Goal: Task Accomplishment & Management: Use online tool/utility

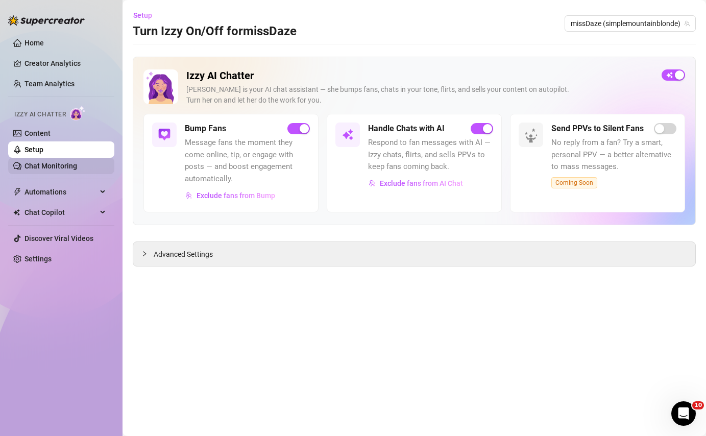
click at [74, 168] on link "Chat Monitoring" at bounding box center [50, 166] width 53 height 8
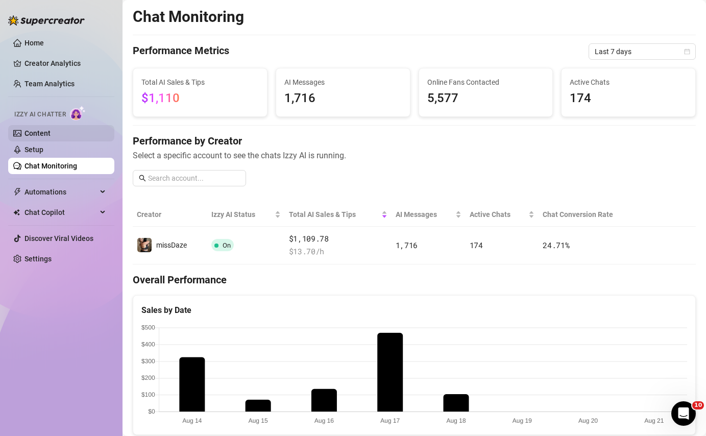
click at [39, 132] on link "Content" at bounding box center [37, 133] width 26 height 8
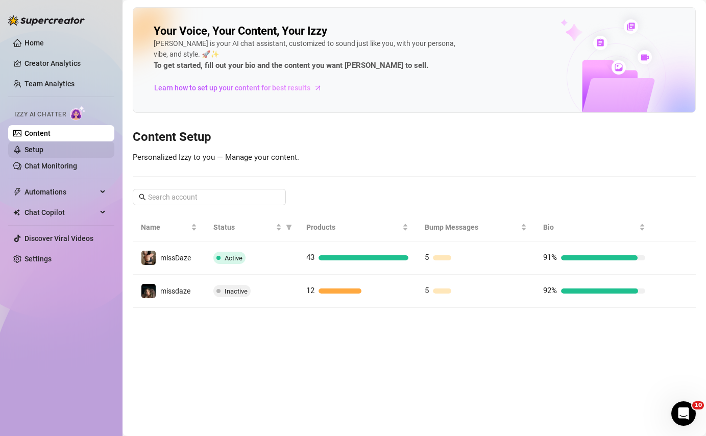
click at [43, 146] on link "Setup" at bounding box center [33, 149] width 19 height 8
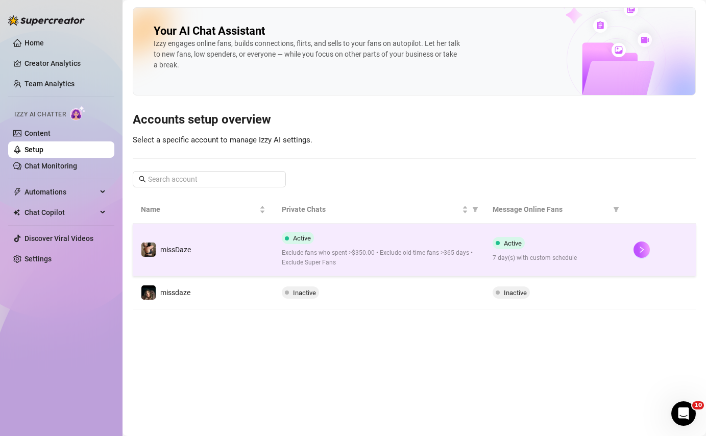
click at [228, 230] on td "missDaze" at bounding box center [203, 250] width 141 height 53
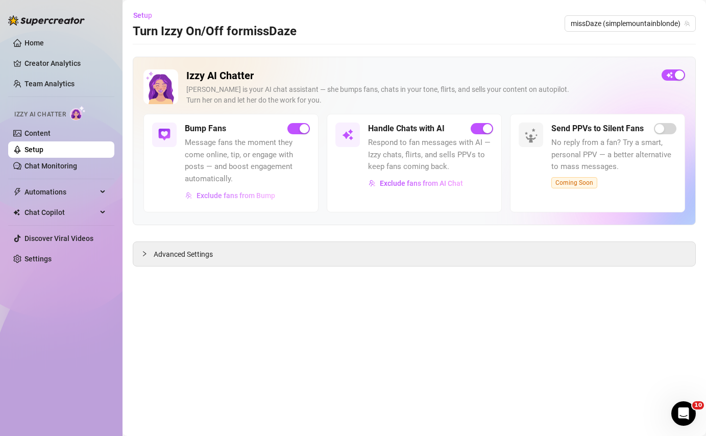
click at [237, 195] on span "Exclude fans from Bump" at bounding box center [235, 195] width 79 height 8
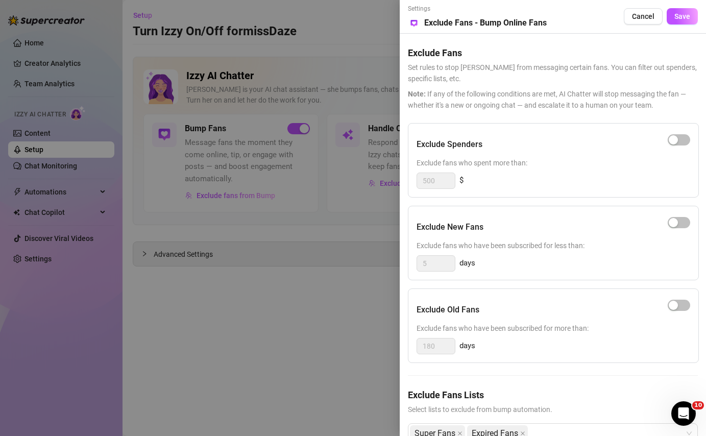
click at [677, 133] on div at bounding box center [679, 140] width 22 height 16
click at [677, 136] on div "button" at bounding box center [673, 139] width 9 height 9
click at [679, 306] on span "button" at bounding box center [679, 305] width 22 height 11
click at [676, 13] on span "Save" at bounding box center [682, 16] width 16 height 8
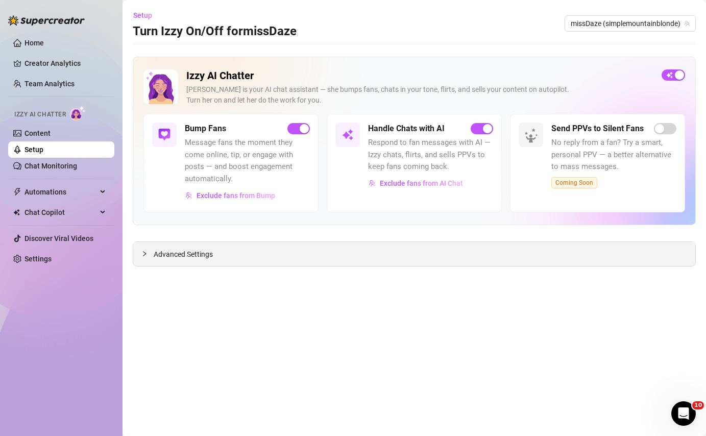
click at [151, 252] on div at bounding box center [147, 253] width 12 height 11
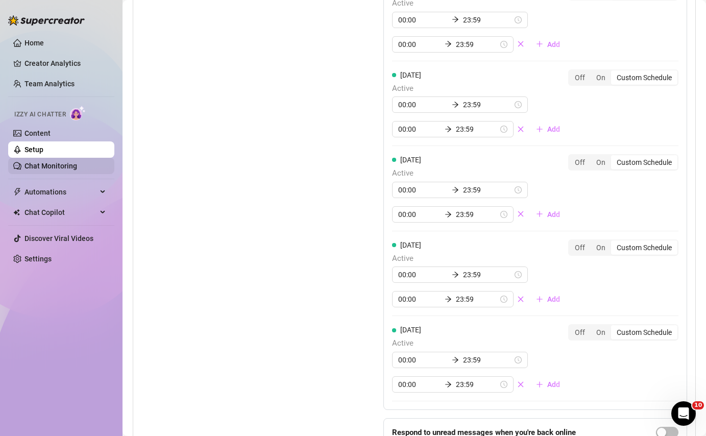
click at [51, 163] on link "Chat Monitoring" at bounding box center [50, 166] width 53 height 8
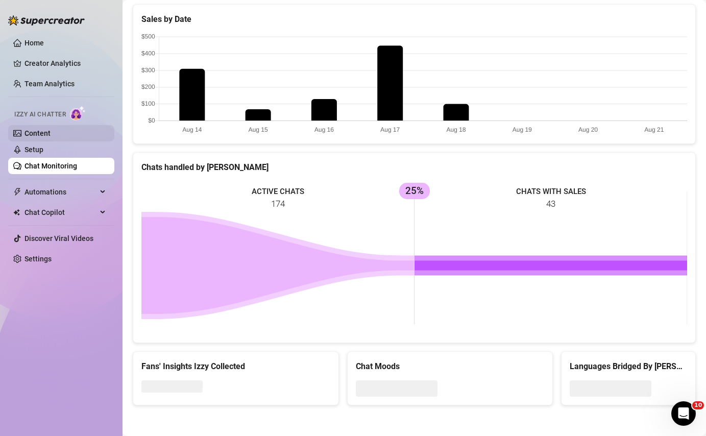
click at [51, 134] on link "Content" at bounding box center [37, 133] width 26 height 8
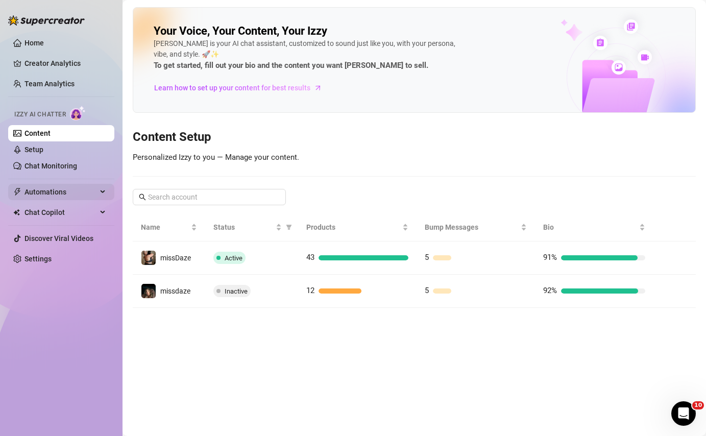
click at [80, 196] on span "Automations" at bounding box center [60, 192] width 72 height 16
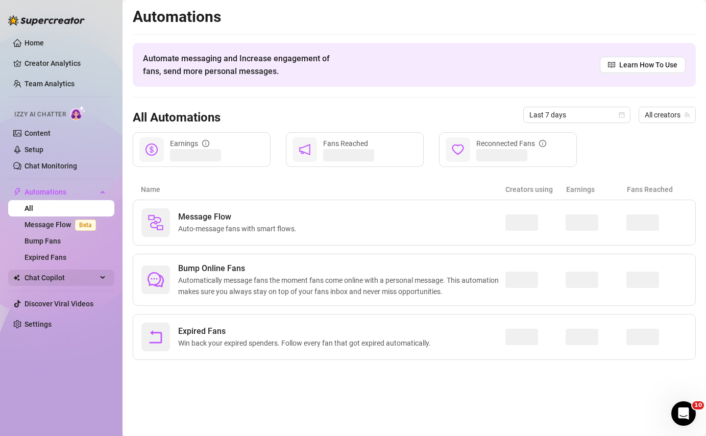
click at [54, 278] on span "Chat Copilot" at bounding box center [60, 277] width 72 height 16
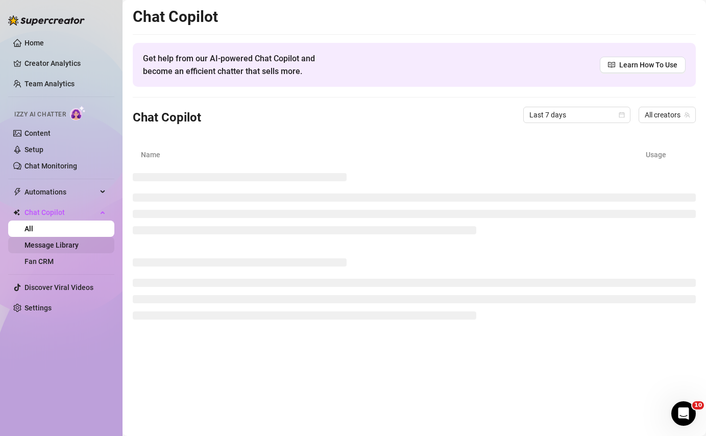
click at [56, 245] on link "Message Library" at bounding box center [51, 245] width 54 height 8
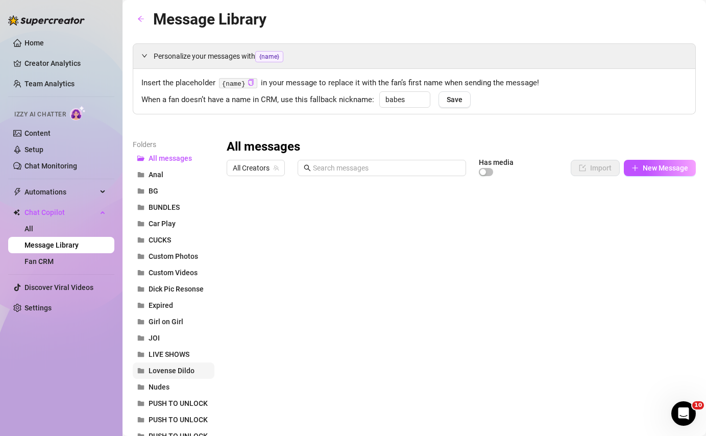
scroll to position [456, 0]
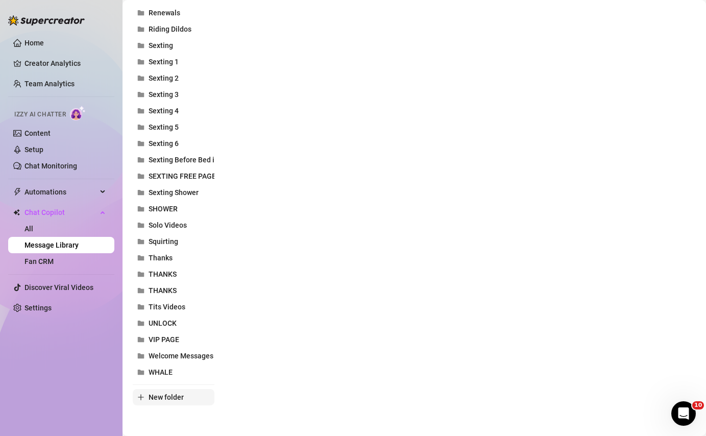
click at [177, 395] on span "New folder" at bounding box center [166, 397] width 35 height 8
click at [176, 391] on input "text" at bounding box center [174, 388] width 82 height 16
type input "2025"
click at [303, 384] on div "Folders All messages Anal BG BUNDLES Car Play CUCKS Custom Photos Custom Videos…" at bounding box center [414, 52] width 563 height 738
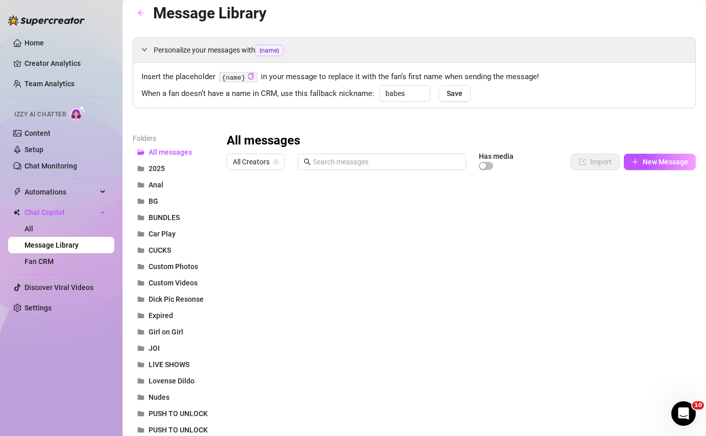
scroll to position [0, 0]
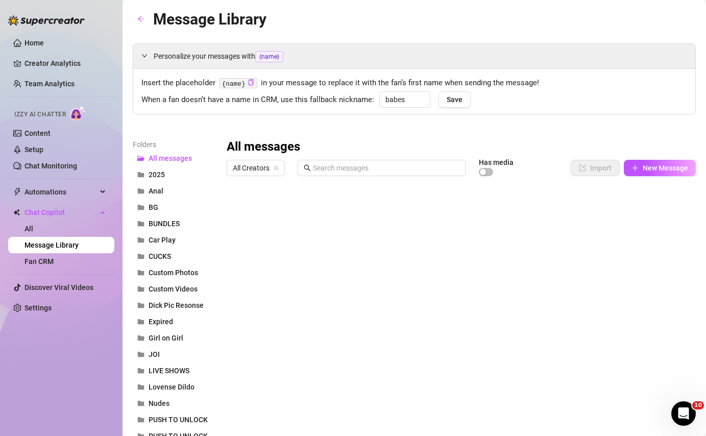
click at [185, 171] on button "2025" at bounding box center [174, 174] width 82 height 16
click at [678, 164] on span "New Message" at bounding box center [665, 168] width 45 height 8
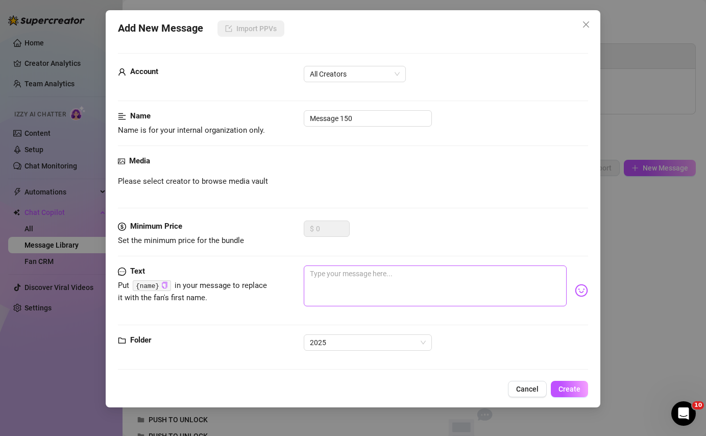
scroll to position [4, 0]
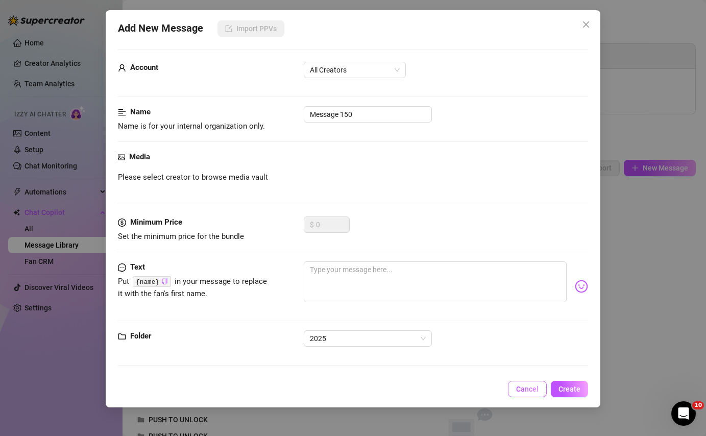
click at [517, 381] on button "Cancel" at bounding box center [527, 389] width 39 height 16
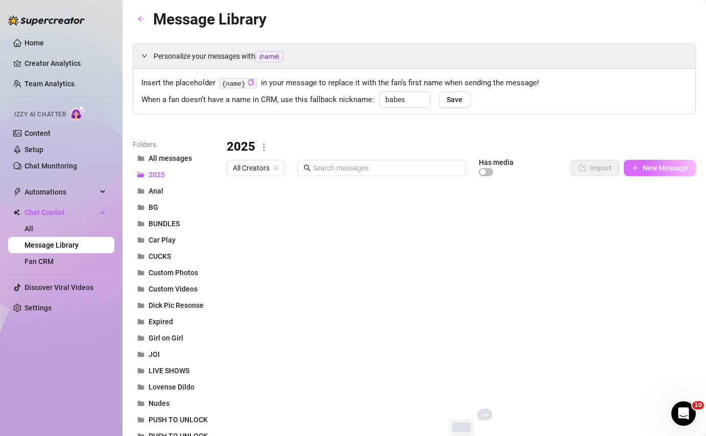
click at [655, 164] on span "New Message" at bounding box center [665, 168] width 45 height 8
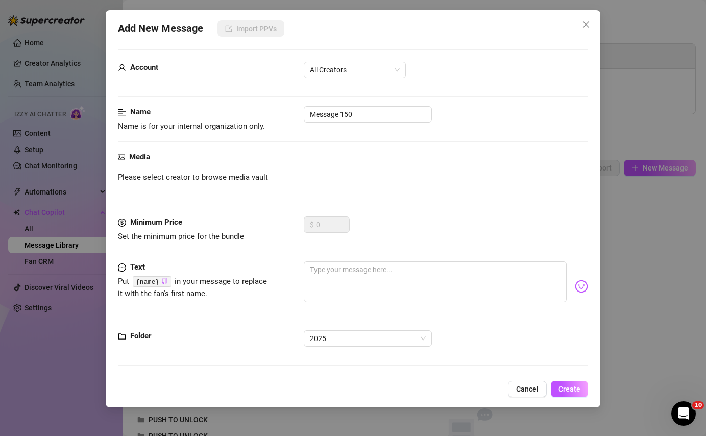
click at [241, 172] on span "Please select creator to browse media vault" at bounding box center [193, 177] width 150 height 12
click at [221, 176] on span "Please select creator to browse media vault" at bounding box center [193, 177] width 150 height 12
click at [374, 71] on span "All Creators" at bounding box center [355, 69] width 90 height 15
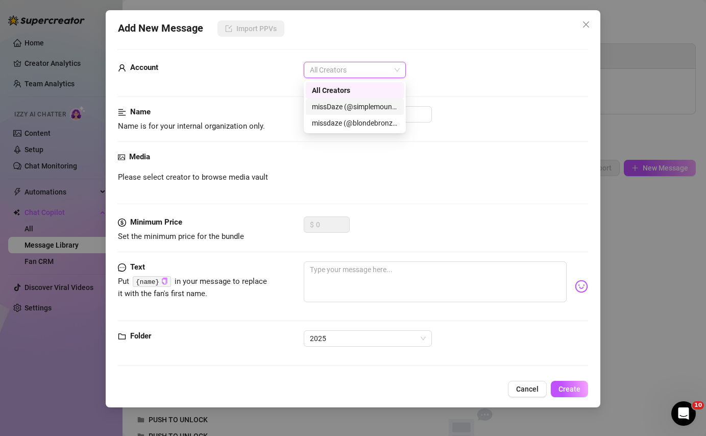
click at [380, 107] on div "missDaze (@simplemountainblonde)" at bounding box center [355, 106] width 86 height 11
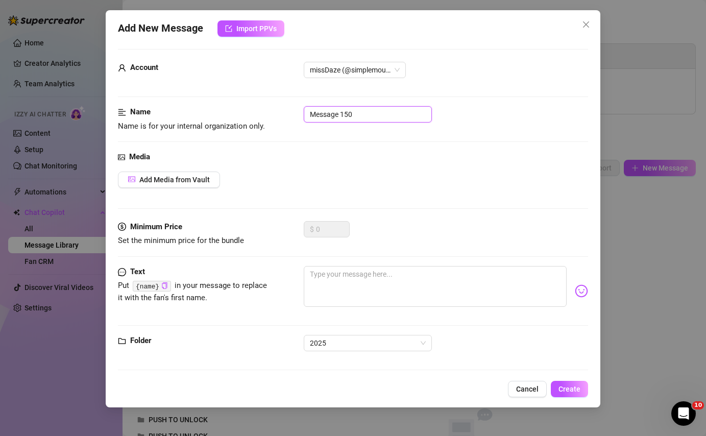
drag, startPoint x: 382, startPoint y: 112, endPoint x: 268, endPoint y: 109, distance: 113.9
click at [268, 109] on div "Name Name is for your internal organization only. Message 150" at bounding box center [353, 119] width 470 height 26
click at [176, 179] on span "Add Media from Vault" at bounding box center [174, 180] width 70 height 8
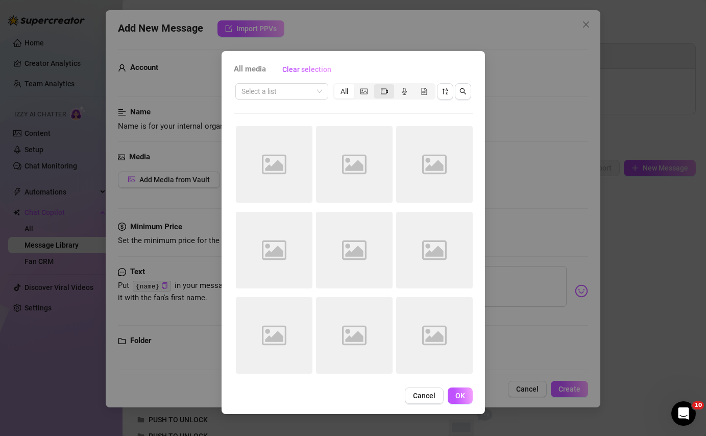
click at [386, 91] on icon "video-camera" at bounding box center [384, 91] width 7 height 7
click at [377, 86] on input "segmented control" at bounding box center [377, 86] width 0 height 0
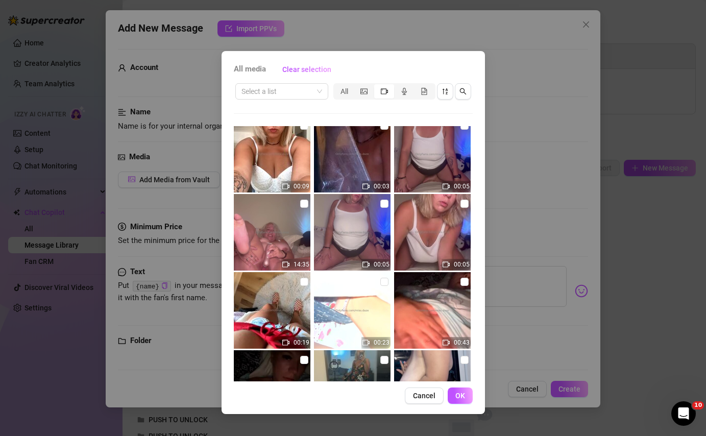
scroll to position [91, 0]
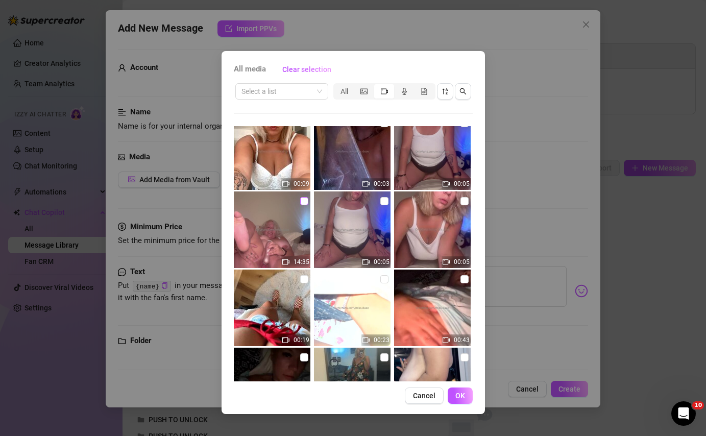
click at [307, 204] on input "checkbox" at bounding box center [304, 201] width 8 height 8
checkbox input "true"
click at [383, 200] on input "checkbox" at bounding box center [384, 201] width 8 height 8
checkbox input "true"
click at [460, 398] on span "OK" at bounding box center [460, 395] width 10 height 8
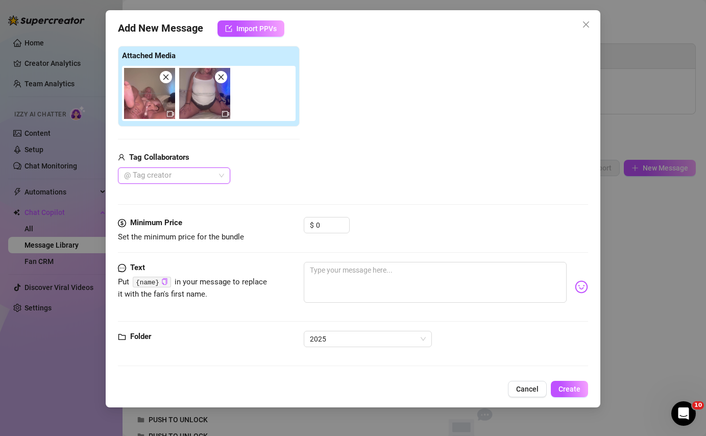
scroll to position [154, 0]
drag, startPoint x: 331, startPoint y: 224, endPoint x: 293, endPoint y: 221, distance: 37.3
click at [293, 222] on div "Minimum Price Set the minimum price for the bundle $ 0" at bounding box center [353, 229] width 470 height 26
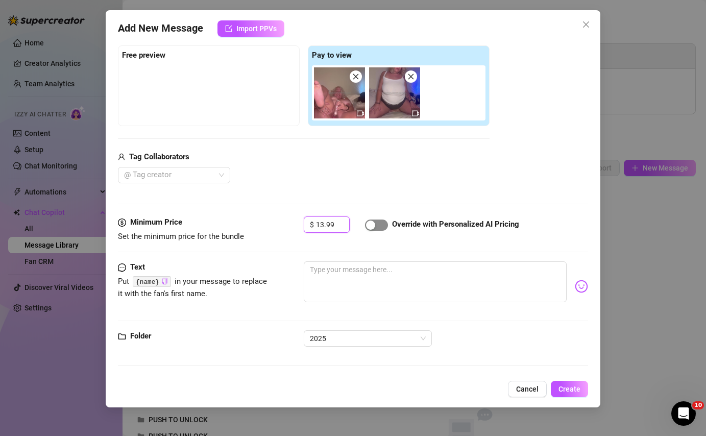
type input "13.99"
click at [374, 226] on div "button" at bounding box center [370, 224] width 9 height 9
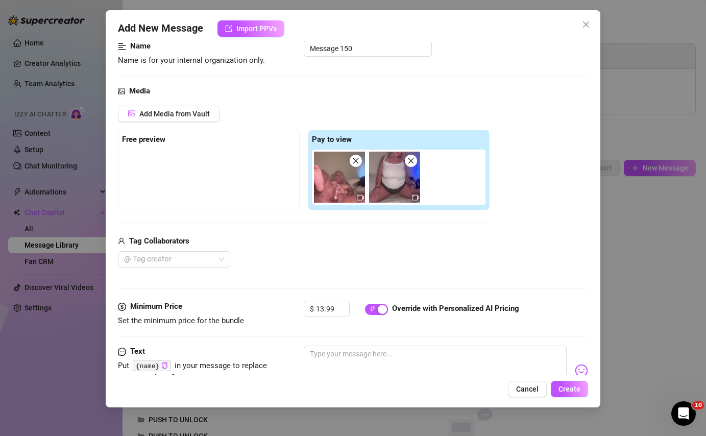
scroll to position [53, 0]
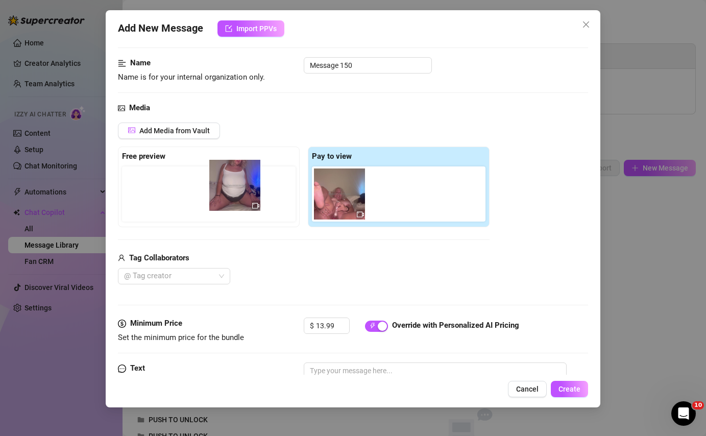
drag, startPoint x: 384, startPoint y: 193, endPoint x: 213, endPoint y: 183, distance: 171.3
click at [213, 184] on div "Free preview Pay to view" at bounding box center [304, 186] width 372 height 81
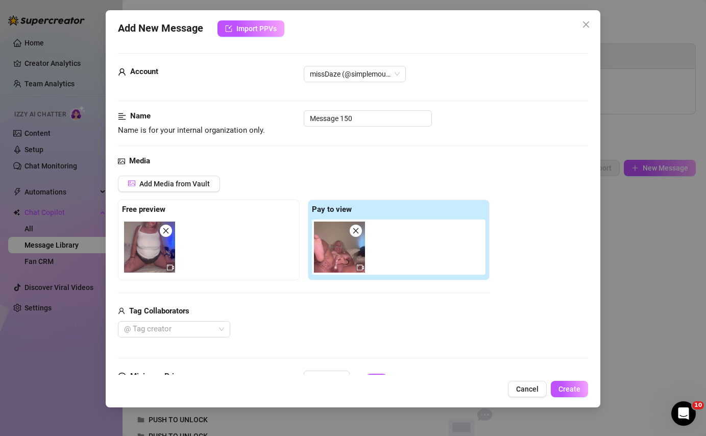
scroll to position [0, 0]
drag, startPoint x: 366, startPoint y: 119, endPoint x: 299, endPoint y: 116, distance: 66.9
click at [299, 116] on div "Name Name is for your internal organization only. Message 150" at bounding box center [353, 123] width 470 height 26
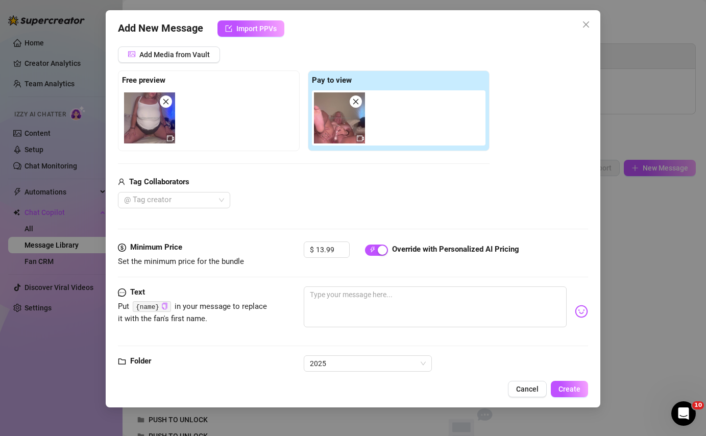
scroll to position [154, 0]
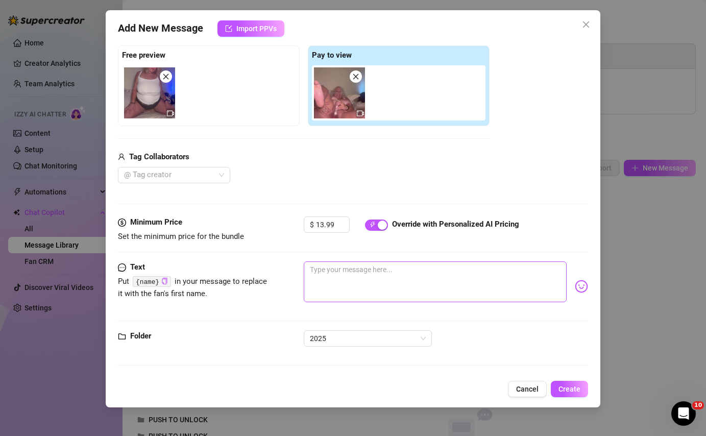
type input "Pussy Sucker 3000"
click at [326, 284] on textarea at bounding box center [435, 281] width 262 height 41
type textarea "I"
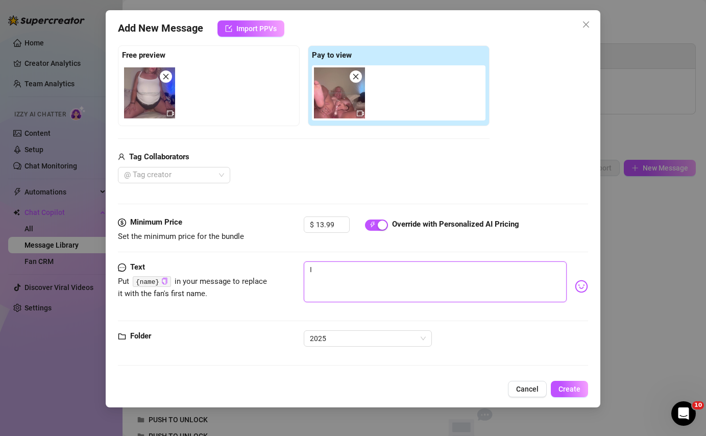
type textarea "I"
type textarea "I c"
type textarea "I ca"
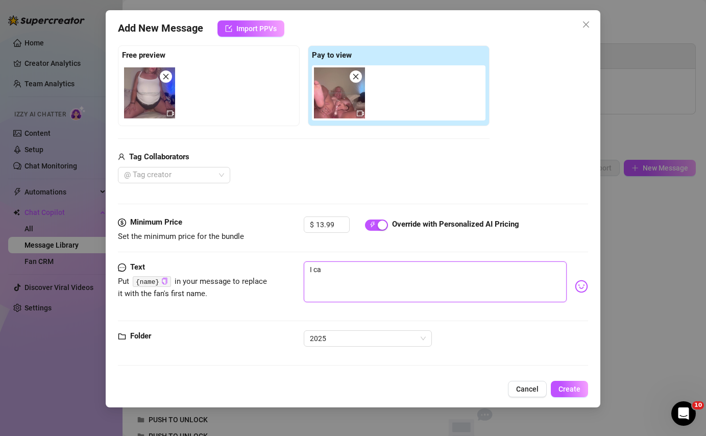
type textarea "I cal"
type textarea "I call"
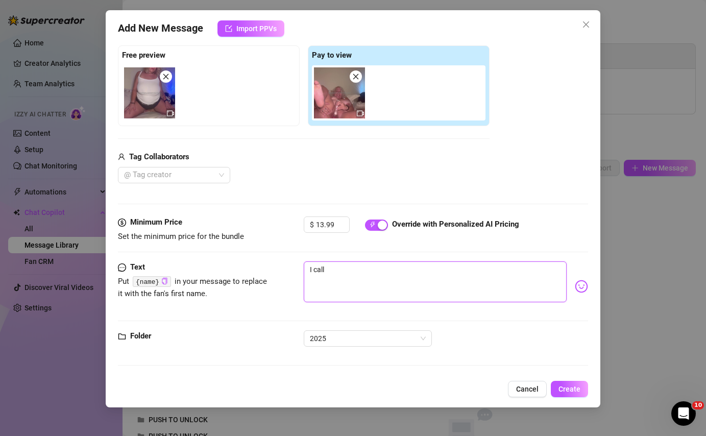
type textarea "I call t"
type textarea "I call th"
type textarea "I call thi"
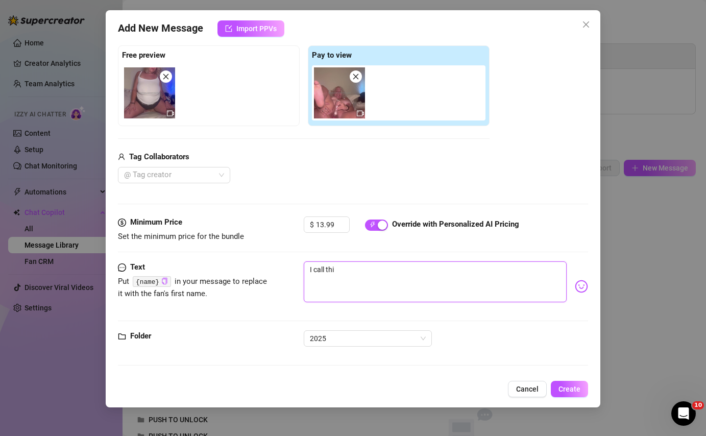
type textarea "I call this"
type textarea "I call this t"
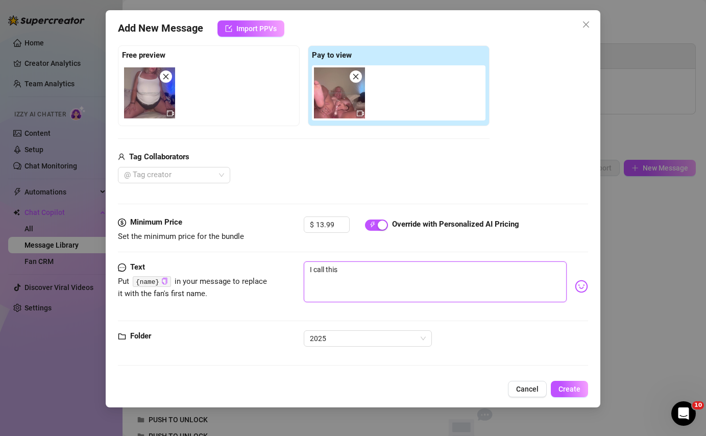
type textarea "I call this t"
type textarea "I call this to"
type textarea "I call this toy"
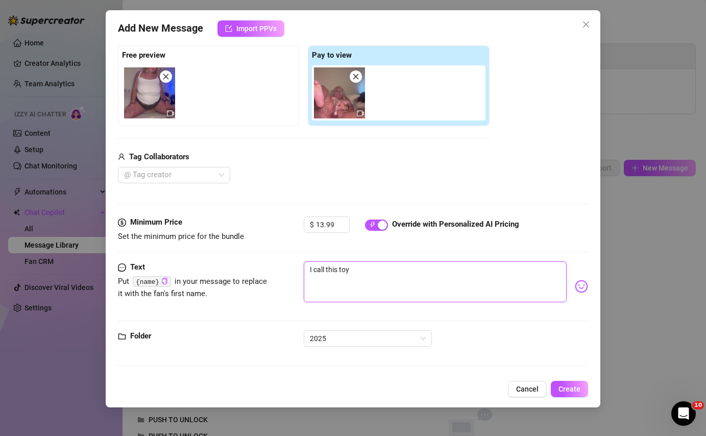
type textarea "I call this toy"
type textarea "I call this toy m"
type textarea "I call this toy my"
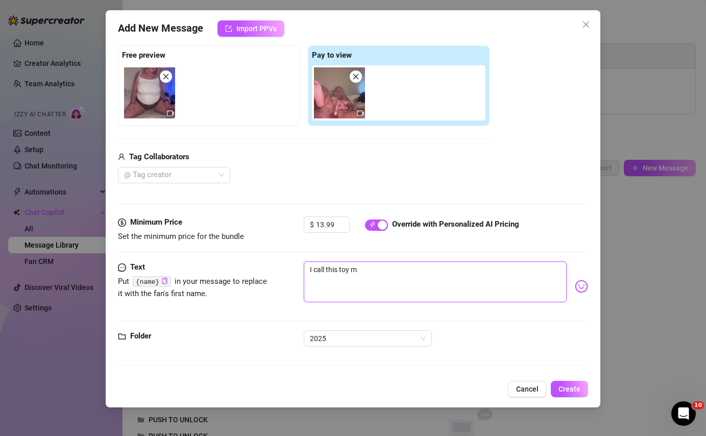
type textarea "I call this toy my"
type textarea "I call this toy my p"
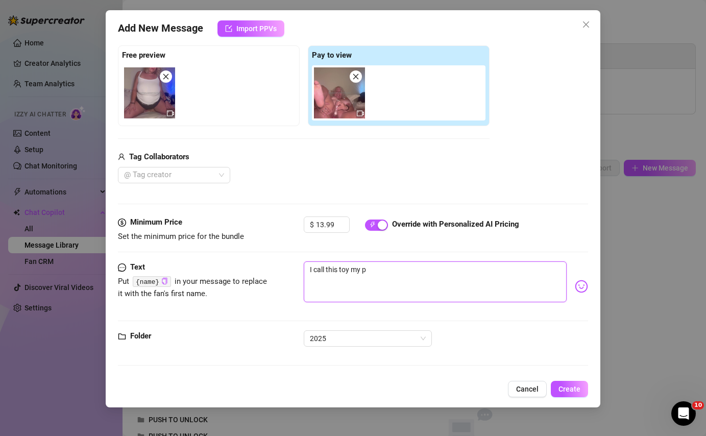
type textarea "I call this toy my pu"
type textarea "I call this toy my pus"
type textarea "I call this toy my puss"
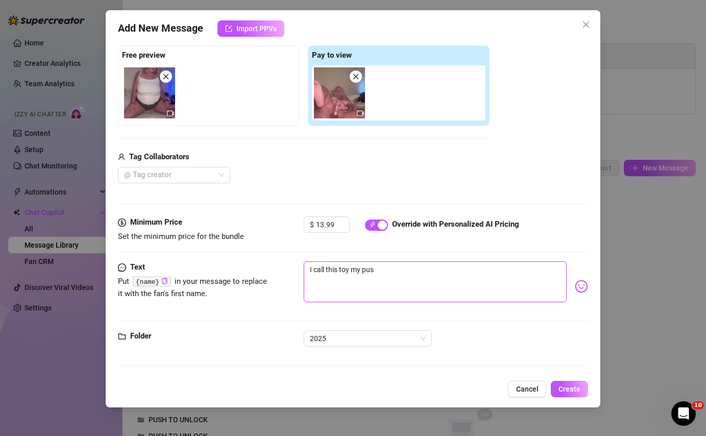
type textarea "I call this toy my puss"
type textarea "I call this toy my pussy"
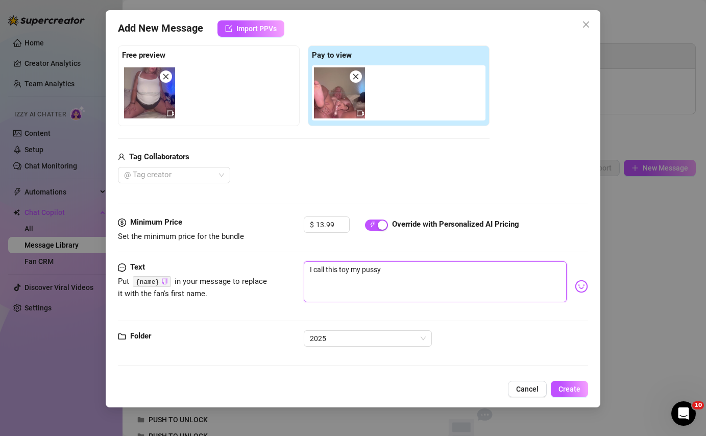
type textarea "I call this toy my pussy s"
type textarea "I call this toy my pussy so"
type textarea "I call this toy my pussy soa"
type textarea "I call this toy my pussy soak"
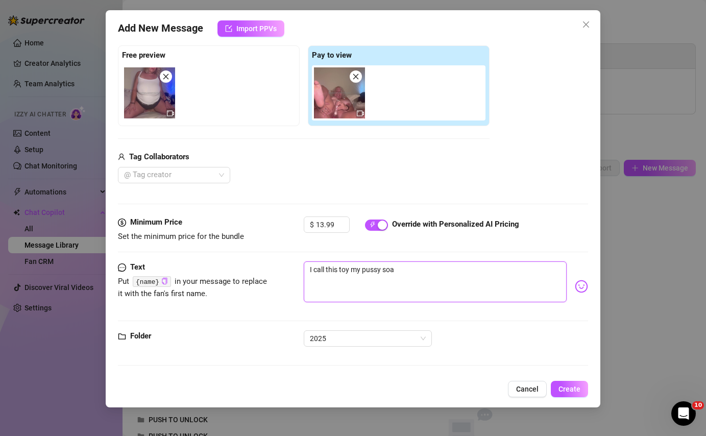
type textarea "I call this toy my pussy soak"
type textarea "I call this toy my pussy soake"
type textarea "I call this toy my pussy soaker"
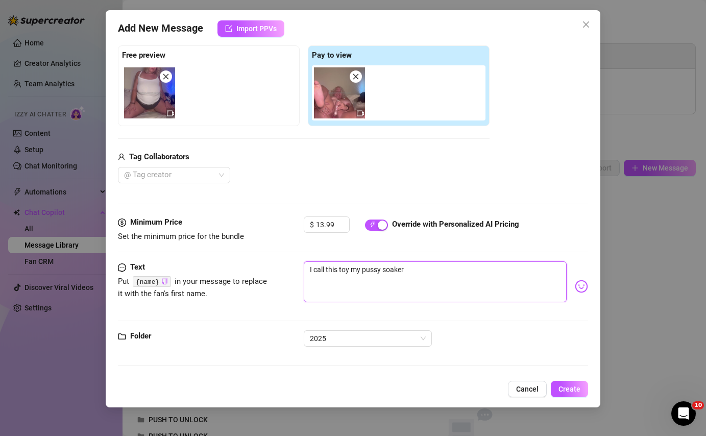
type textarea "I call this toy my pussy soaker"
type textarea "I call this toy my pussy soaker 3"
type textarea "I call this toy my pussy soaker 30"
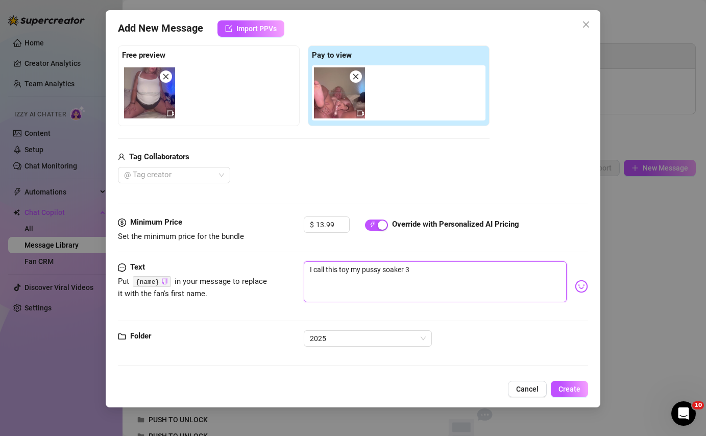
type textarea "I call this toy my pussy soaker 30"
type textarea "I call this toy my pussy soaker 300"
type textarea "I call this toy my pussy soaker 3000"
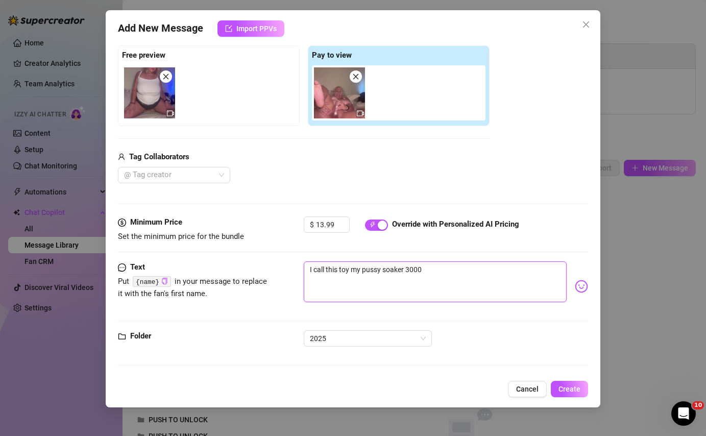
type textarea "I call this toy my pussy soaker 3000"
type textarea "I call this toy my pussy soaker 3000 b"
type textarea "I call this toy my pussy soaker 3000 be"
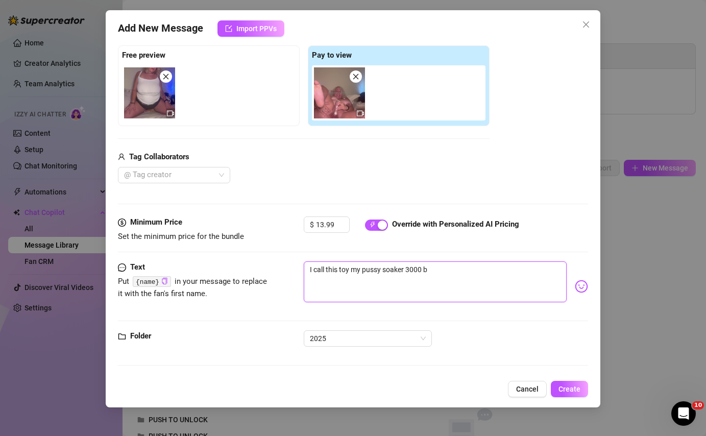
type textarea "I call this toy my pussy soaker 3000 be"
type textarea "I call this toy my pussy soaker 3000 bec"
type textarea "I call this toy my pussy soaker 3000 beca"
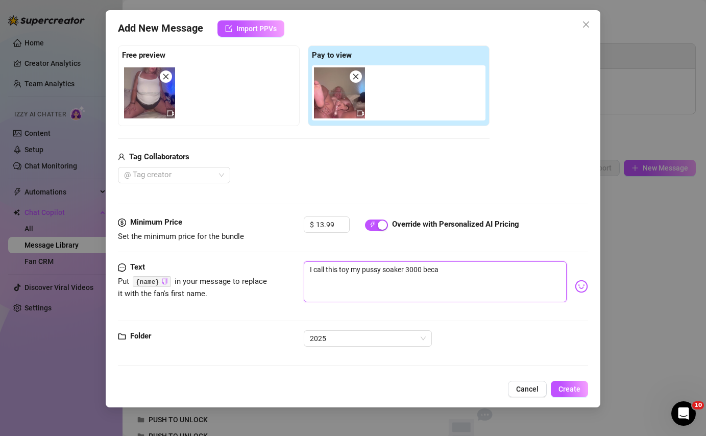
type textarea "I call this toy my pussy soaker 3000 becau"
type textarea "I call this toy my pussy soaker 3000 becaus"
type textarea "I call this toy my pussy soaker 3000 because"
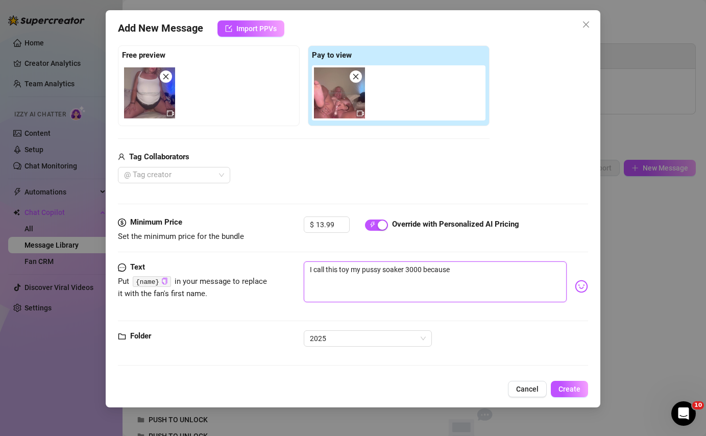
type textarea "I call this toy my pussy soaker 3000 because"
type textarea "I call this toy my pussy soaker 3000 because t"
type textarea "I call this toy my pussy soaker 3000 because th"
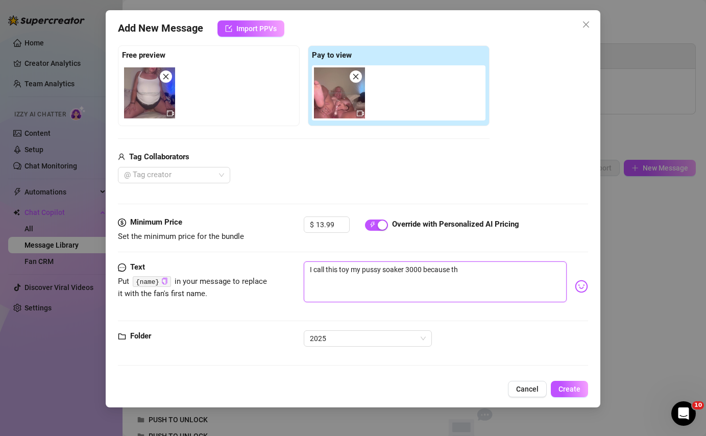
type textarea "I call this toy my pussy soaker 3000 because the"
type textarea "I call this toy my pussy soaker 3000 because they"
type textarea "I call this toy my pussy soaker 3000 because the"
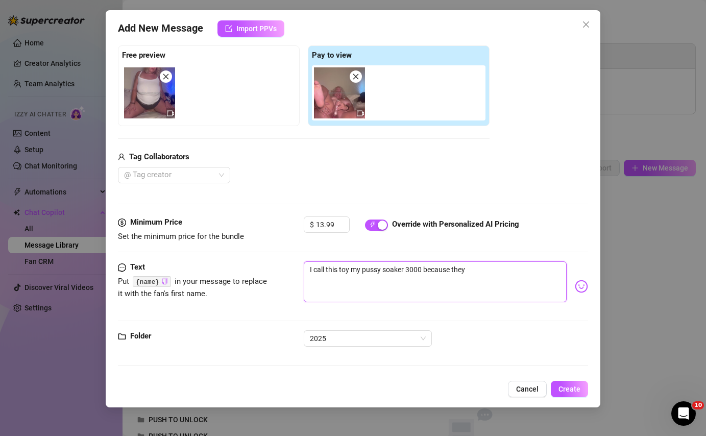
type textarea "I call this toy my pussy soaker 3000 because the"
type textarea "I call this toy my pussy soaker 3000 because the w"
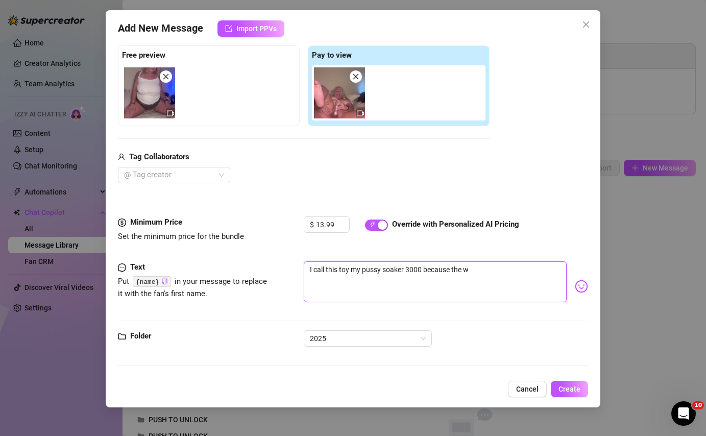
type textarea "I call this toy my pussy soaker 3000 because the wa"
type textarea "I call this toy my pussy soaker 3000 because the way"
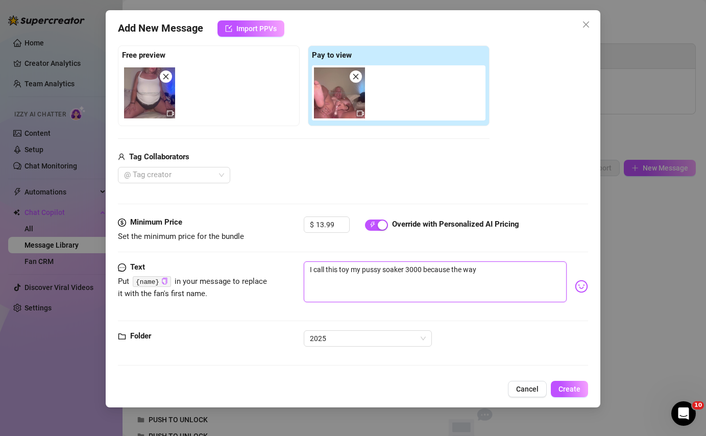
type textarea "I call this toy my pussy soaker 3000 because the way i"
type textarea "I call this toy my pussy soaker 3000 because the way it"
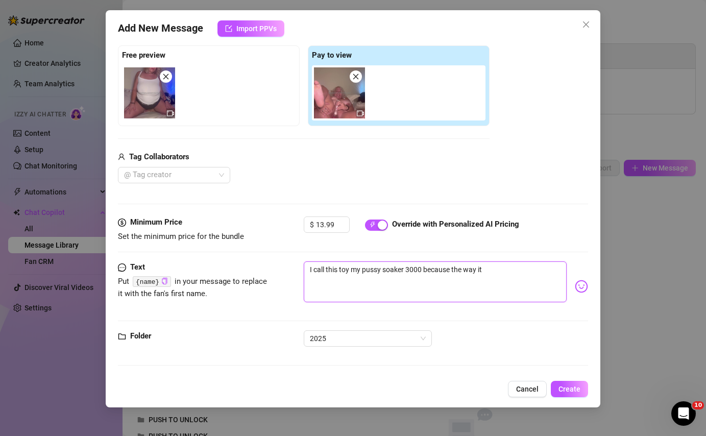
type textarea "I call this toy my pussy soaker 3000 because the way it s"
type textarea "I call this toy my pussy soaker 3000 because the way it su"
type textarea "I call this toy my pussy soaker 3000 because the way it suc"
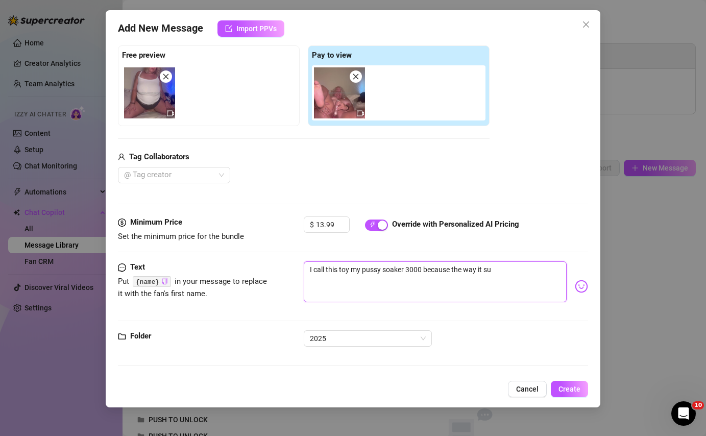
type textarea "I call this toy my pussy soaker 3000 because the way it suc"
type textarea "I call this toy my pussy soaker 3000 because the way it suck"
type textarea "I call this toy my pussy soaker 3000 because the way it sucks"
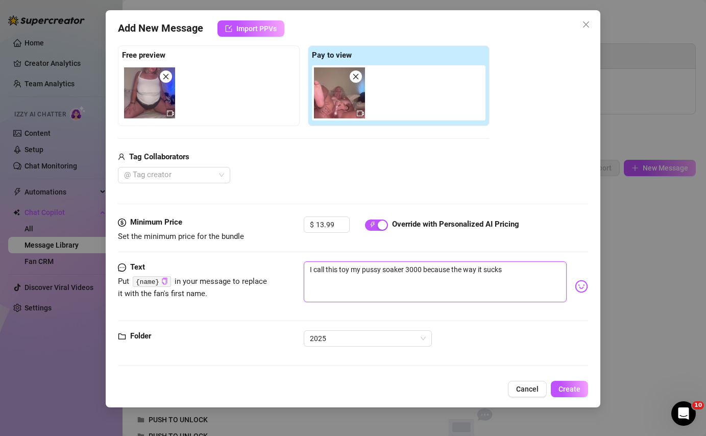
type textarea "I call this toy my pussy soaker 3000 because the way it sucks"
type textarea "I call this toy my pussy soaker 3000 because the way it sucks o"
type textarea "I call this toy my pussy soaker 3000 because the way it sucks on"
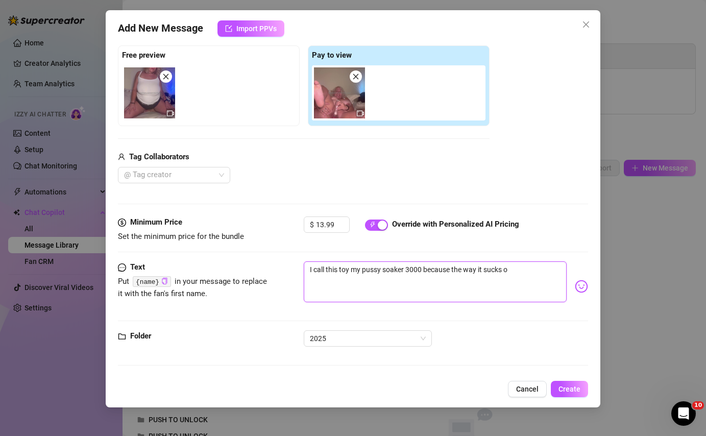
type textarea "I call this toy my pussy soaker 3000 because the way it sucks on"
type textarea "I call this toy my pussy soaker 3000 because the way it sucks on m"
type textarea "I call this toy my pussy soaker 3000 because the way it sucks on my"
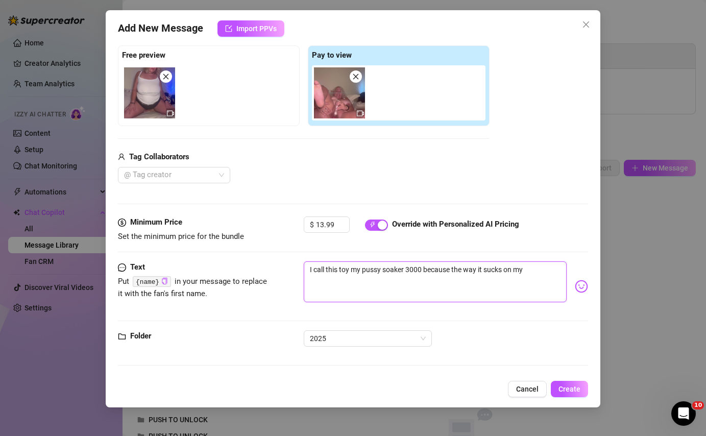
type textarea "I call this toy my pussy soaker 3000 because the way it sucks on my"
type textarea "I call this toy my pussy soaker 3000 because the way it sucks on my c"
type textarea "I call this toy my pussy soaker 3000 because the way it sucks on my cl"
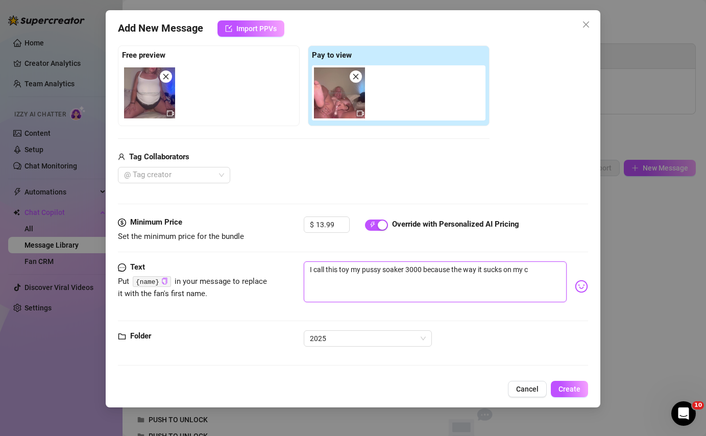
type textarea "I call this toy my pussy soaker 3000 because the way it sucks on my cl"
type textarea "I call this toy my pussy soaker 3000 because the way it sucks on my cli"
type textarea "I call this toy my pussy soaker 3000 because the way it sucks on my clit"
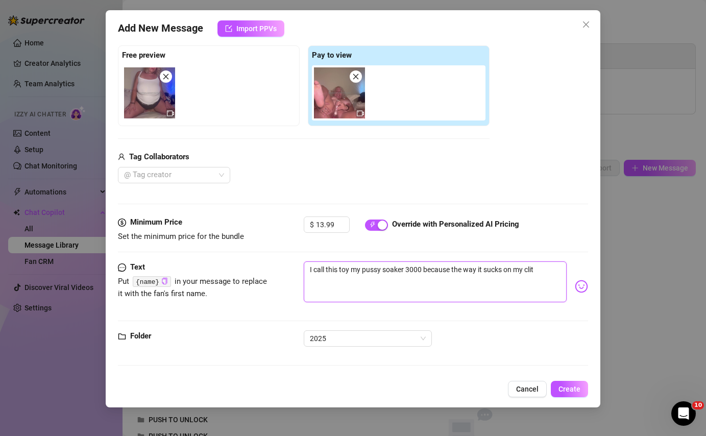
type textarea "I call this toy my pussy soaker 3000 because the way it sucks on my clit"
type textarea "I call this toy my pussy soaker 3000 because the way it sucks on my clit m"
type textarea "I call this toy my pussy soaker 3000 because the way it sucks on my clit ma"
type textarea "I call this toy my pussy soaker 3000 because the way it sucks on my clit mak"
type textarea "I call this toy my pussy soaker 3000 because the way it sucks on my clit make"
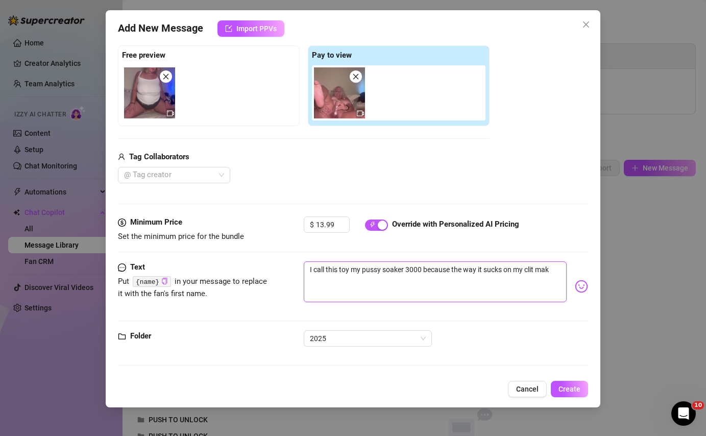
type textarea "I call this toy my pussy soaker 3000 because the way it sucks on my clit make"
type textarea "I call this toy my pussy soaker 3000 because the way it sucks on my clit makes"
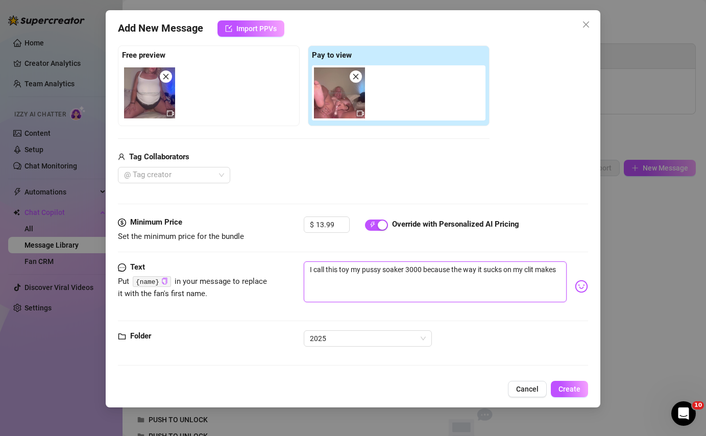
type textarea "I call this toy my pussy soaker 3000 because the way it sucks on my clit makes m"
type textarea "I call this toy my pussy soaker 3000 because the way it sucks on my clit makes …"
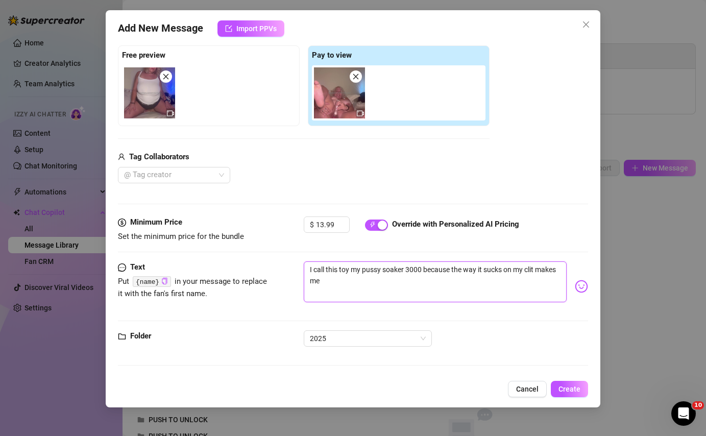
type textarea "I call this toy my pussy soaker 3000 because the way it sucks on my clit makes …"
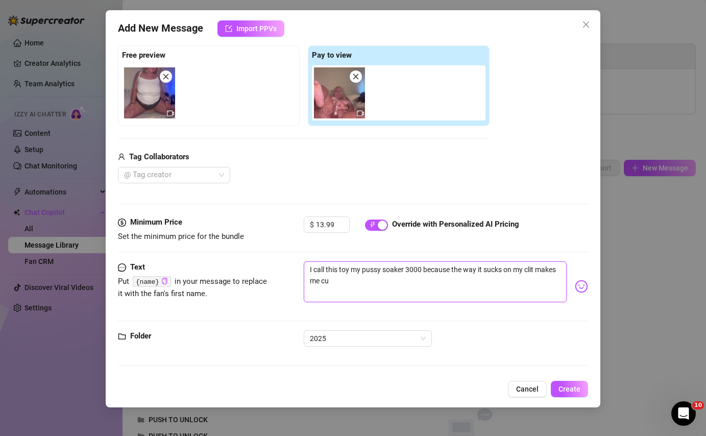
type textarea "I call this toy my pussy soaker 3000 because the way it sucks on my clit makes …"
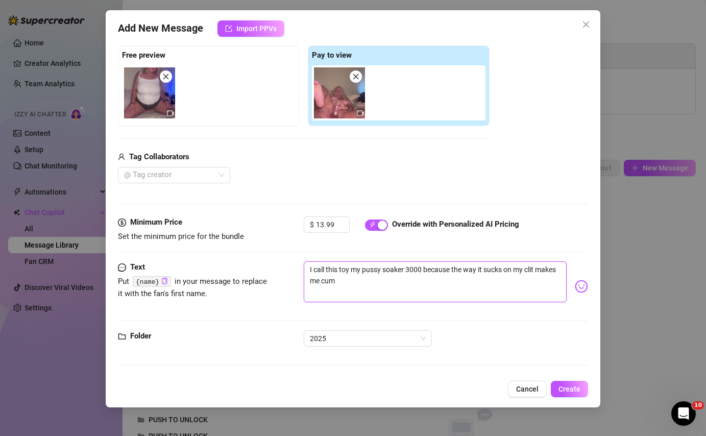
type textarea "I call this toy my pussy soaker 3000 because the way it sucks on my clit makes …"
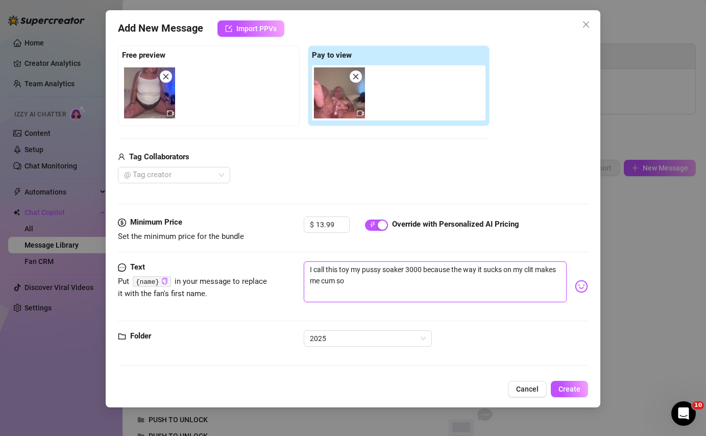
type textarea "I call this toy my pussy soaker 3000 because the way it sucks on my clit makes …"
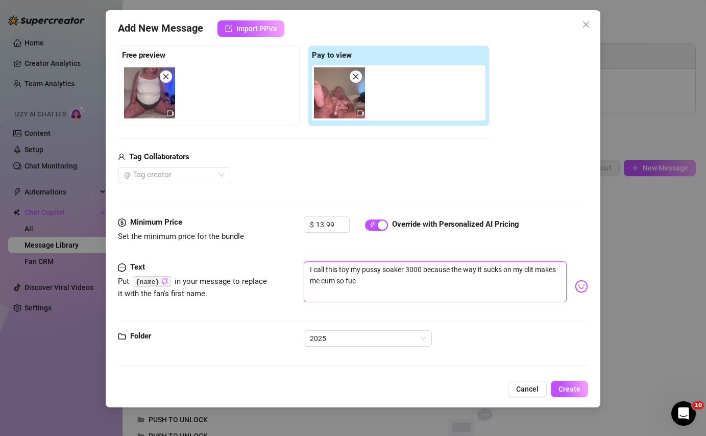
type textarea "I call this toy my pussy soaker 3000 because the way it sucks on my clit makes …"
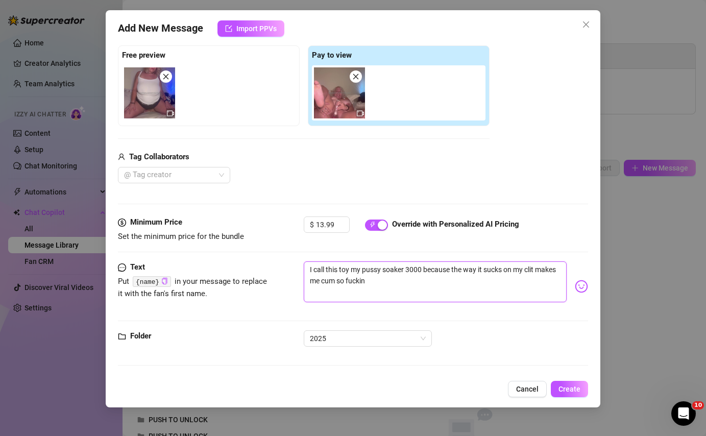
type textarea "I call this toy my pussy soaker 3000 because the way it sucks on my clit makes …"
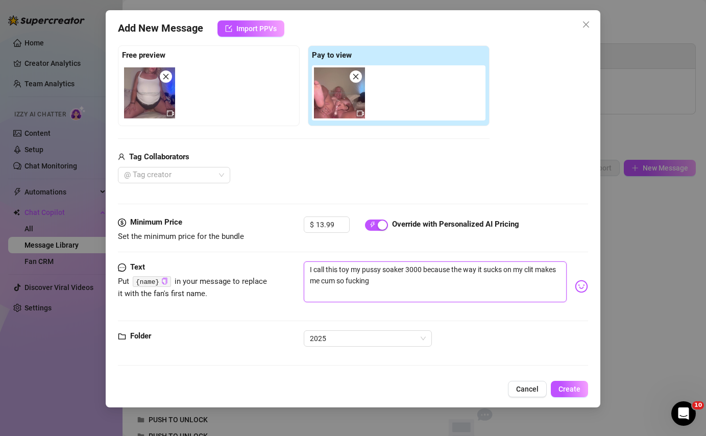
type textarea "I call this toy my pussy soaker 3000 because the way it sucks on my clit makes …"
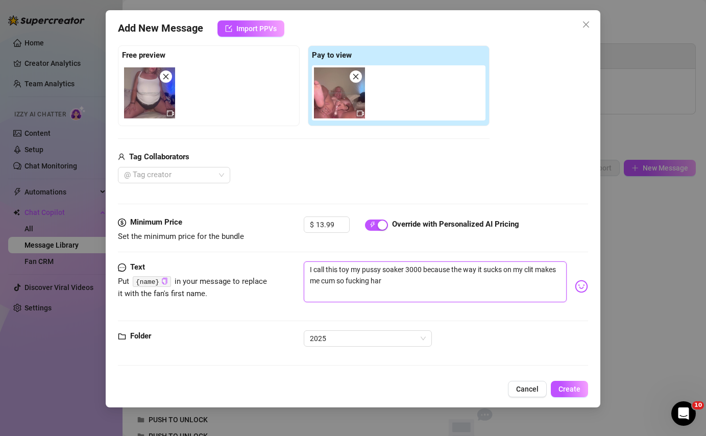
type textarea "I call this toy my pussy soaker 3000 because the way it sucks on my clit makes …"
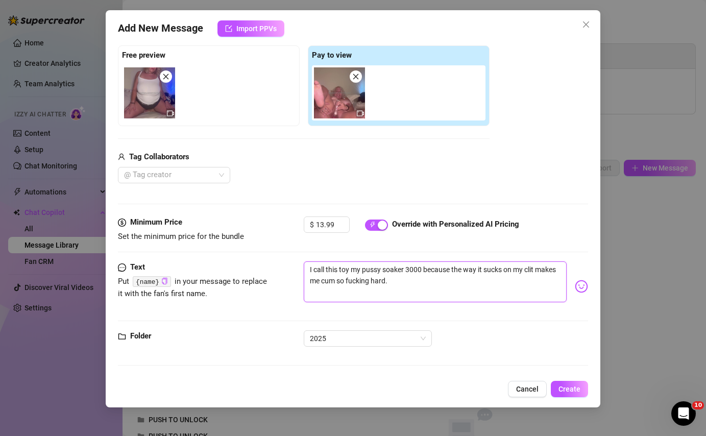
type textarea "I call this toy my pussy soaker 3000 because the way it sucks on my clit makes …"
click at [583, 283] on img at bounding box center [581, 286] width 13 height 13
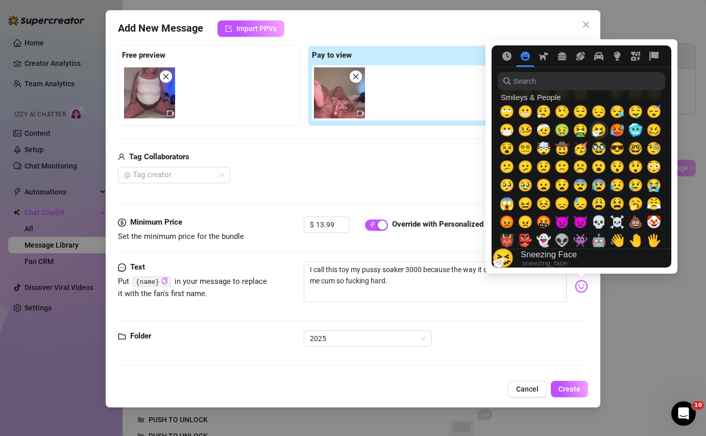
scroll to position [189, 0]
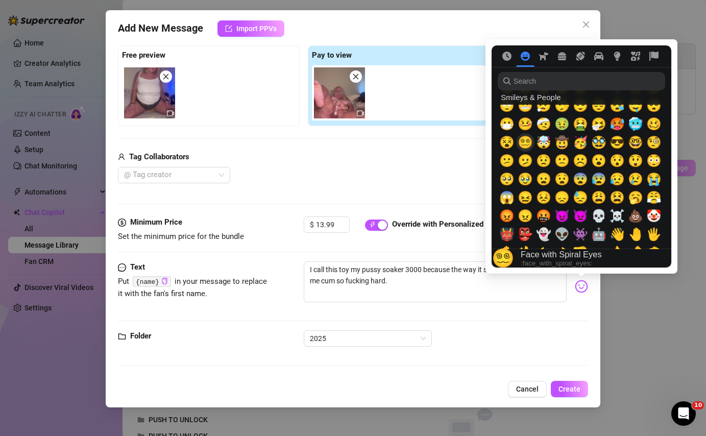
click at [524, 141] on span "😵‍💫" at bounding box center [524, 142] width 15 height 14
type textarea "I call this toy my pussy soaker 3000 because the way it sucks on my clit makes …"
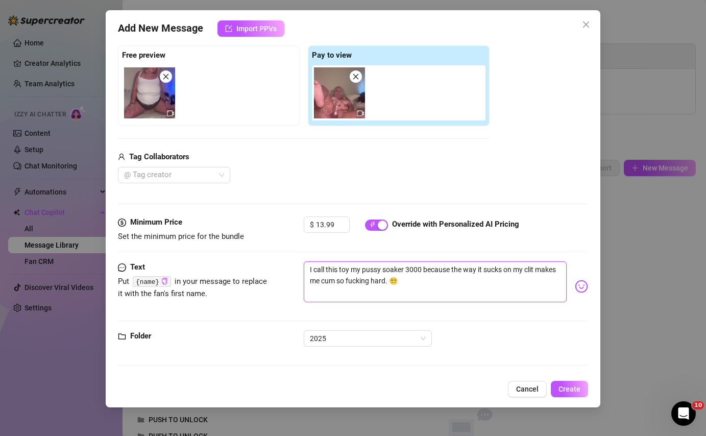
click at [413, 287] on textarea "I call this toy my pussy soaker 3000 because the way it sucks on my clit makes …" at bounding box center [435, 281] width 262 height 41
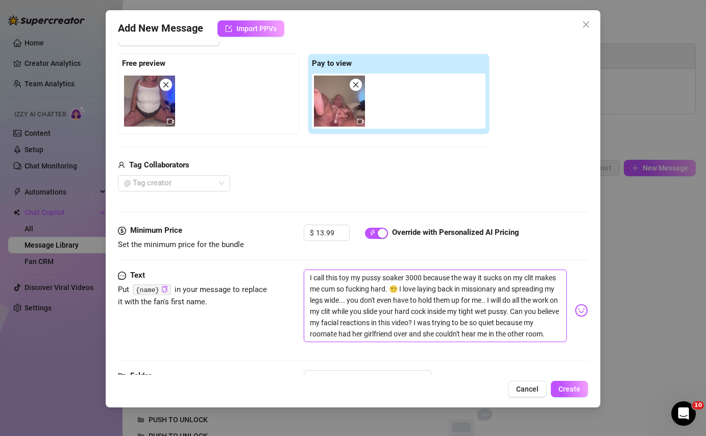
scroll to position [186, 0]
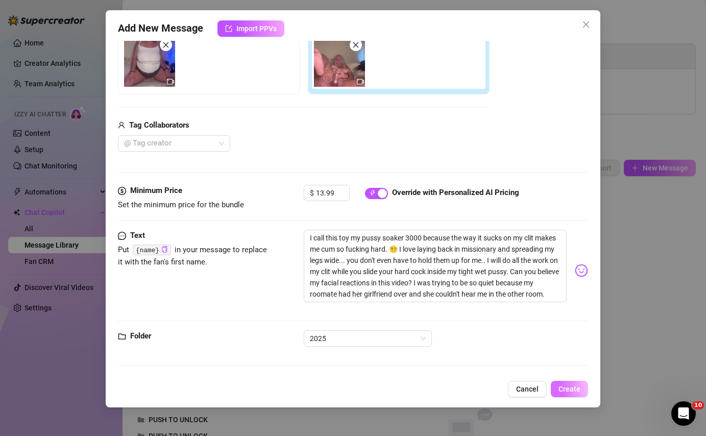
click at [564, 390] on span "Create" at bounding box center [569, 389] width 22 height 8
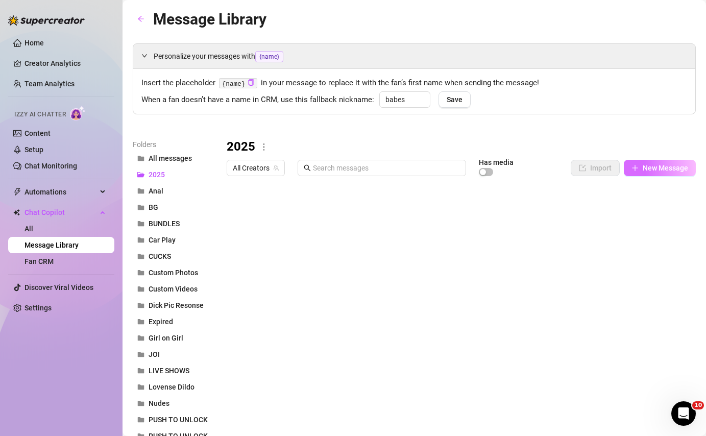
click at [657, 164] on span "New Message" at bounding box center [665, 168] width 45 height 8
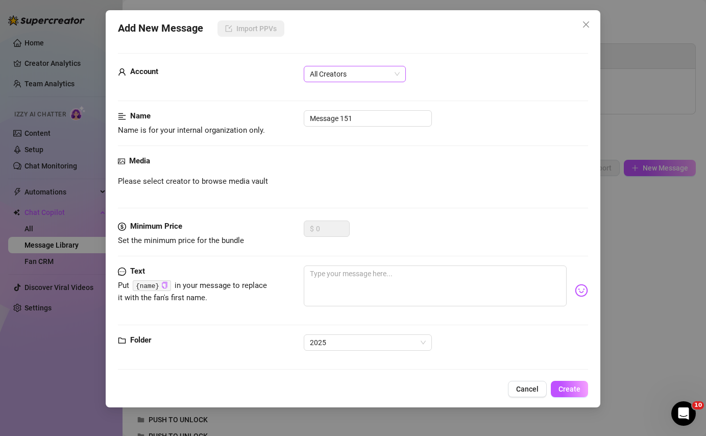
click at [344, 66] on span "All Creators" at bounding box center [355, 73] width 90 height 15
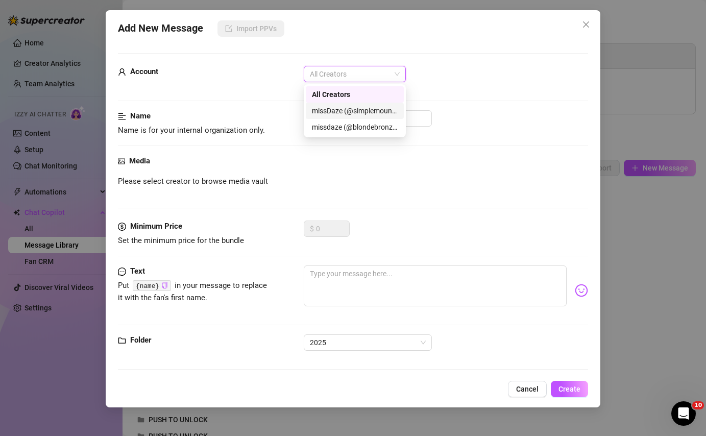
click at [358, 109] on div "missDaze (@simplemountainblonde)" at bounding box center [355, 110] width 86 height 11
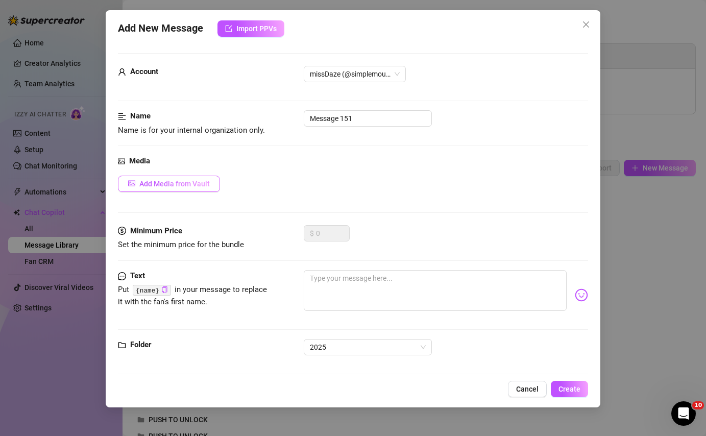
click at [201, 190] on button "Add Media from Vault" at bounding box center [169, 184] width 102 height 16
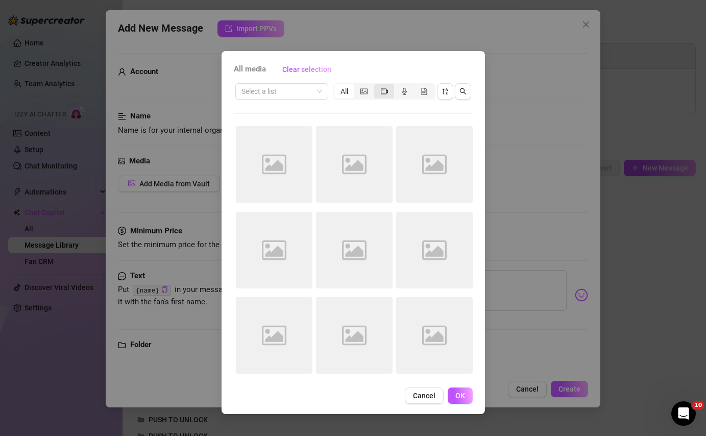
click at [383, 86] on div "segmented control" at bounding box center [384, 91] width 20 height 14
click at [377, 86] on input "segmented control" at bounding box center [377, 86] width 0 height 0
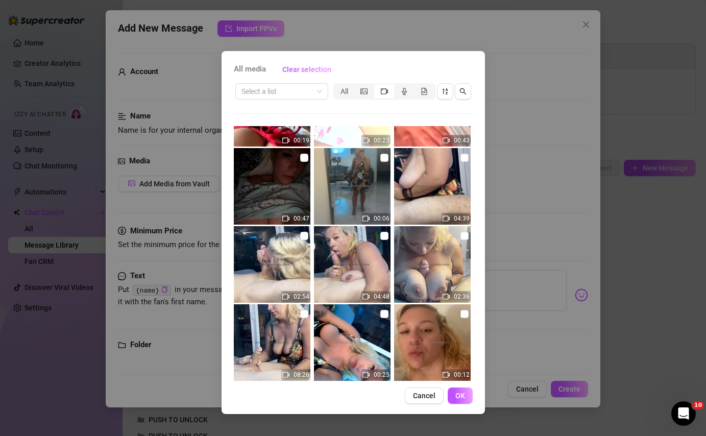
scroll to position [291, 0]
click at [383, 157] on input "checkbox" at bounding box center [384, 157] width 8 height 8
click at [464, 158] on input "checkbox" at bounding box center [464, 157] width 8 height 8
click at [304, 234] on input "checkbox" at bounding box center [304, 235] width 8 height 8
click at [384, 235] on input "checkbox" at bounding box center [384, 235] width 8 height 8
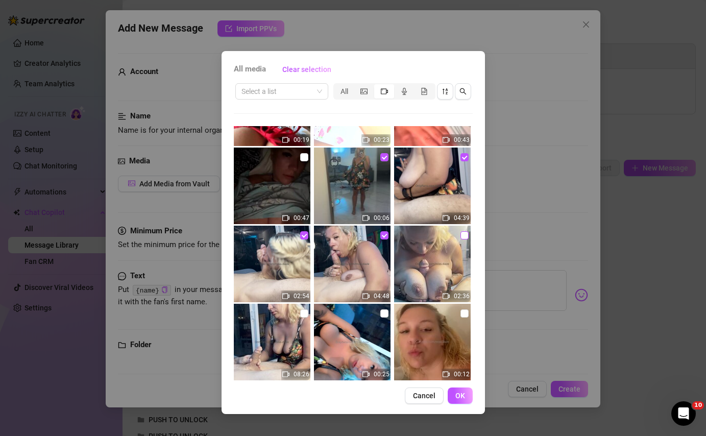
click at [462, 233] on input "checkbox" at bounding box center [464, 235] width 8 height 8
click at [304, 312] on input "checkbox" at bounding box center [304, 313] width 8 height 8
click at [458, 395] on span "OK" at bounding box center [460, 395] width 10 height 8
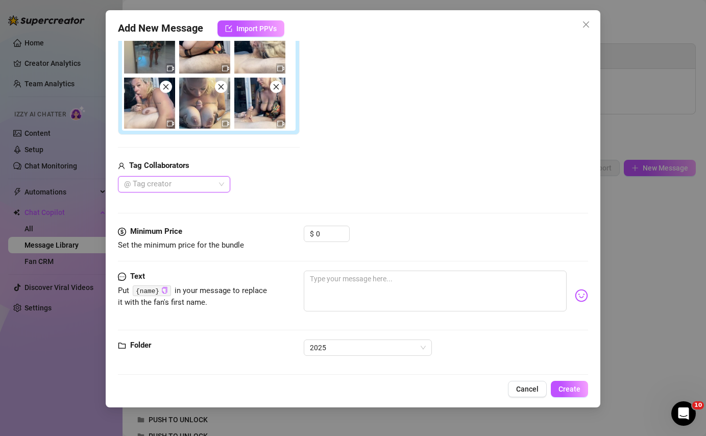
scroll to position [0, 0]
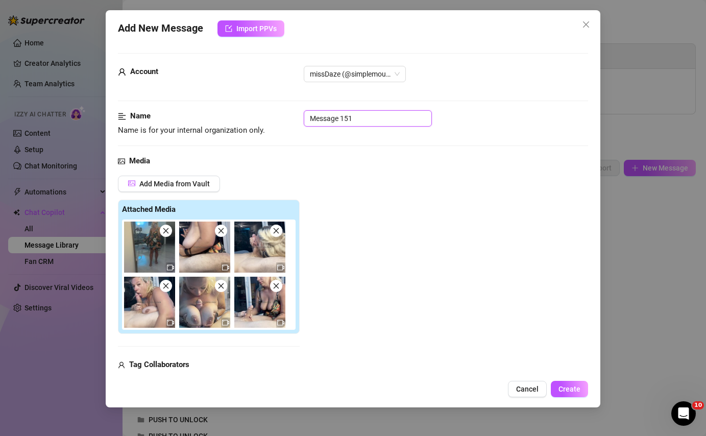
drag, startPoint x: 363, startPoint y: 118, endPoint x: 262, endPoint y: 116, distance: 101.1
click at [262, 116] on div "Name Name is for your internal organization only. Message 151" at bounding box center [353, 123] width 470 height 26
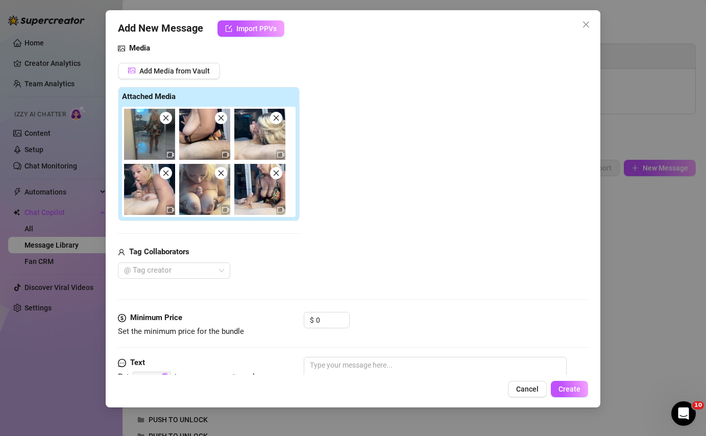
scroll to position [114, 0]
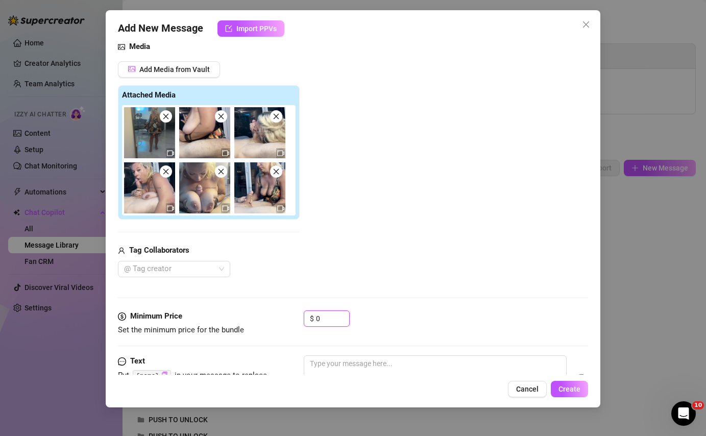
drag, startPoint x: 325, startPoint y: 318, endPoint x: 295, endPoint y: 310, distance: 30.6
click at [296, 310] on div "Minimum Price Set the minimum price for the bundle $ 0" at bounding box center [353, 323] width 470 height 26
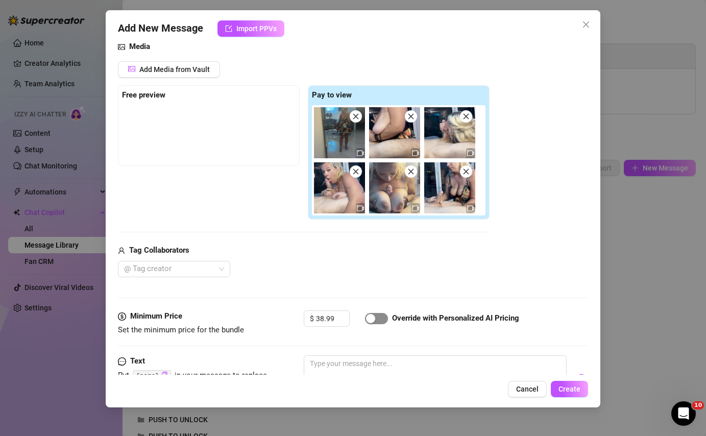
click at [366, 318] on div "button" at bounding box center [370, 318] width 9 height 9
click at [197, 274] on div at bounding box center [168, 269] width 97 height 14
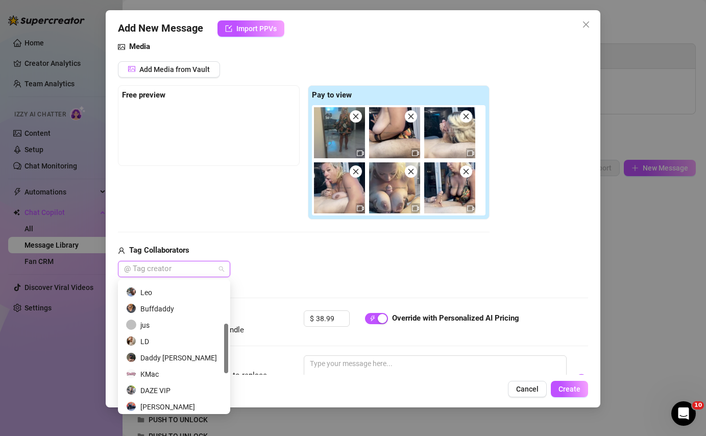
scroll to position [113, 0]
click at [180, 357] on div "Daddy [PERSON_NAME]" at bounding box center [174, 356] width 96 height 11
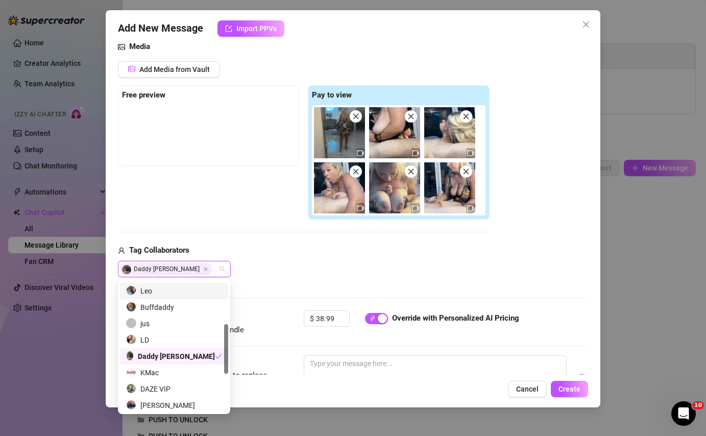
click at [253, 215] on div "Free preview Pay to view" at bounding box center [304, 152] width 372 height 135
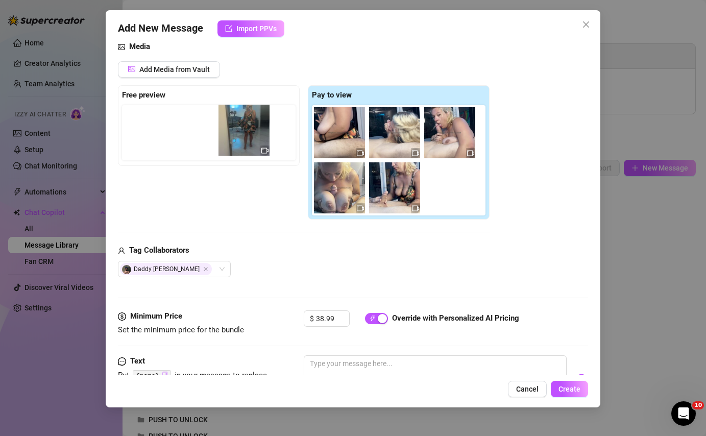
drag, startPoint x: 341, startPoint y: 139, endPoint x: 237, endPoint y: 136, distance: 104.1
click at [237, 136] on div "Free preview Pay to view" at bounding box center [304, 152] width 372 height 135
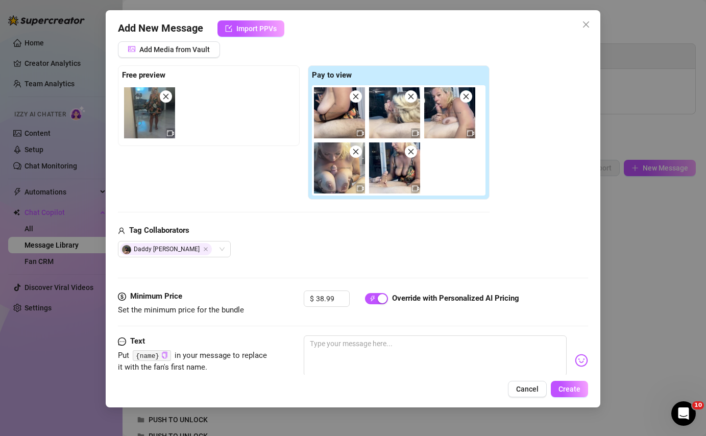
scroll to position [208, 0]
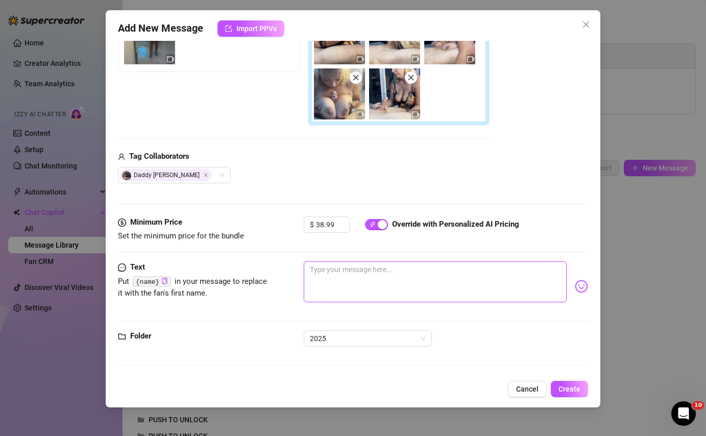
click at [351, 279] on textarea at bounding box center [435, 281] width 262 height 41
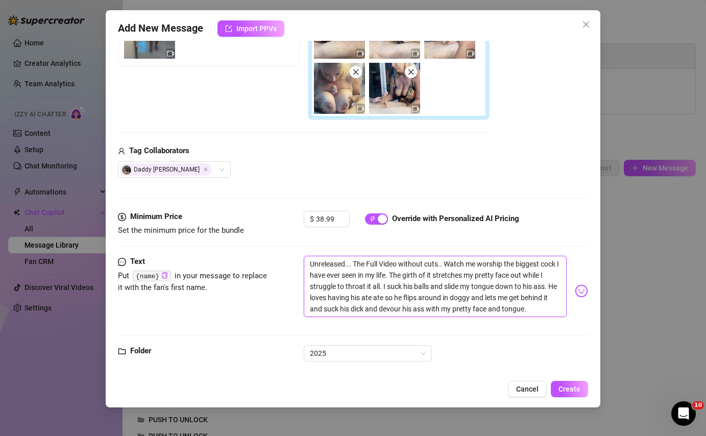
scroll to position [229, 0]
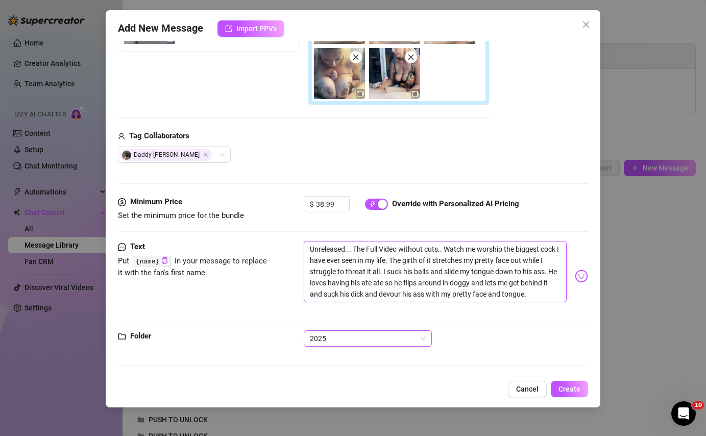
click at [396, 342] on span "2025" at bounding box center [368, 338] width 116 height 15
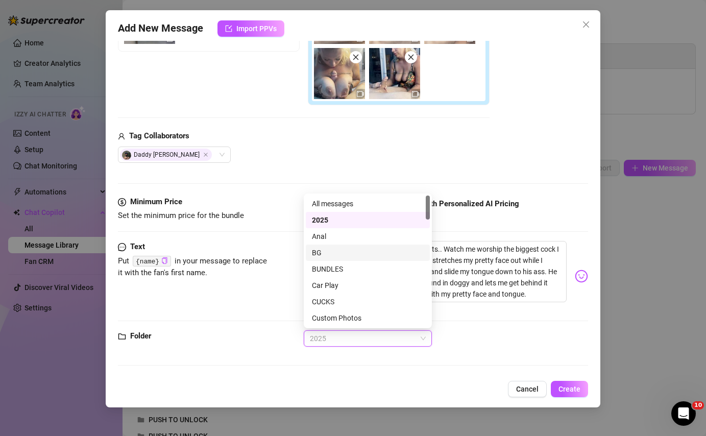
click at [358, 250] on div "BG" at bounding box center [368, 252] width 112 height 11
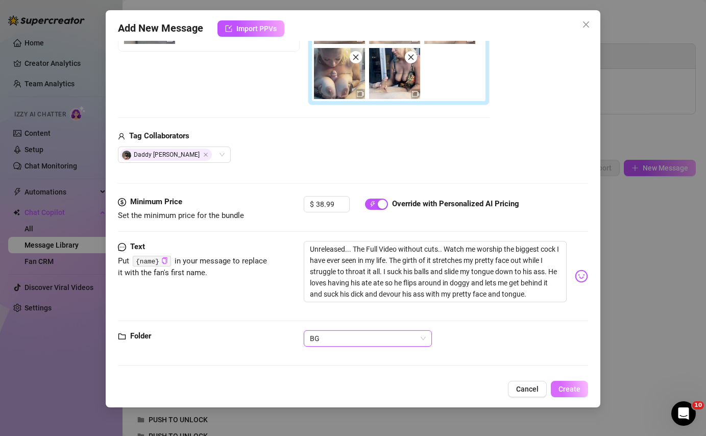
click at [565, 392] on span "Create" at bounding box center [569, 389] width 22 height 8
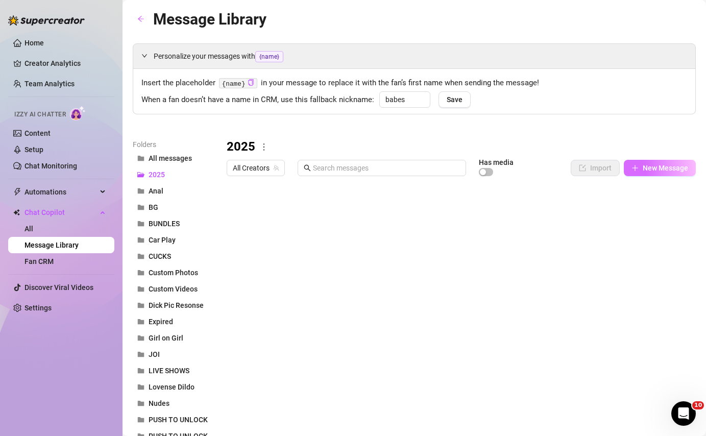
click at [661, 170] on span "New Message" at bounding box center [665, 168] width 45 height 8
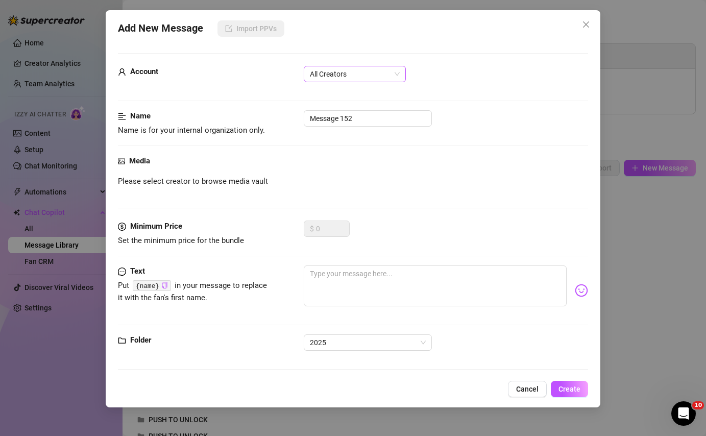
click at [334, 75] on span "All Creators" at bounding box center [355, 73] width 90 height 15
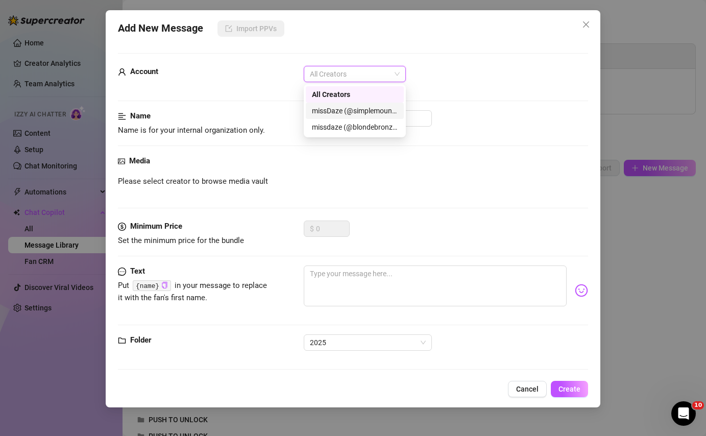
click at [351, 113] on div "missDaze (@simplemountainblonde)" at bounding box center [355, 110] width 86 height 11
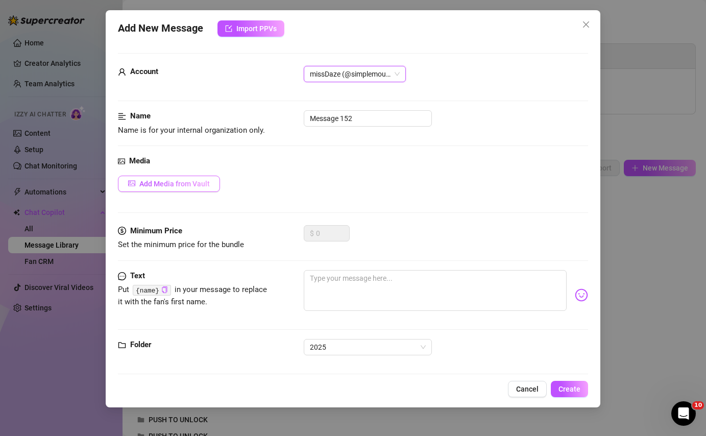
click at [210, 185] on button "Add Media from Vault" at bounding box center [169, 184] width 102 height 16
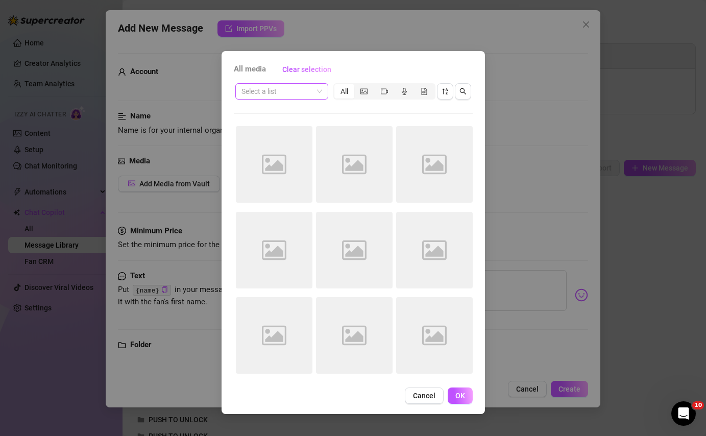
click at [324, 91] on div "Select a list" at bounding box center [281, 91] width 93 height 16
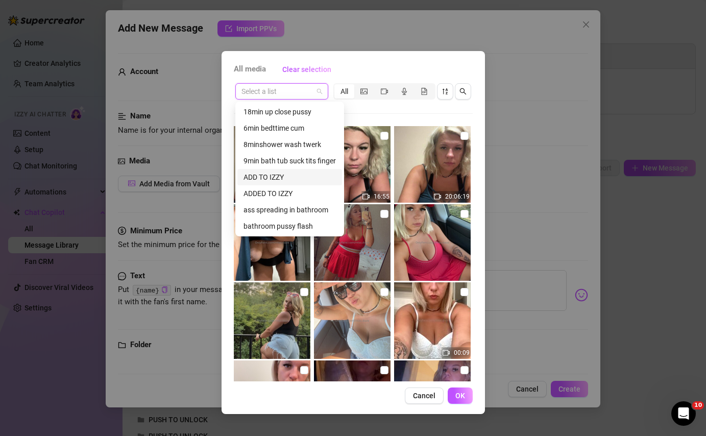
click at [301, 182] on div "ADD TO IZZY" at bounding box center [289, 176] width 92 height 11
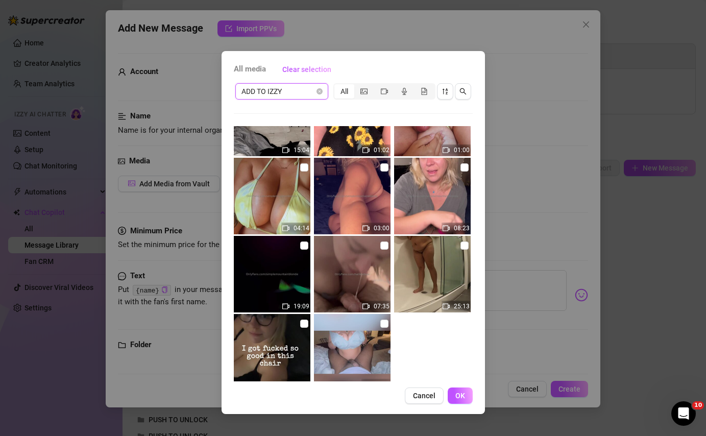
scroll to position [307, 0]
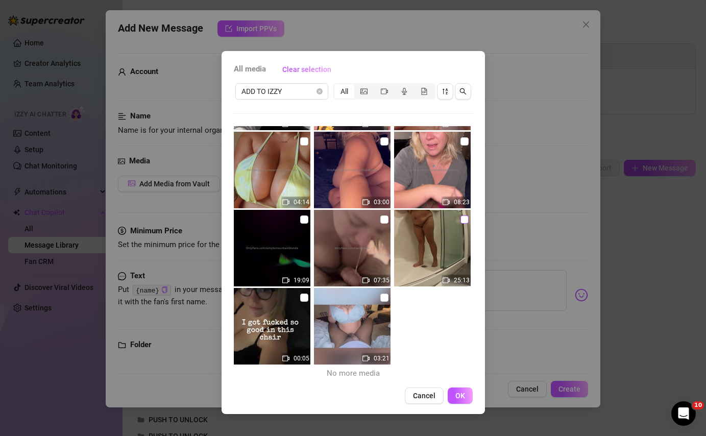
click at [463, 218] on input "checkbox" at bounding box center [464, 219] width 8 height 8
click at [461, 392] on span "OK" at bounding box center [460, 395] width 10 height 8
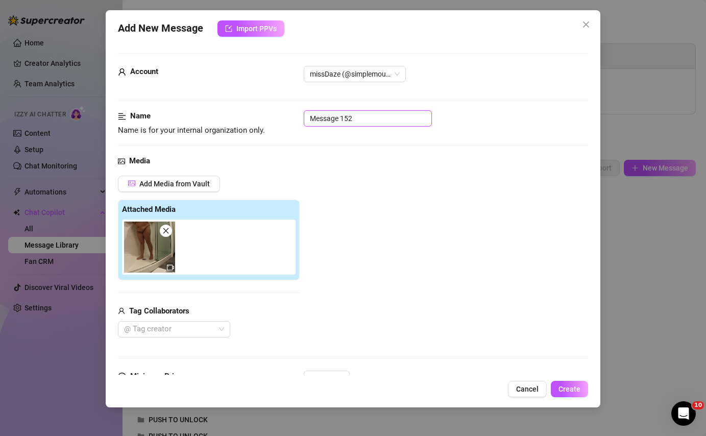
drag, startPoint x: 368, startPoint y: 120, endPoint x: 227, endPoint y: 104, distance: 142.4
click at [227, 104] on form "Account missDaze (@simplemountainblonde) Name Name is for your internal organiz…" at bounding box center [353, 291] width 470 height 476
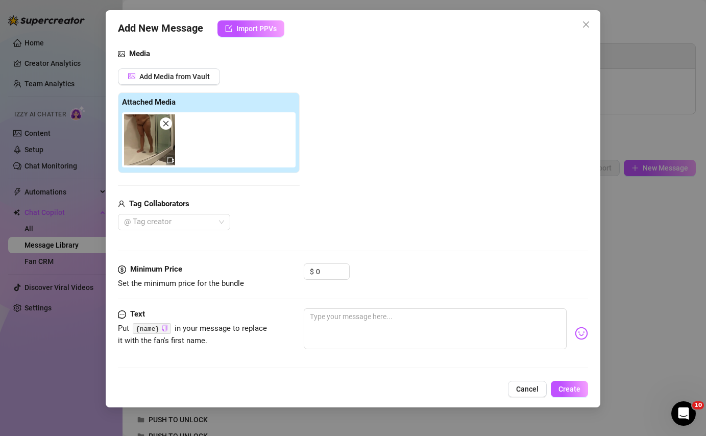
scroll to position [154, 0]
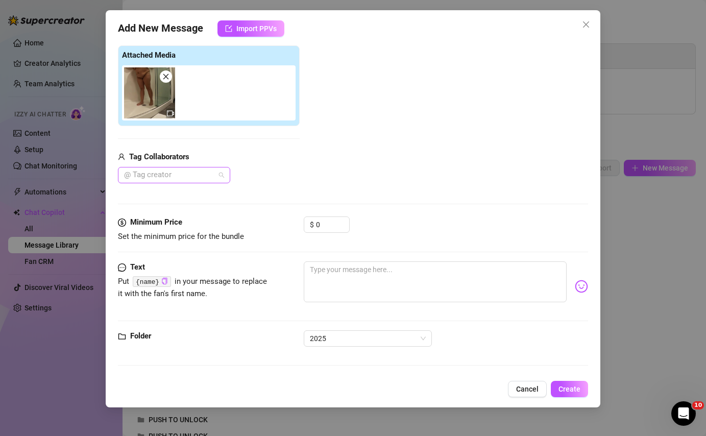
click at [173, 176] on div at bounding box center [168, 175] width 97 height 14
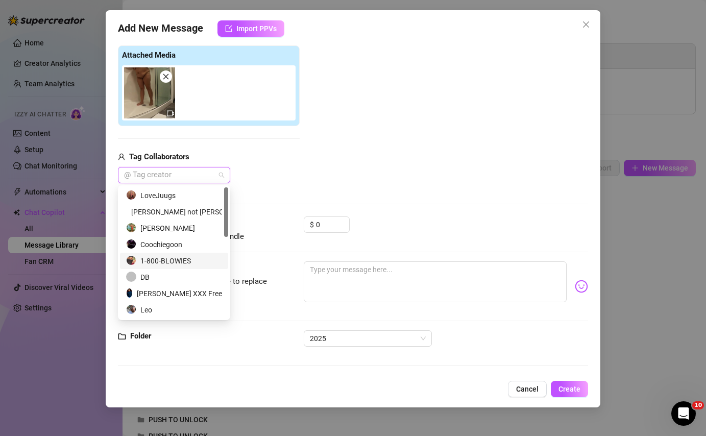
click at [188, 258] on div "1-800-BLOWIES" at bounding box center [174, 260] width 96 height 11
click at [389, 274] on textarea at bounding box center [435, 281] width 262 height 41
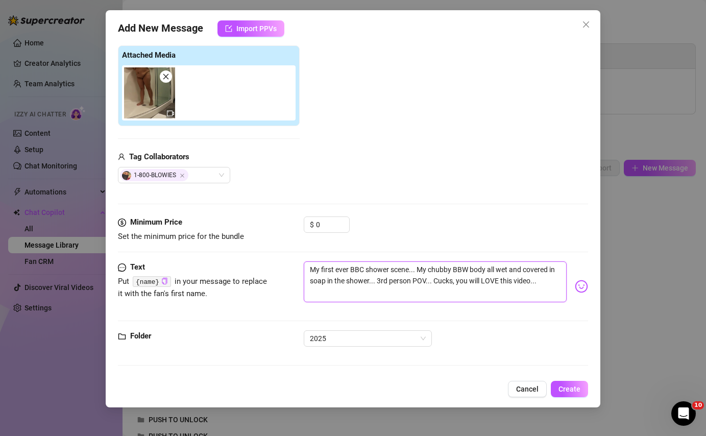
drag, startPoint x: 435, startPoint y: 280, endPoint x: 537, endPoint y: 278, distance: 102.6
click at [537, 278] on textarea "My first ever BBC shower scene... My chubby BBW body all wet and covered in soa…" at bounding box center [435, 281] width 262 height 41
click at [306, 269] on textarea "My first ever BBC shower scene... My chubby BBW body all wet and covered in soa…" at bounding box center [435, 281] width 262 height 41
paste textarea "Cucks, you will LOVE this video..."
drag, startPoint x: 535, startPoint y: 281, endPoint x: 564, endPoint y: 299, distance: 34.4
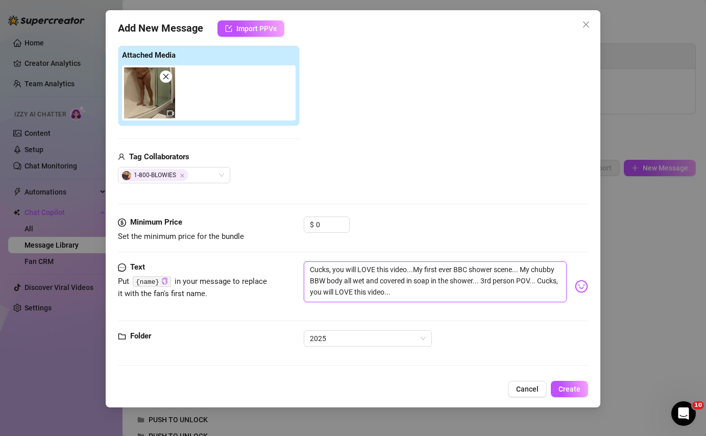
click at [564, 299] on textarea "Cucks, you will LOVE this video...My first ever BBC shower scene... My chubby B…" at bounding box center [435, 281] width 262 height 41
drag, startPoint x: 539, startPoint y: 279, endPoint x: 566, endPoint y: 295, distance: 31.2
click at [566, 295] on textarea "Cucks, you will LOVE this video...My first ever BBC shower scene... My chubby B…" at bounding box center [435, 281] width 262 height 41
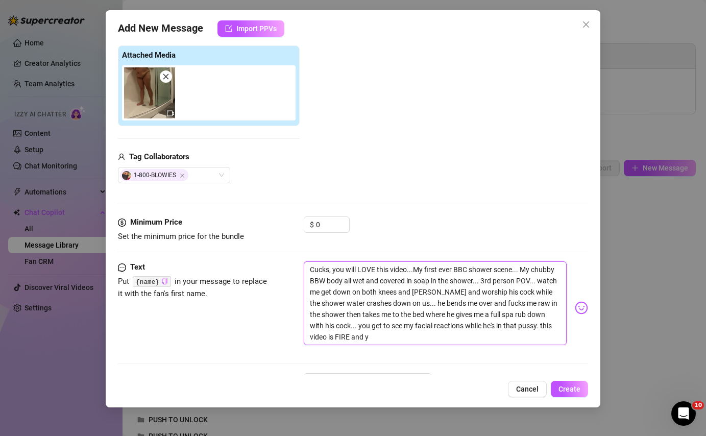
scroll to position [0, 0]
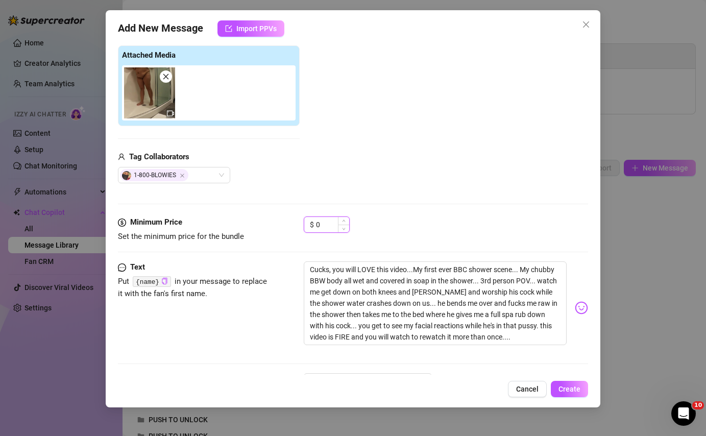
drag, startPoint x: 322, startPoint y: 220, endPoint x: 304, endPoint y: 220, distance: 17.9
click at [304, 220] on div "$ 0" at bounding box center [327, 224] width 46 height 16
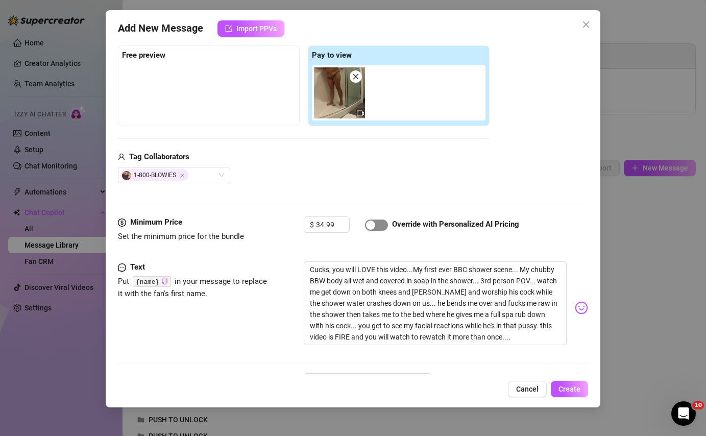
click at [374, 221] on div "button" at bounding box center [370, 224] width 9 height 9
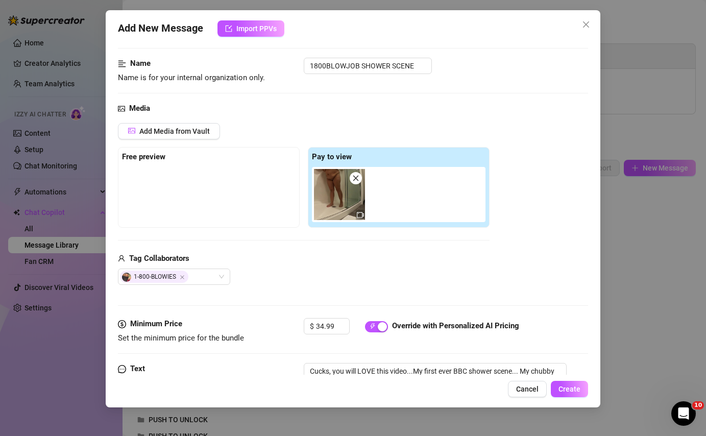
scroll to position [197, 0]
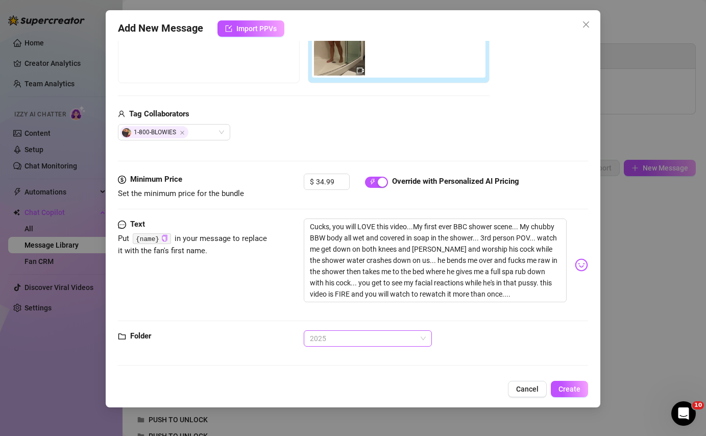
click at [327, 333] on span "2025" at bounding box center [368, 338] width 116 height 15
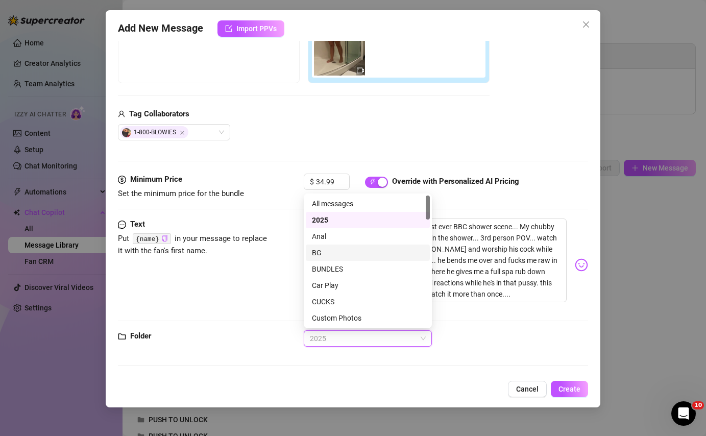
click at [330, 252] on div "BG" at bounding box center [368, 252] width 112 height 11
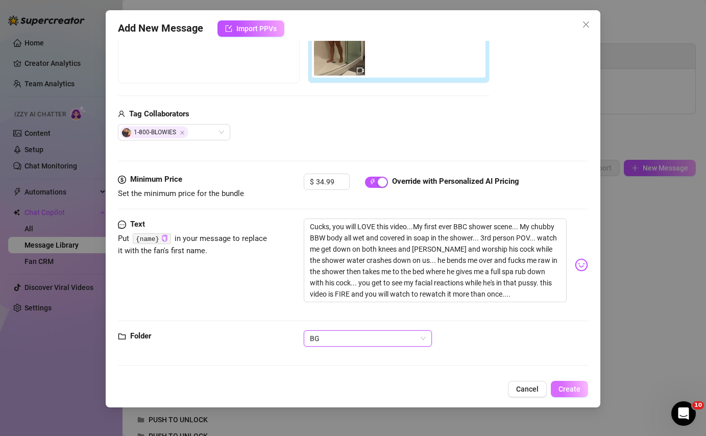
click at [568, 390] on span "Create" at bounding box center [569, 389] width 22 height 8
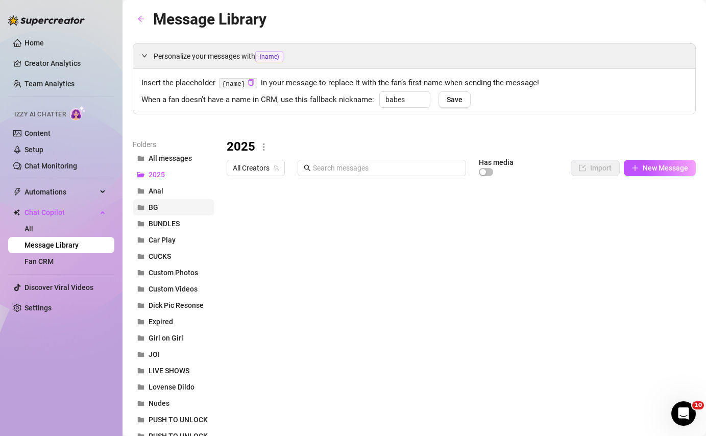
click at [193, 202] on button "BG" at bounding box center [174, 207] width 82 height 16
click at [285, 254] on div at bounding box center [461, 295] width 469 height 228
click at [270, 254] on div at bounding box center [461, 295] width 469 height 228
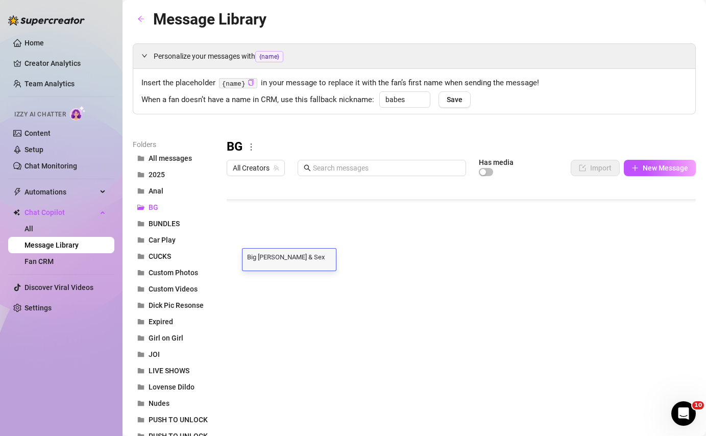
click at [270, 254] on textarea "Big [PERSON_NAME] & Sex Tape" at bounding box center [288, 256] width 93 height 9
click at [245, 256] on textarea "Big [PERSON_NAME] & Sex Tape" at bounding box center [288, 256] width 93 height 9
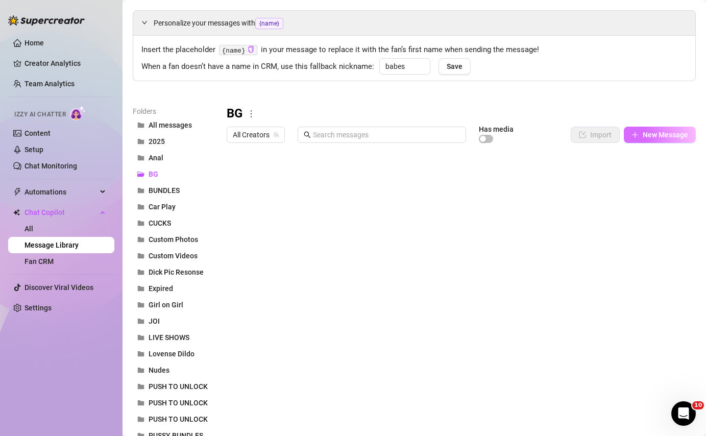
click at [635, 138] on icon "plus" at bounding box center [634, 134] width 7 height 7
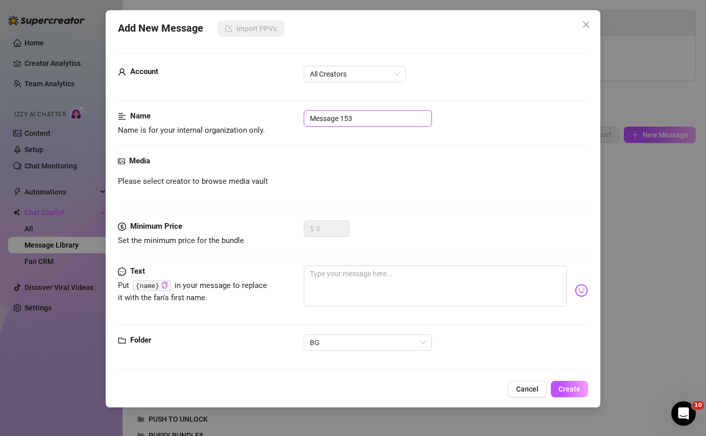
click at [357, 113] on input "Message 153" at bounding box center [368, 118] width 128 height 16
click at [358, 73] on span "All Creators" at bounding box center [355, 73] width 90 height 15
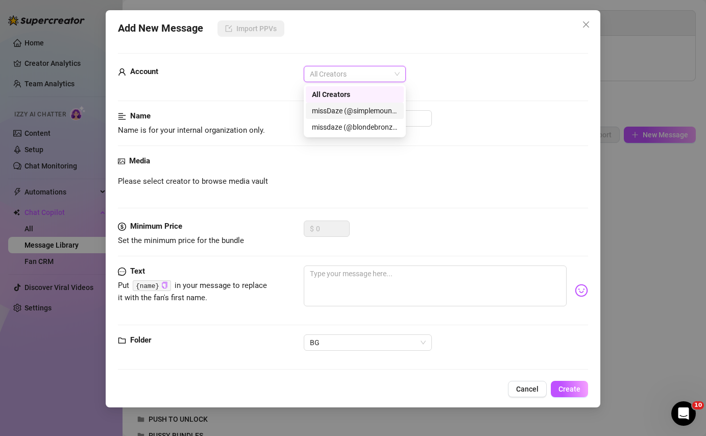
click at [367, 113] on div "missDaze (@simplemountainblonde)" at bounding box center [355, 110] width 86 height 11
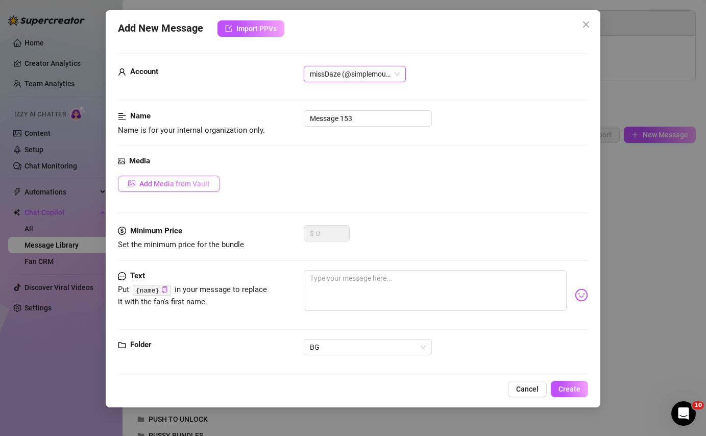
click at [181, 187] on span "Add Media from Vault" at bounding box center [174, 184] width 70 height 8
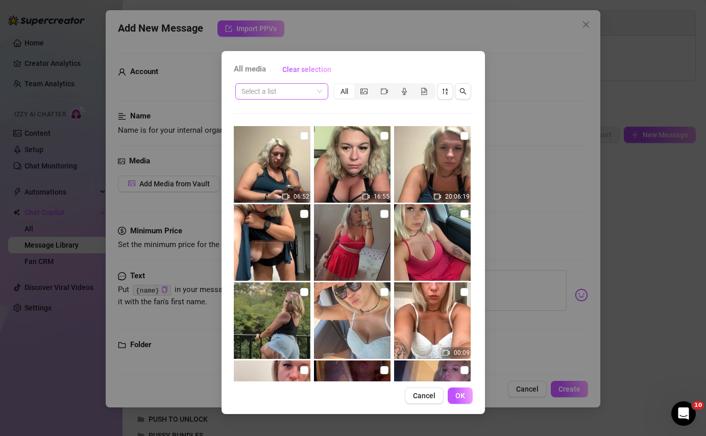
click at [317, 87] on span at bounding box center [281, 91] width 81 height 15
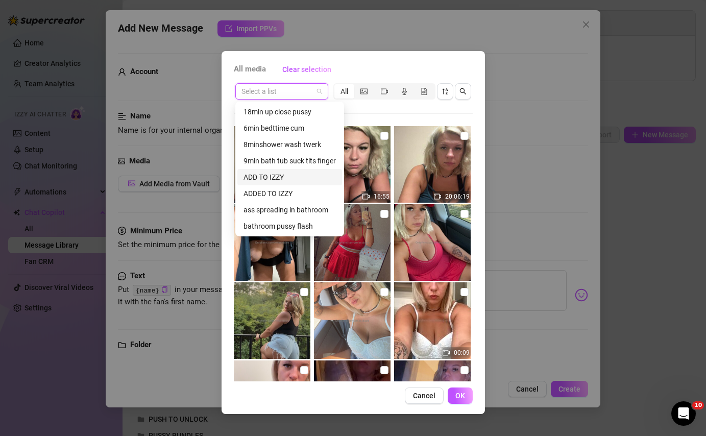
click at [290, 181] on div "ADD TO IZZY" at bounding box center [289, 176] width 92 height 11
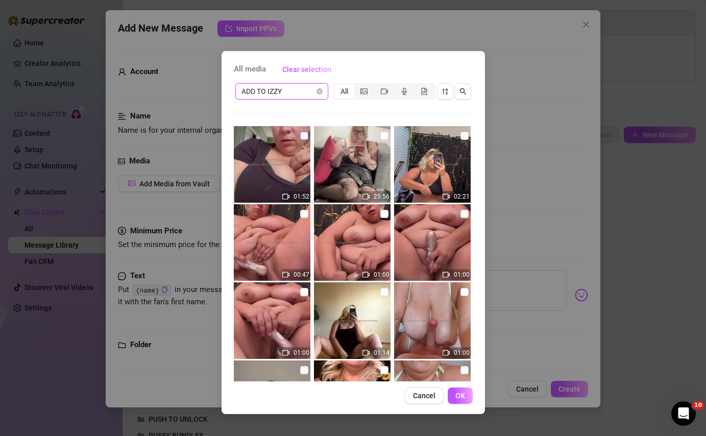
click at [302, 134] on input "checkbox" at bounding box center [304, 136] width 8 height 8
click at [463, 403] on button "OK" at bounding box center [460, 395] width 25 height 16
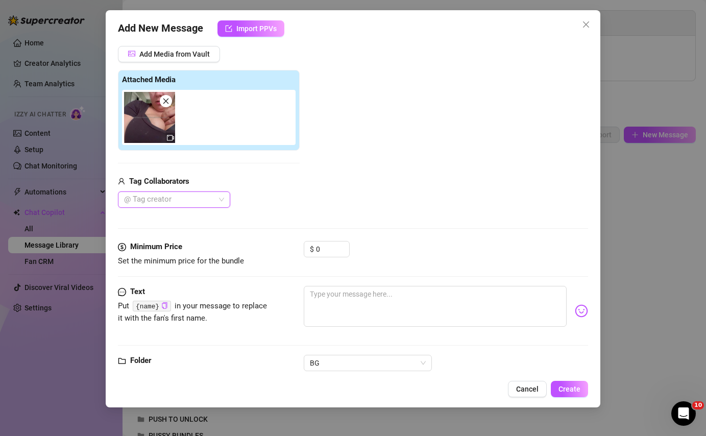
scroll to position [133, 0]
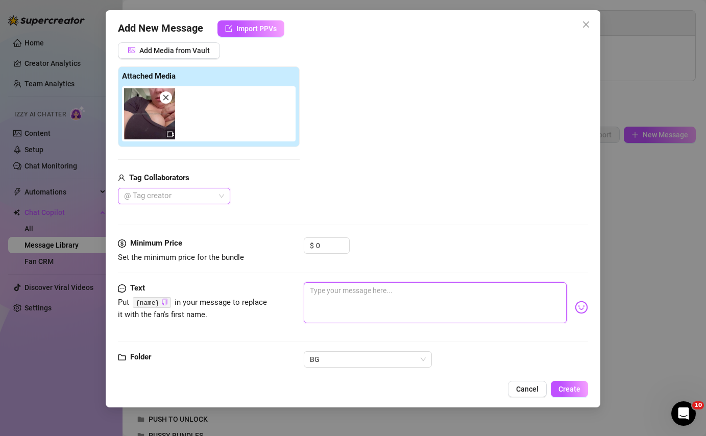
click at [360, 297] on textarea at bounding box center [435, 302] width 262 height 41
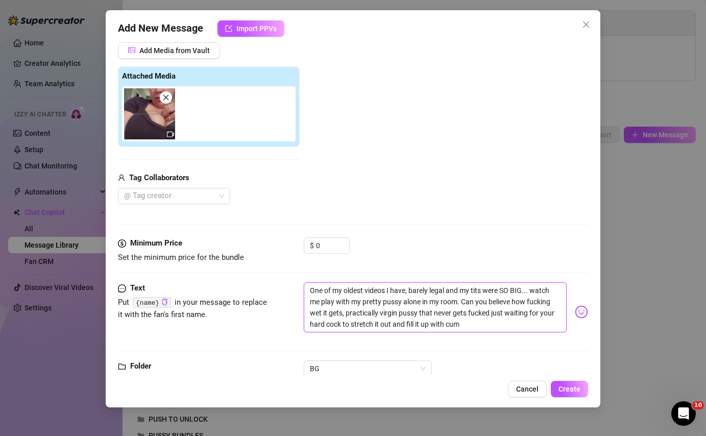
scroll to position [163, 0]
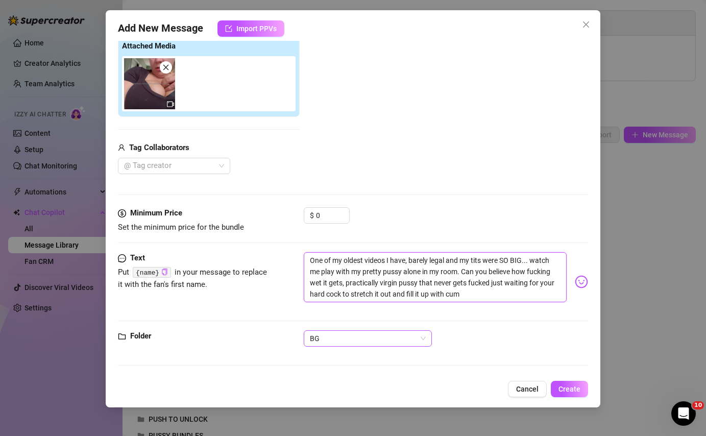
click at [383, 333] on span "BG" at bounding box center [368, 338] width 116 height 15
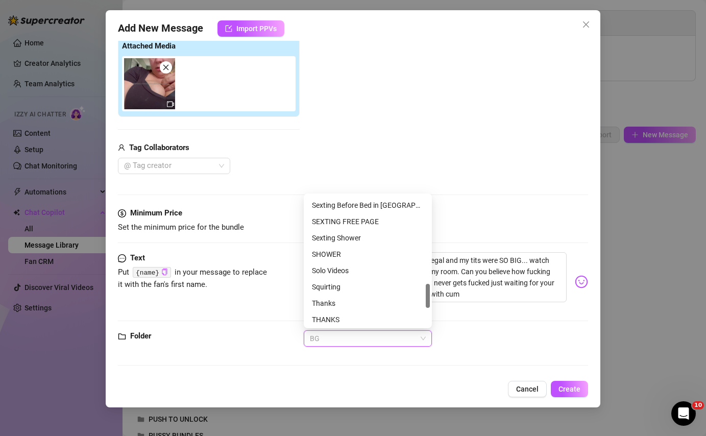
scroll to position [455, 0]
click at [361, 283] on div "Solo Videos" at bounding box center [368, 287] width 112 height 11
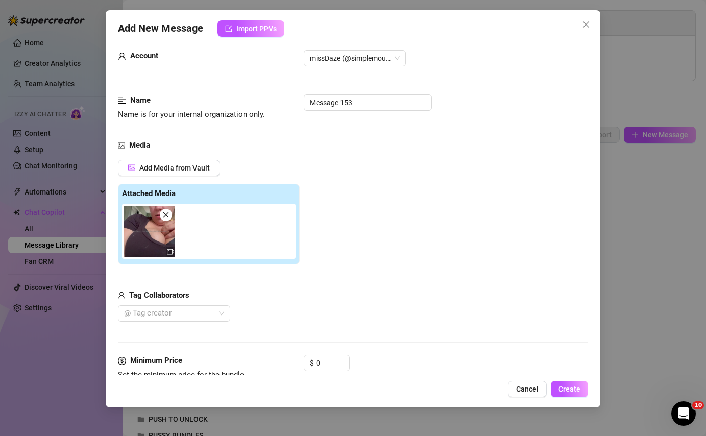
scroll to position [0, 0]
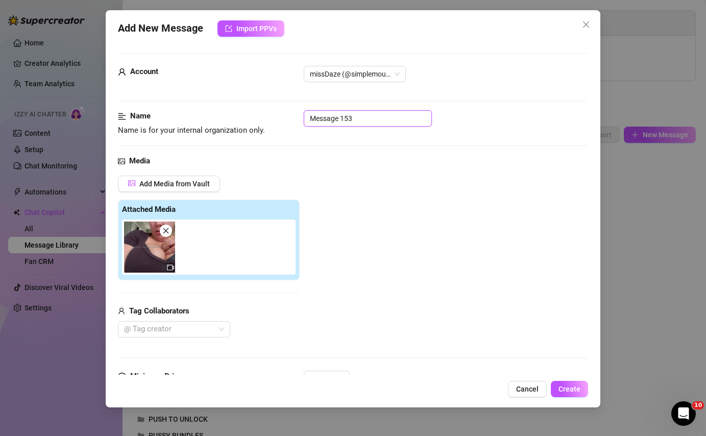
drag, startPoint x: 361, startPoint y: 118, endPoint x: 287, endPoint y: 116, distance: 74.5
click at [287, 116] on div "Name Name is for your internal organization only. Message 153" at bounding box center [353, 123] width 470 height 26
click at [570, 387] on span "Create" at bounding box center [569, 389] width 22 height 8
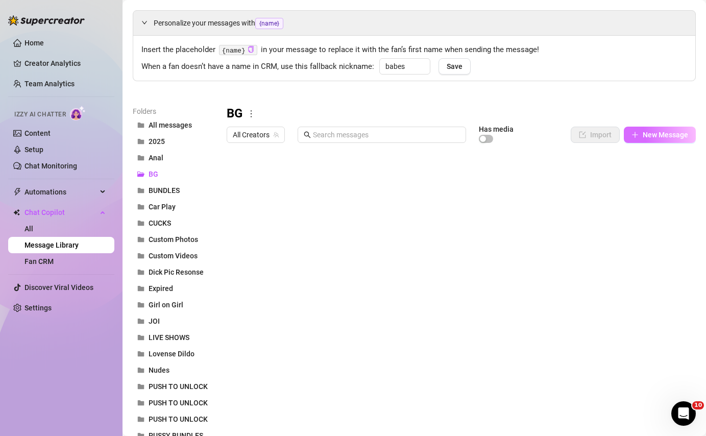
click at [680, 130] on button "New Message" at bounding box center [660, 135] width 72 height 16
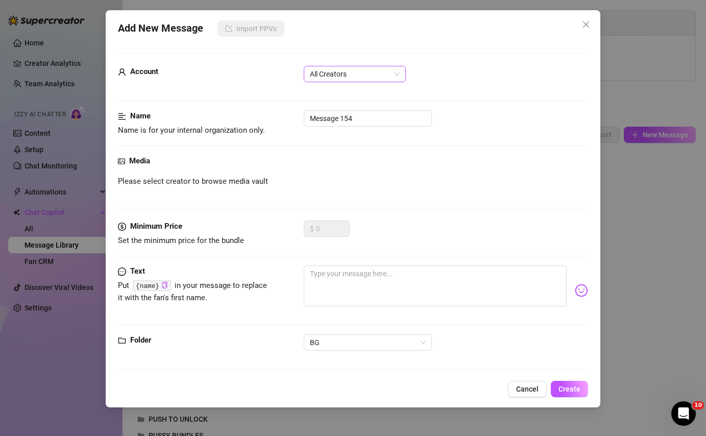
click at [362, 77] on span "All Creators" at bounding box center [355, 73] width 90 height 15
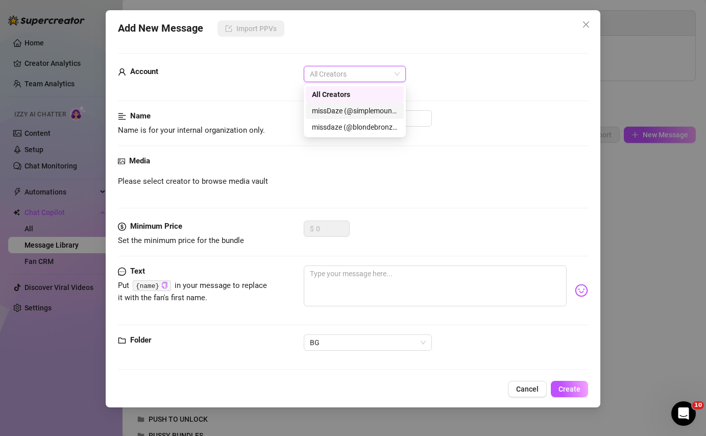
click at [363, 112] on div "missDaze (@simplemountainblonde)" at bounding box center [355, 110] width 86 height 11
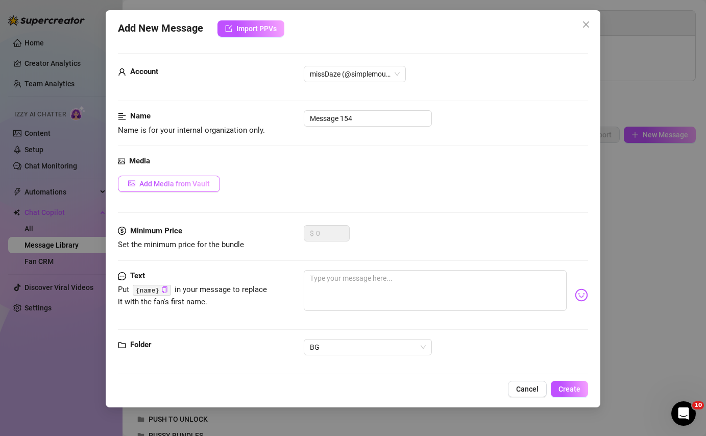
click at [136, 190] on button "Add Media from Vault" at bounding box center [169, 184] width 102 height 16
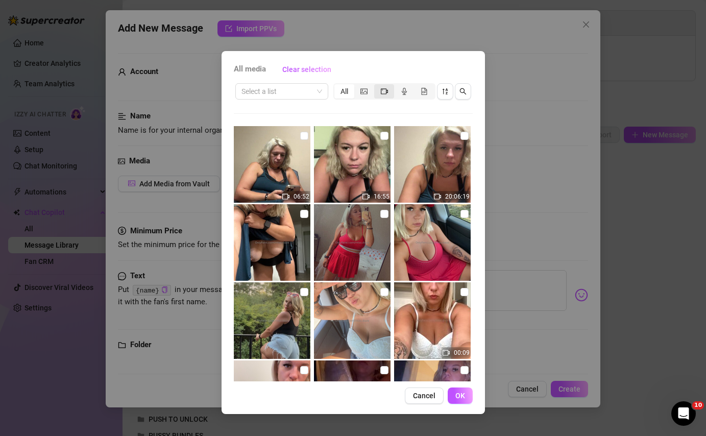
click at [386, 88] on icon "video-camera" at bounding box center [384, 91] width 7 height 7
click at [377, 86] on input "segmented control" at bounding box center [377, 86] width 0 height 0
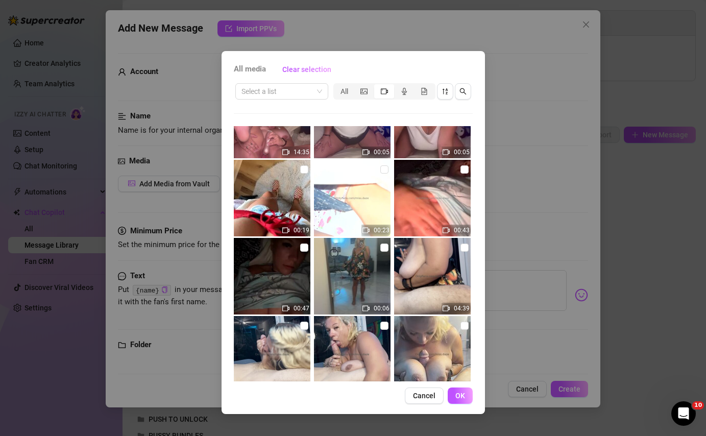
scroll to position [201, 0]
click at [305, 244] on input "checkbox" at bounding box center [304, 247] width 8 height 8
click at [465, 171] on input "checkbox" at bounding box center [464, 169] width 8 height 8
click at [383, 167] on input "checkbox" at bounding box center [384, 169] width 8 height 8
click at [458, 398] on span "OK" at bounding box center [460, 395] width 10 height 8
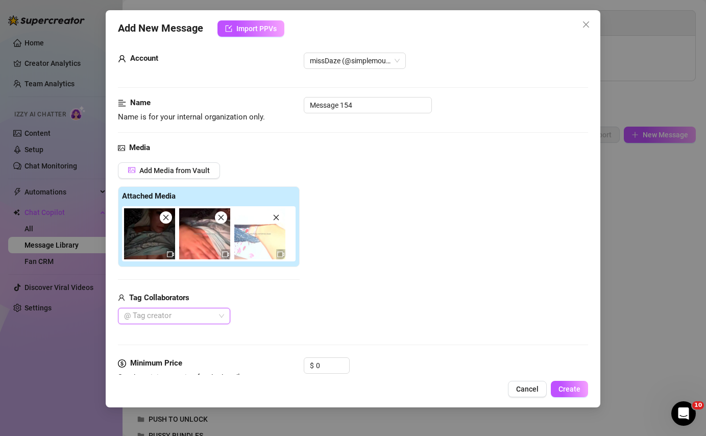
scroll to position [0, 0]
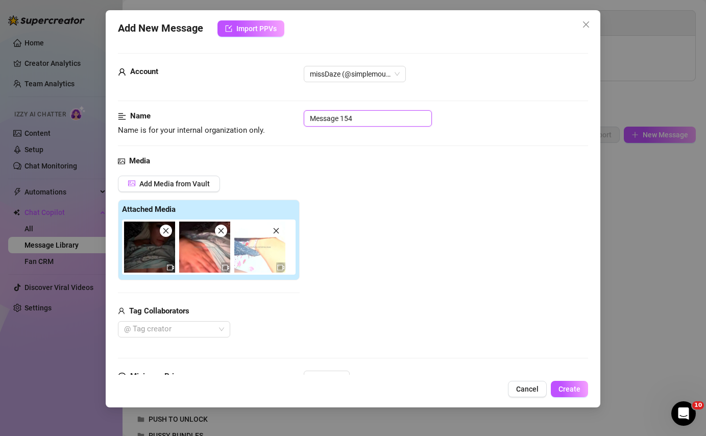
drag, startPoint x: 370, startPoint y: 117, endPoint x: 251, endPoint y: 109, distance: 119.7
click at [251, 109] on form "Account missDaze (@simplemountainblonde) Name Name is for your internal organiz…" at bounding box center [353, 291] width 470 height 476
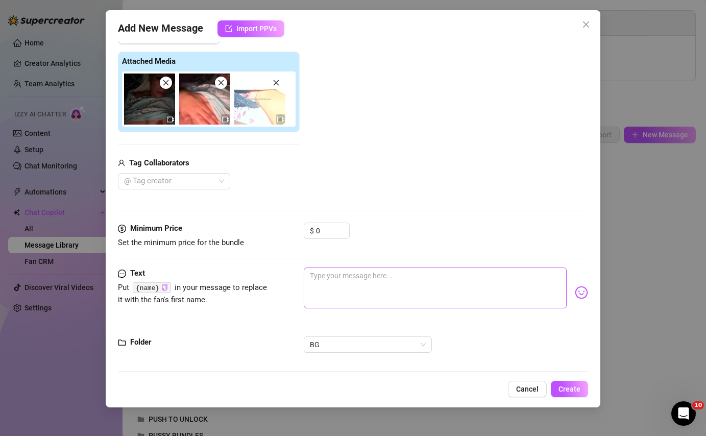
scroll to position [151, 0]
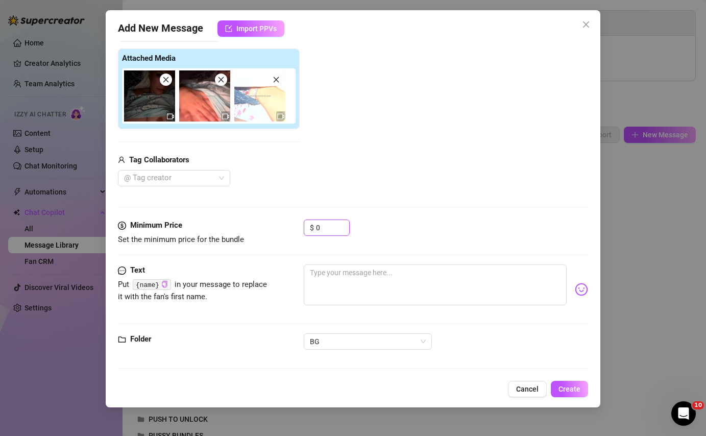
drag, startPoint x: 330, startPoint y: 227, endPoint x: 294, endPoint y: 227, distance: 35.7
click at [294, 227] on div "Minimum Price Set the minimum price for the bundle $ 0" at bounding box center [353, 232] width 470 height 26
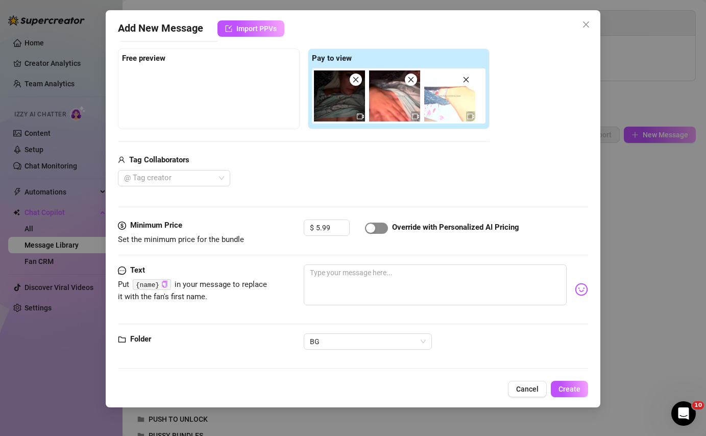
click at [379, 224] on span "button" at bounding box center [376, 228] width 23 height 11
click at [380, 296] on textarea at bounding box center [435, 284] width 262 height 41
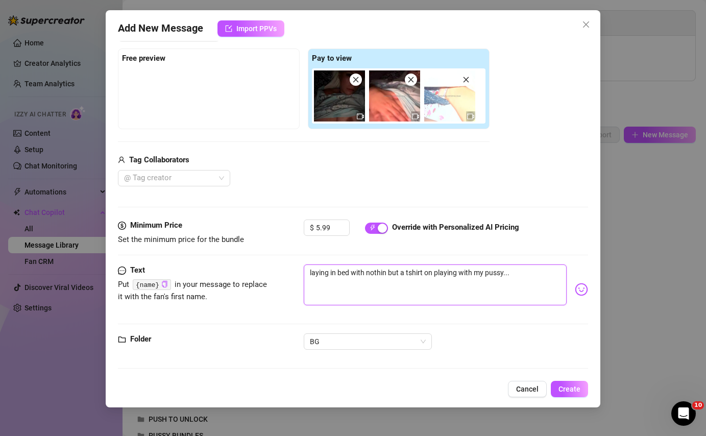
click at [309, 272] on textarea "laying in bed with nothin but a tshirt on playing with my pussy..." at bounding box center [435, 284] width 262 height 41
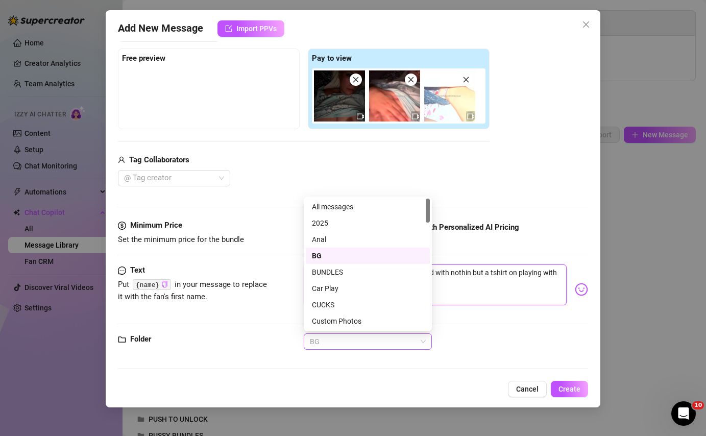
click at [405, 344] on span "BG" at bounding box center [368, 341] width 116 height 15
click at [383, 222] on div "2025" at bounding box center [368, 220] width 112 height 11
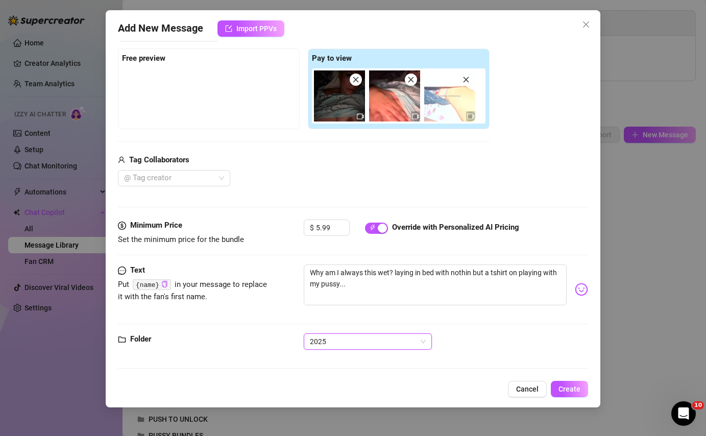
click at [489, 343] on div "2025 2025" at bounding box center [446, 341] width 284 height 16
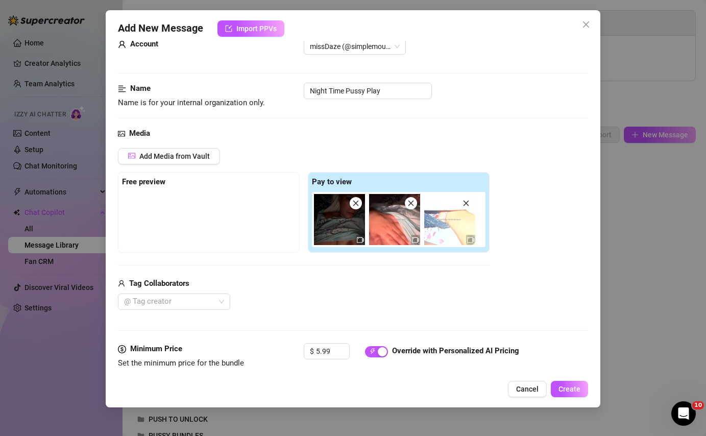
scroll to position [154, 0]
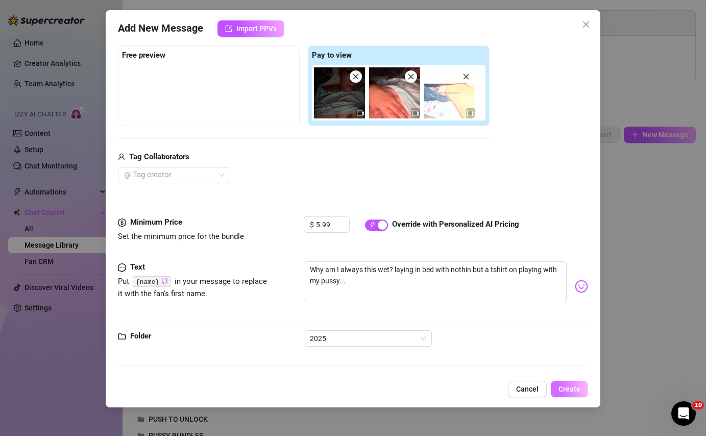
click at [569, 385] on span "Create" at bounding box center [569, 389] width 22 height 8
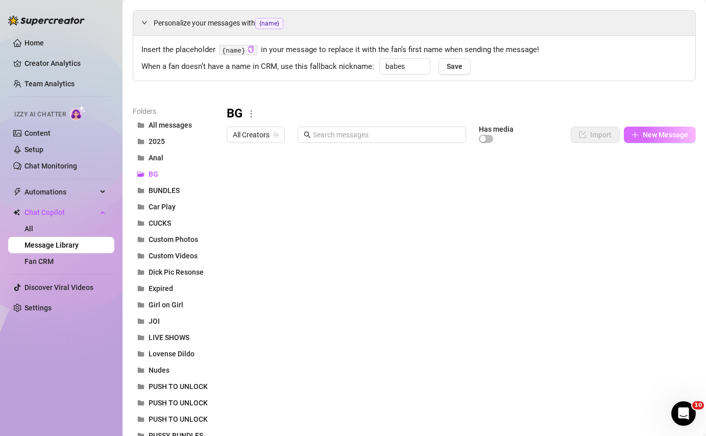
click at [664, 140] on button "New Message" at bounding box center [660, 135] width 72 height 16
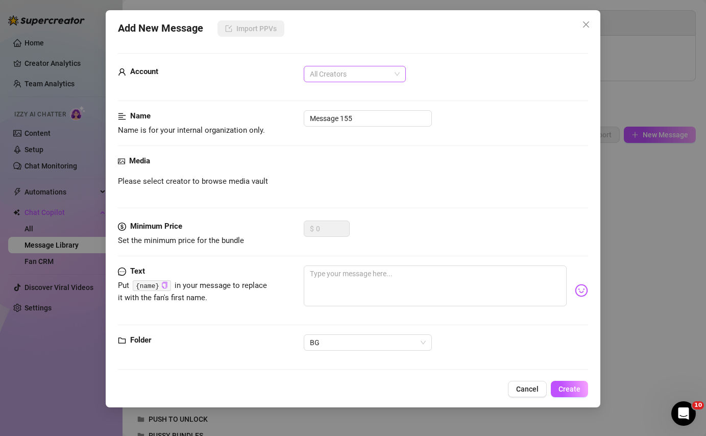
click at [340, 78] on span "All Creators" at bounding box center [355, 73] width 90 height 15
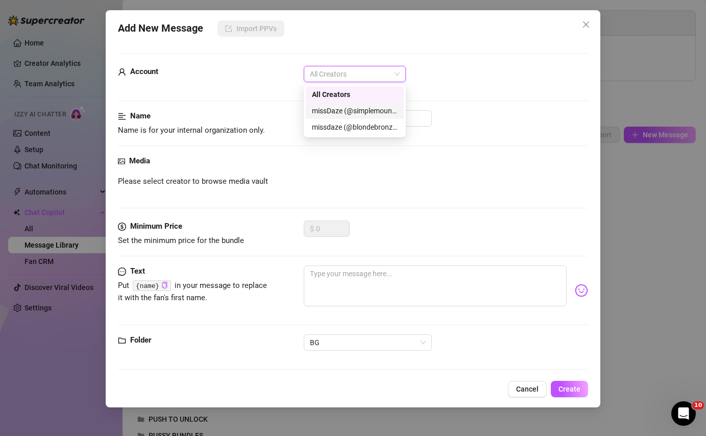
click at [358, 110] on div "missDaze (@simplemountainblonde)" at bounding box center [355, 110] width 86 height 11
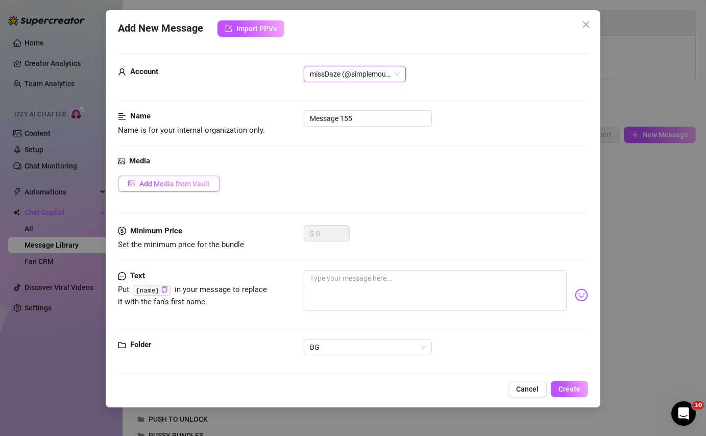
click at [163, 188] on button "Add Media from Vault" at bounding box center [169, 184] width 102 height 16
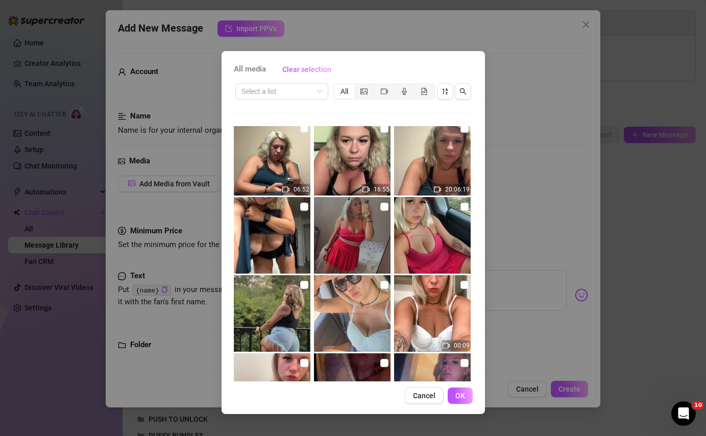
scroll to position [10, 0]
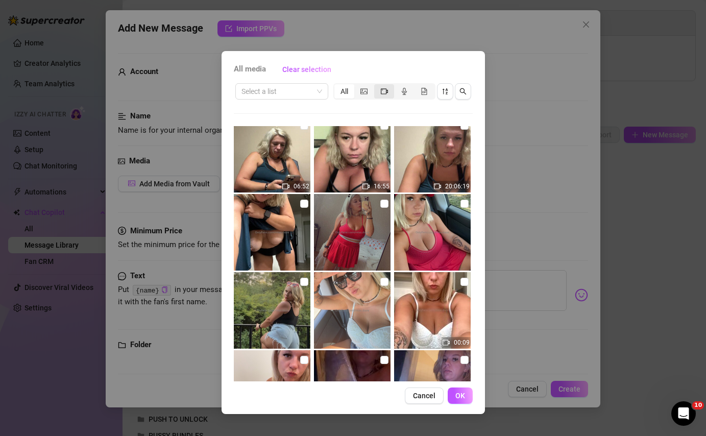
click at [385, 86] on div "segmented control" at bounding box center [384, 91] width 20 height 14
click at [377, 86] on input "segmented control" at bounding box center [377, 86] width 0 height 0
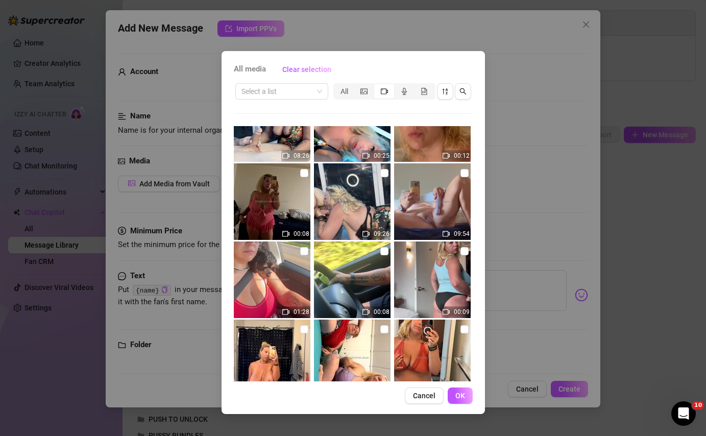
scroll to position [511, 0]
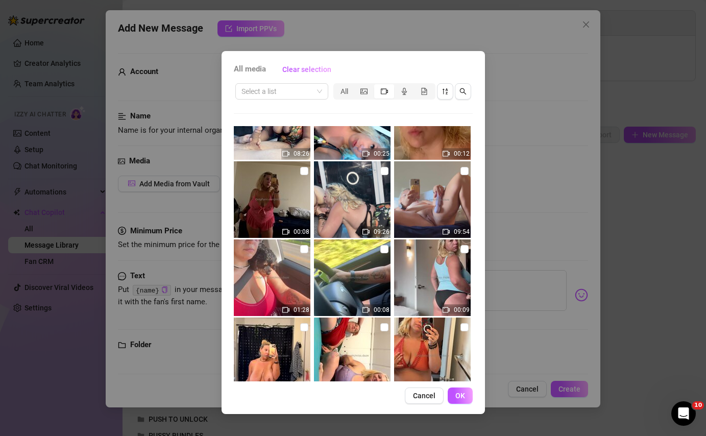
click at [468, 169] on img at bounding box center [432, 199] width 77 height 77
click at [461, 169] on input "checkbox" at bounding box center [464, 171] width 8 height 8
click at [458, 394] on span "OK" at bounding box center [460, 395] width 10 height 8
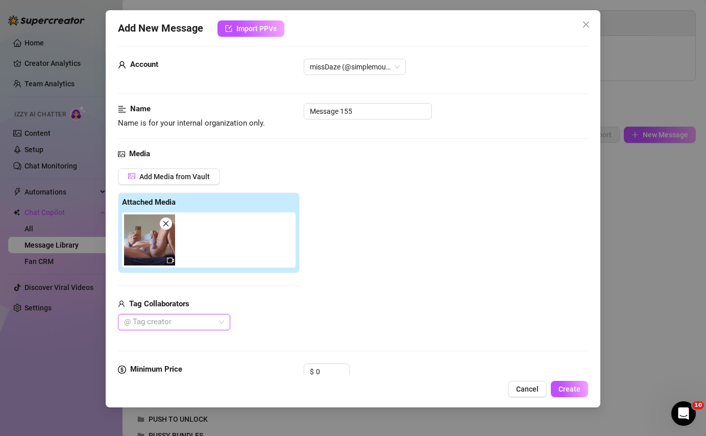
scroll to position [0, 0]
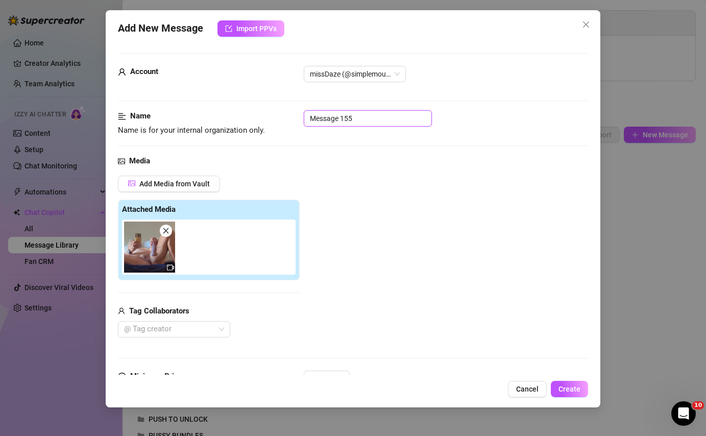
drag, startPoint x: 373, startPoint y: 120, endPoint x: 269, endPoint y: 108, distance: 104.3
click at [269, 108] on form "Account missDaze (@simplemountainblonde) Name Name is for your internal organiz…" at bounding box center [353, 291] width 470 height 476
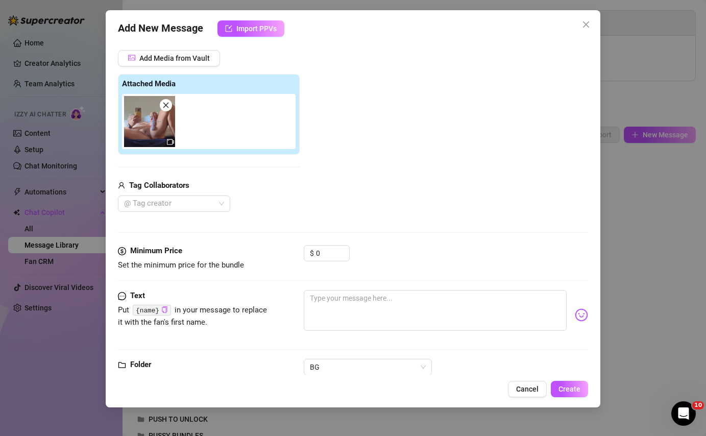
scroll to position [150, 0]
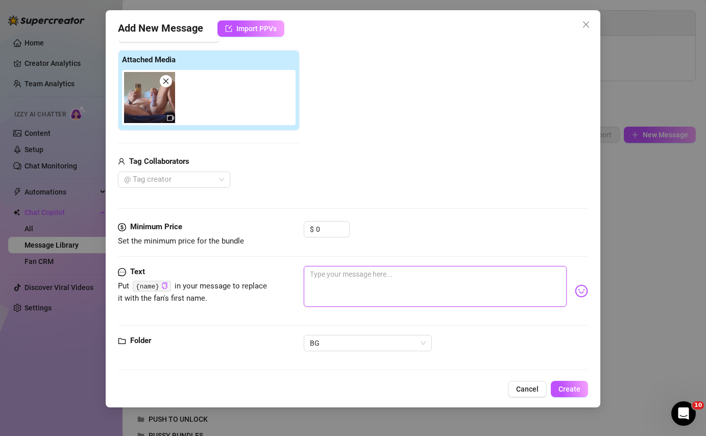
click at [333, 294] on textarea at bounding box center [435, 286] width 262 height 41
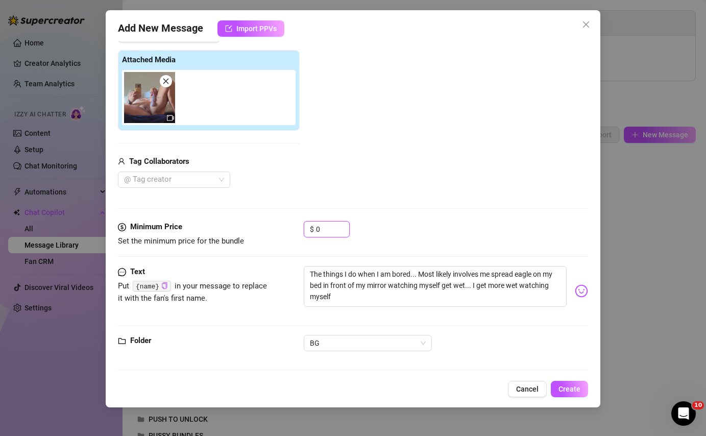
drag, startPoint x: 327, startPoint y: 230, endPoint x: 299, endPoint y: 229, distance: 27.6
click at [299, 229] on div "Minimum Price Set the minimum price for the bundle $ 0" at bounding box center [353, 234] width 470 height 26
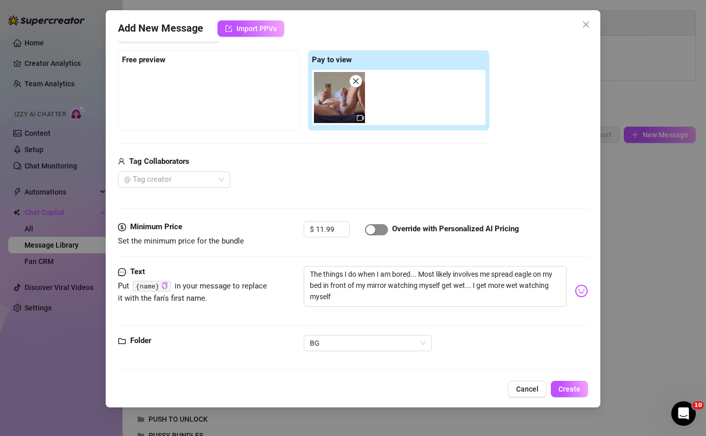
click at [366, 228] on div "button" at bounding box center [370, 229] width 9 height 9
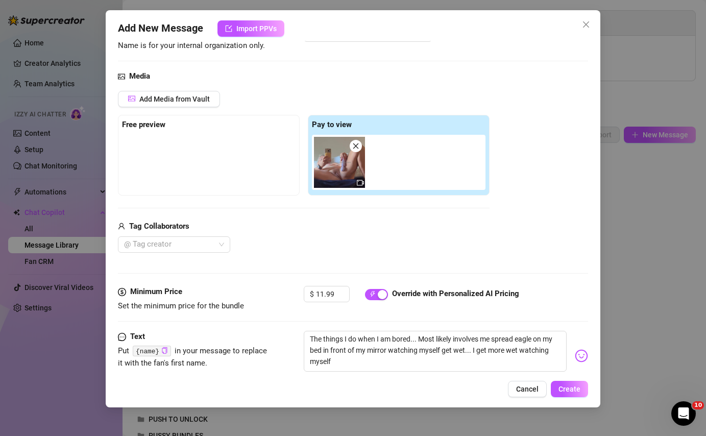
scroll to position [154, 0]
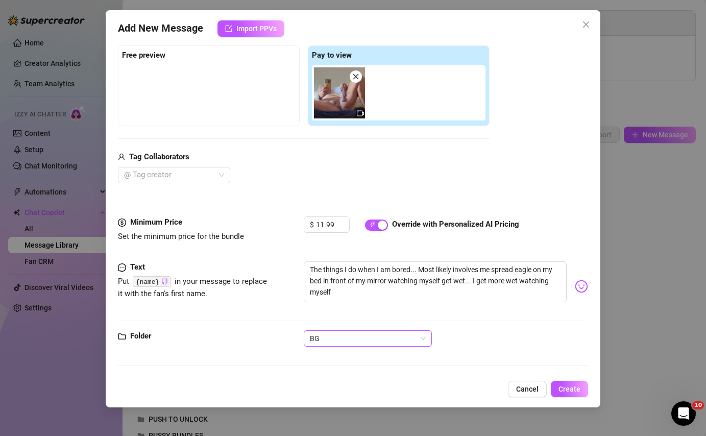
click at [349, 340] on span "BG" at bounding box center [368, 338] width 116 height 15
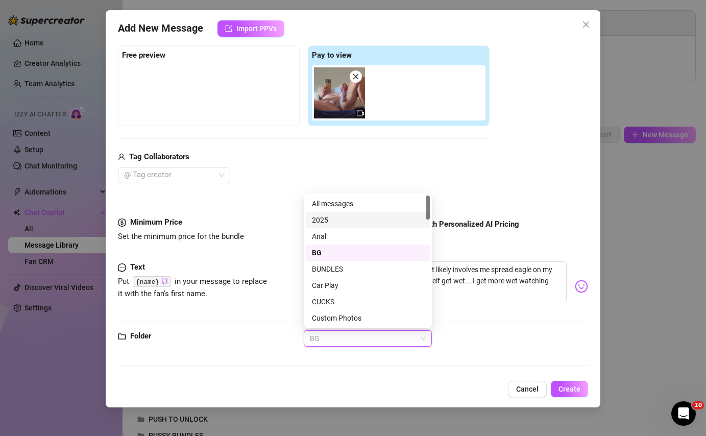
click at [341, 220] on div "2025" at bounding box center [368, 219] width 112 height 11
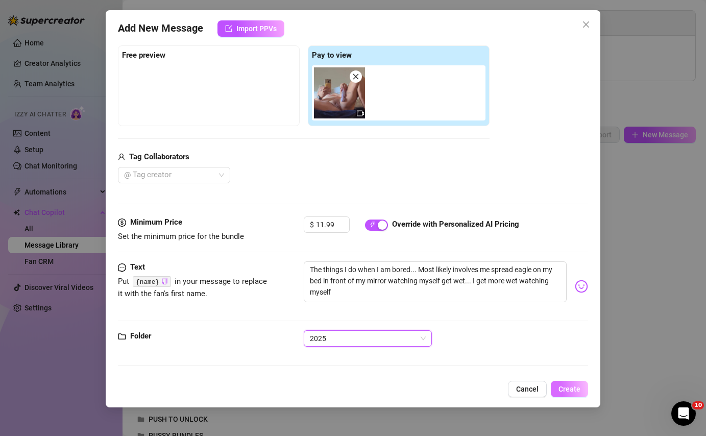
click at [559, 391] on span "Create" at bounding box center [569, 389] width 22 height 8
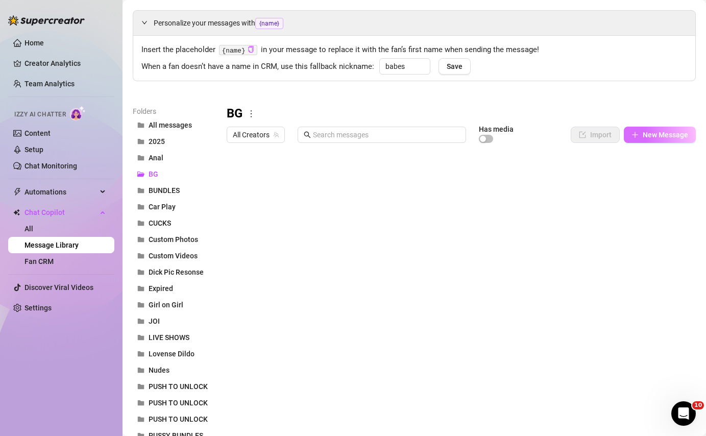
click at [659, 133] on span "New Message" at bounding box center [665, 135] width 45 height 8
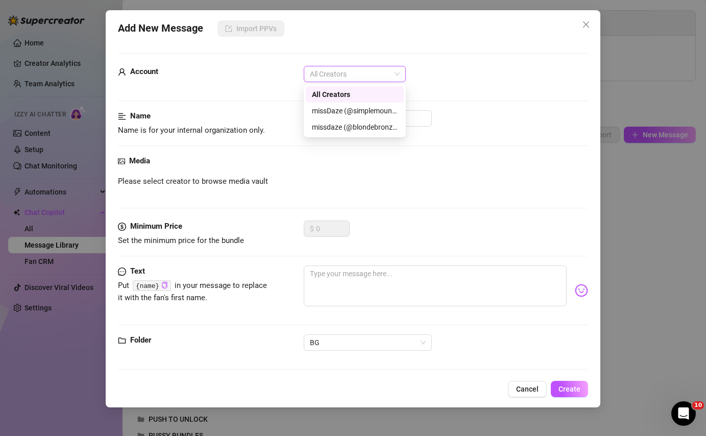
click at [356, 71] on span "All Creators" at bounding box center [355, 73] width 90 height 15
click at [353, 111] on div "missDaze (@simplemountainblonde)" at bounding box center [355, 110] width 86 height 11
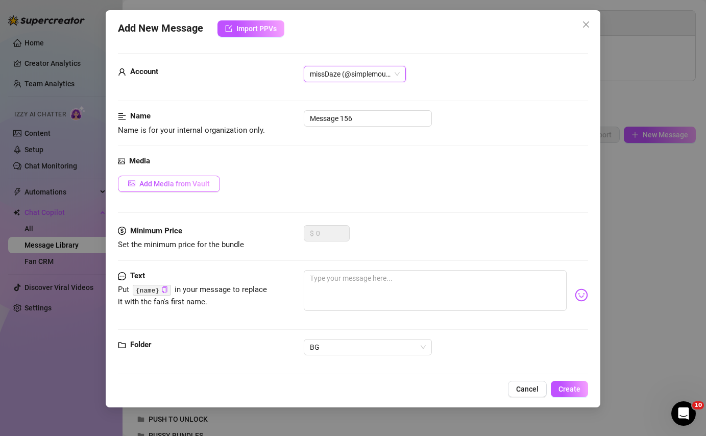
click at [202, 178] on button "Add Media from Vault" at bounding box center [169, 184] width 102 height 16
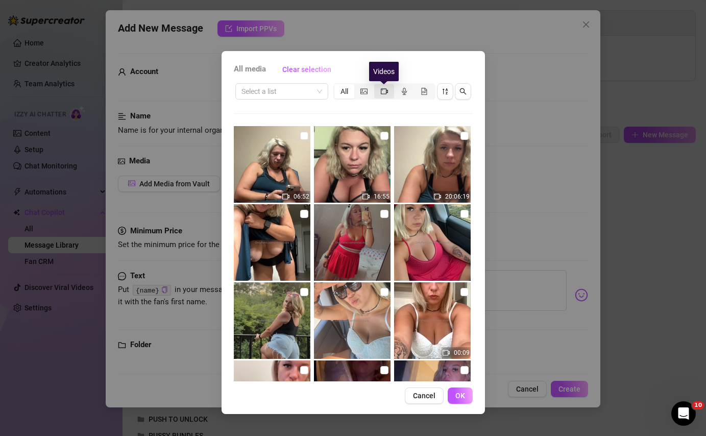
click at [381, 90] on icon "video-camera" at bounding box center [384, 91] width 7 height 7
click at [377, 86] on input "segmented control" at bounding box center [377, 86] width 0 height 0
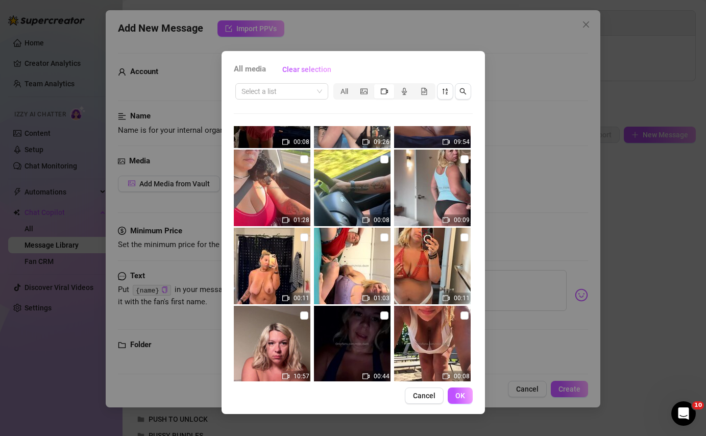
scroll to position [602, 0]
click at [382, 237] on input "checkbox" at bounding box center [384, 237] width 8 height 8
click at [453, 393] on button "OK" at bounding box center [460, 395] width 25 height 16
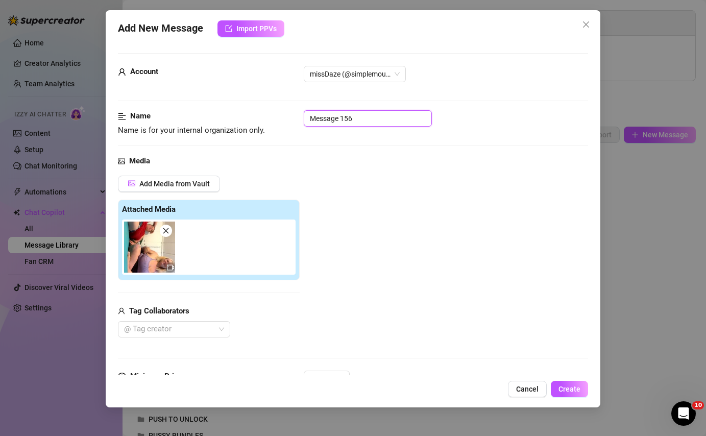
drag, startPoint x: 367, startPoint y: 120, endPoint x: 245, endPoint y: 110, distance: 122.9
click at [245, 110] on div "Name Name is for your internal organization only. Message 156" at bounding box center [353, 123] width 470 height 26
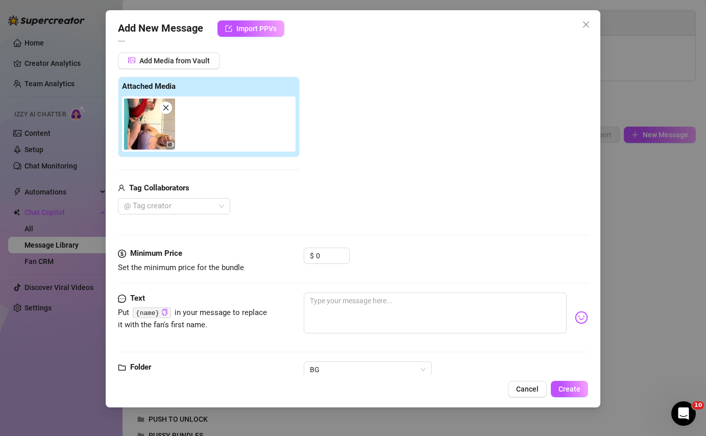
scroll to position [154, 0]
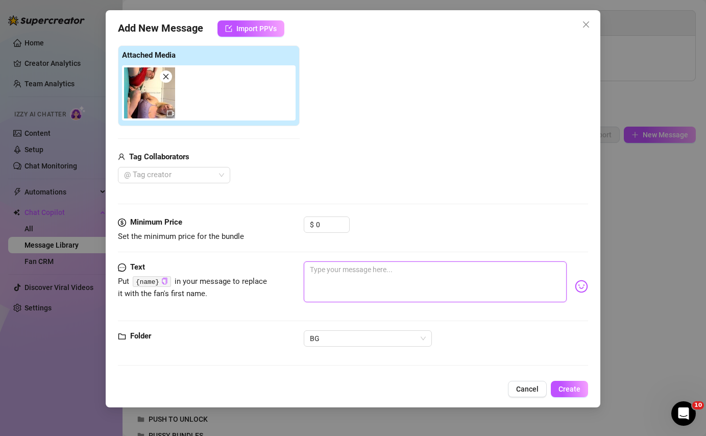
click at [333, 279] on textarea at bounding box center [435, 281] width 262 height 41
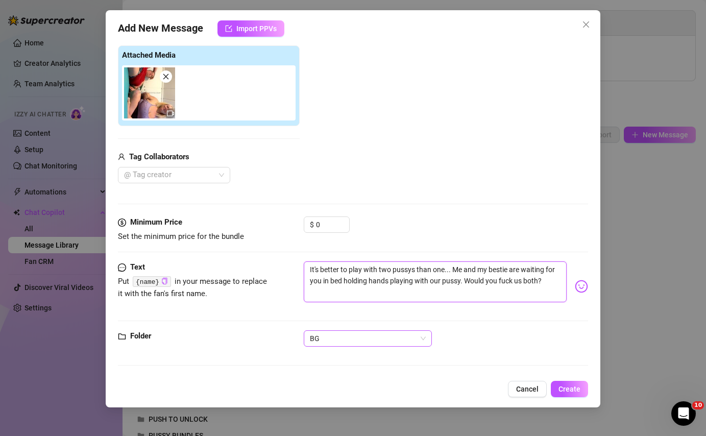
click at [396, 340] on span "BG" at bounding box center [368, 338] width 116 height 15
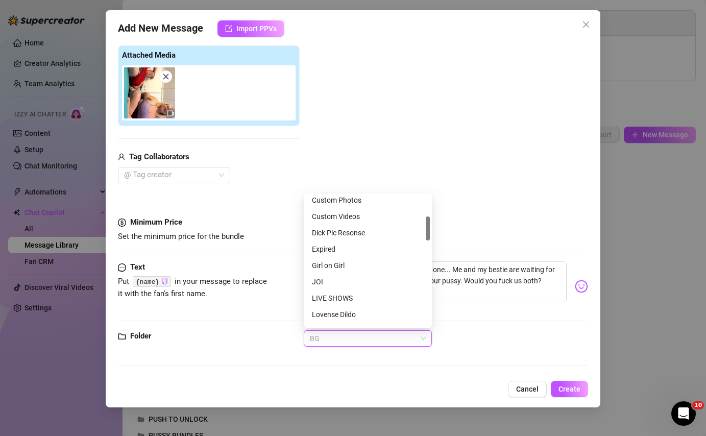
scroll to position [109, 0]
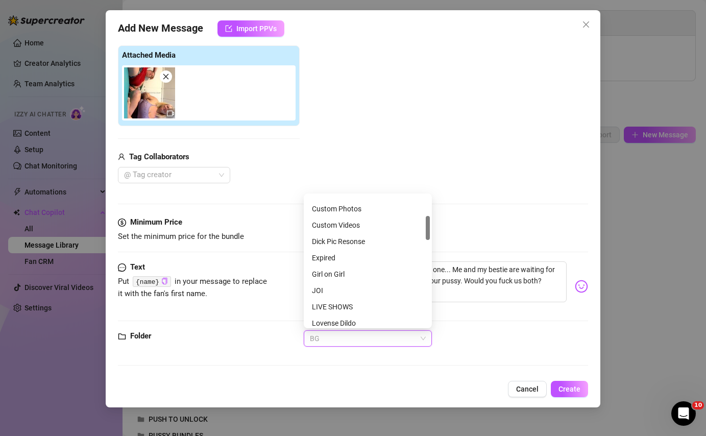
click at [373, 273] on div "Girl on Girl" at bounding box center [368, 273] width 112 height 11
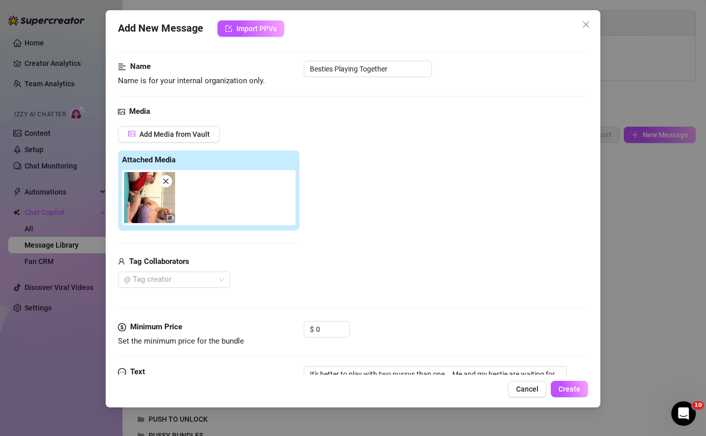
scroll to position [48, 0]
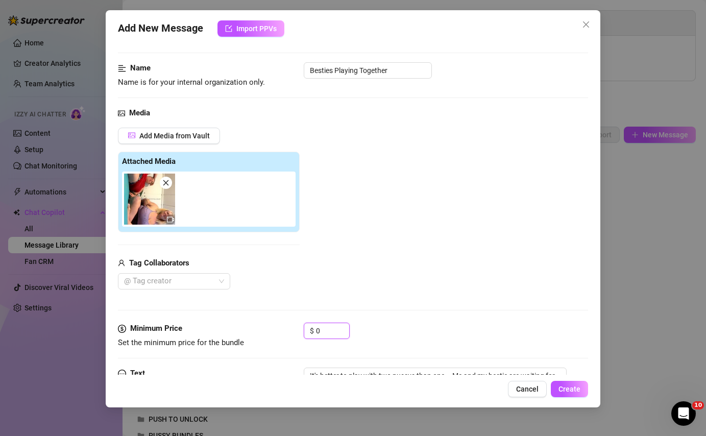
drag, startPoint x: 329, startPoint y: 329, endPoint x: 284, endPoint y: 327, distance: 45.5
click at [284, 327] on div "Minimum Price Set the minimum price for the bundle $ 0" at bounding box center [353, 336] width 470 height 26
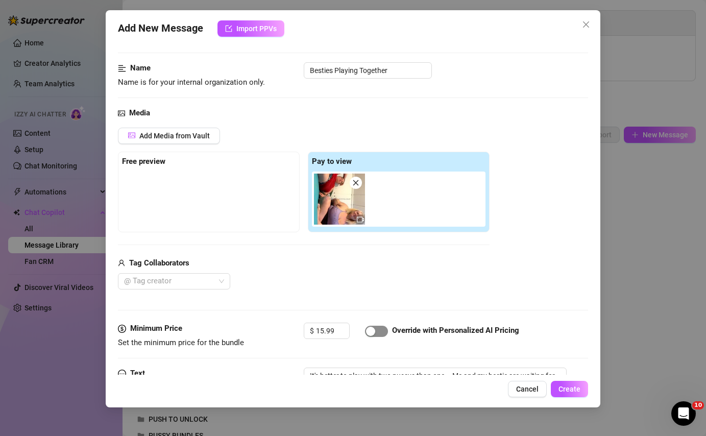
click at [366, 327] on div "button" at bounding box center [370, 331] width 9 height 9
click at [204, 278] on div at bounding box center [168, 281] width 97 height 14
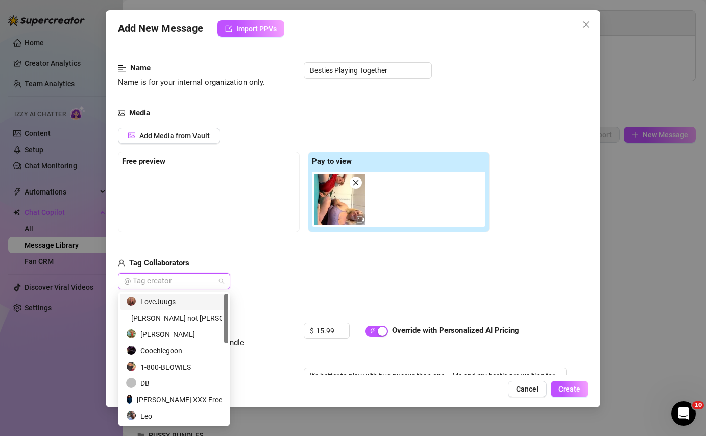
click at [192, 301] on div "LoveJuugs" at bounding box center [174, 301] width 96 height 11
click at [315, 261] on div "Tag Collaborators" at bounding box center [304, 263] width 372 height 12
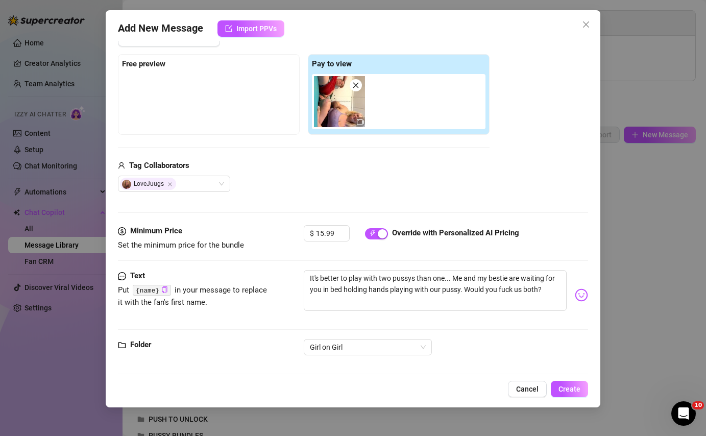
scroll to position [154, 0]
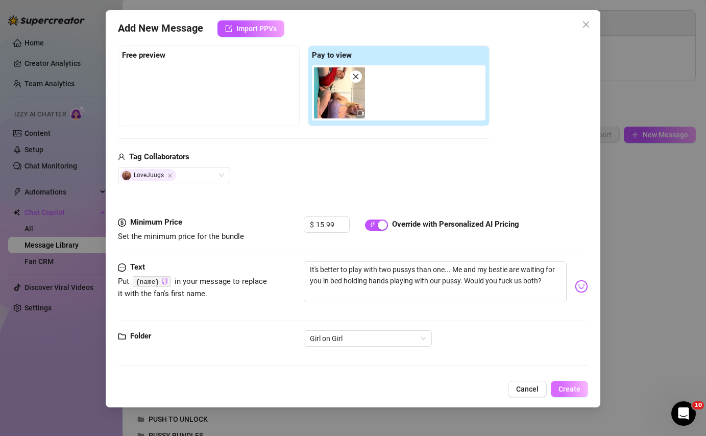
click at [566, 392] on span "Create" at bounding box center [569, 389] width 22 height 8
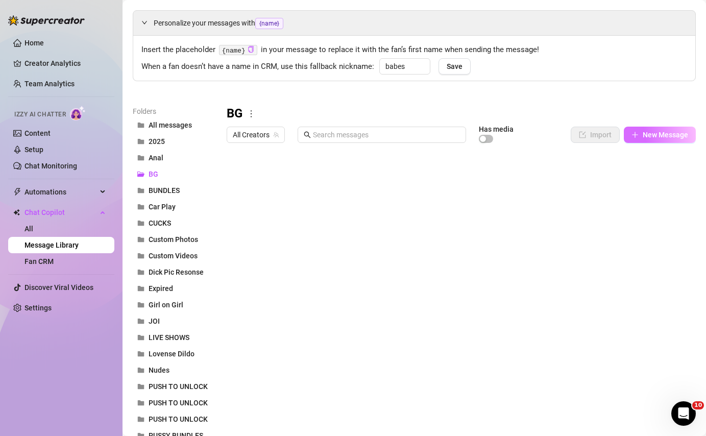
click at [676, 128] on button "New Message" at bounding box center [660, 135] width 72 height 16
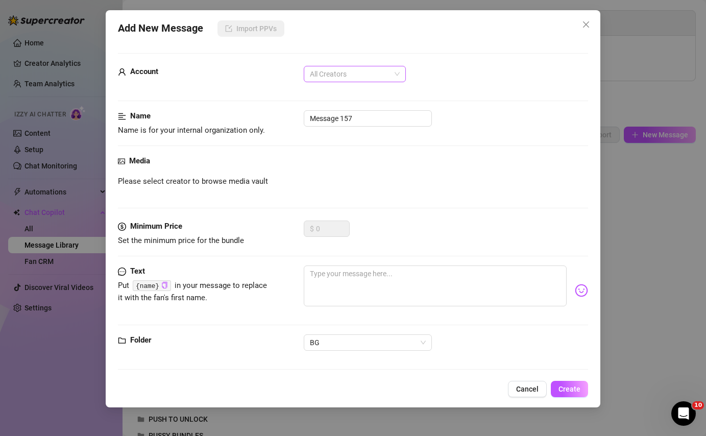
click at [339, 68] on span "All Creators" at bounding box center [355, 73] width 90 height 15
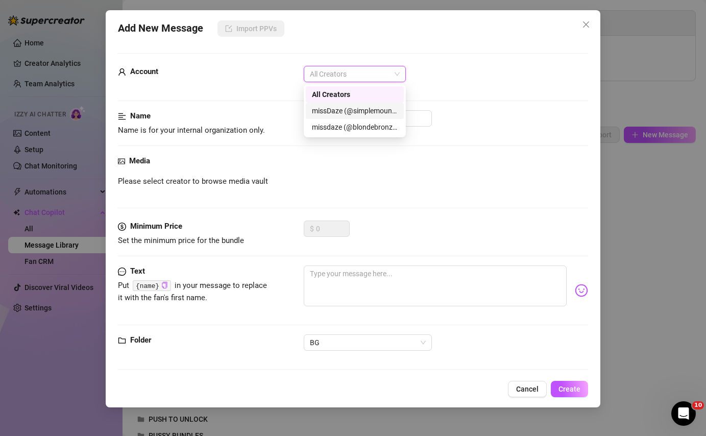
click at [363, 111] on div "missDaze (@simplemountainblonde)" at bounding box center [355, 110] width 86 height 11
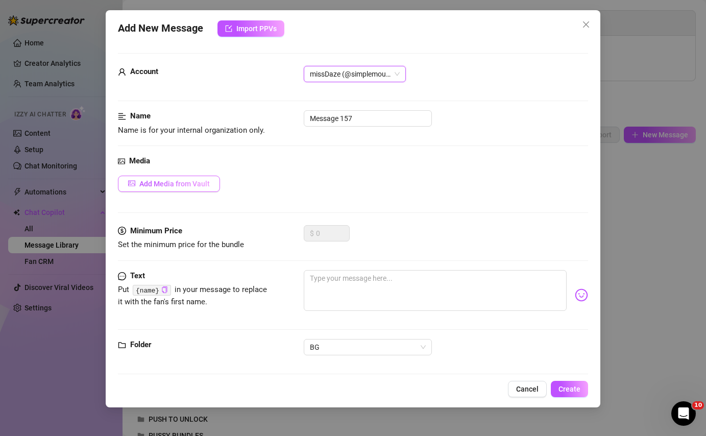
click at [204, 186] on span "Add Media from Vault" at bounding box center [174, 184] width 70 height 8
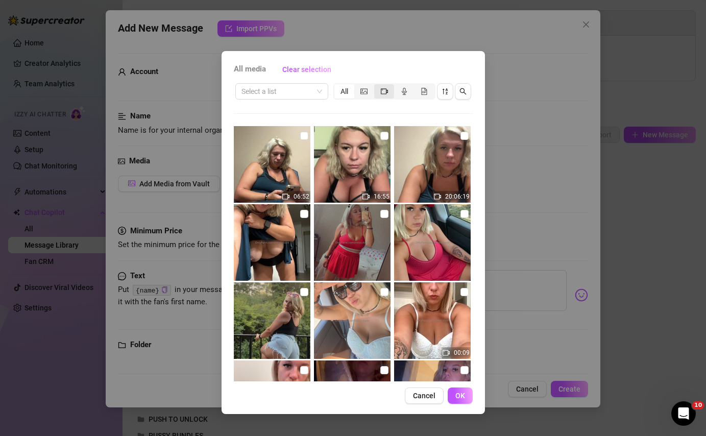
click at [385, 92] on icon "video-camera" at bounding box center [384, 91] width 7 height 7
click at [377, 86] on input "segmented control" at bounding box center [377, 86] width 0 height 0
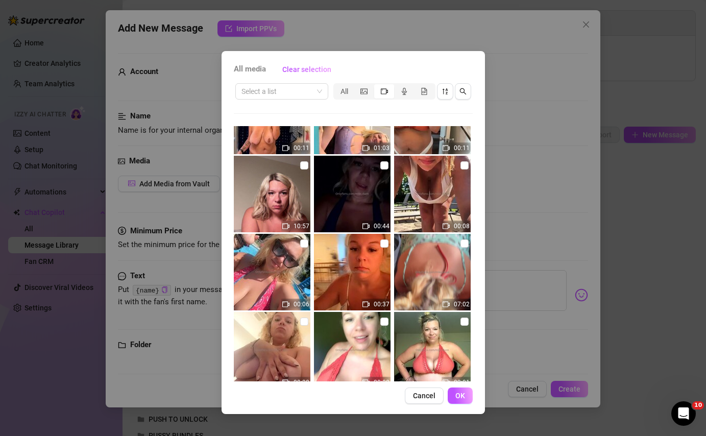
scroll to position [759, 0]
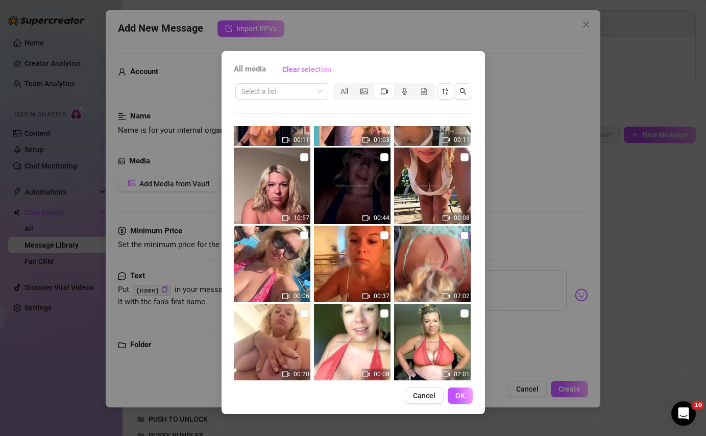
click at [464, 233] on input "checkbox" at bounding box center [464, 235] width 8 height 8
click at [369, 89] on div "segmented control" at bounding box center [364, 91] width 20 height 14
click at [357, 86] on input "segmented control" at bounding box center [357, 86] width 0 height 0
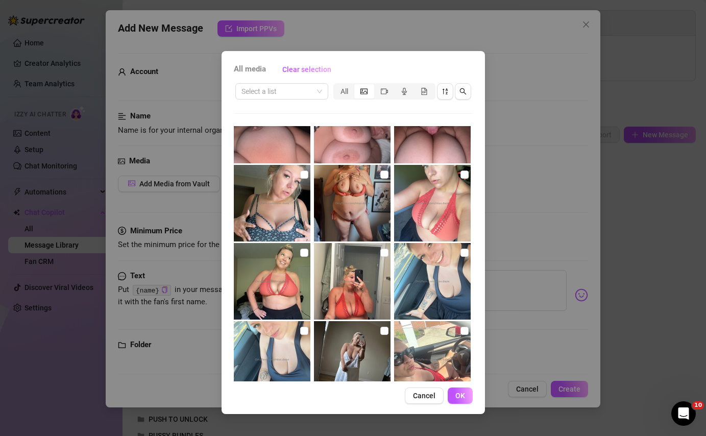
scroll to position [4570, 0]
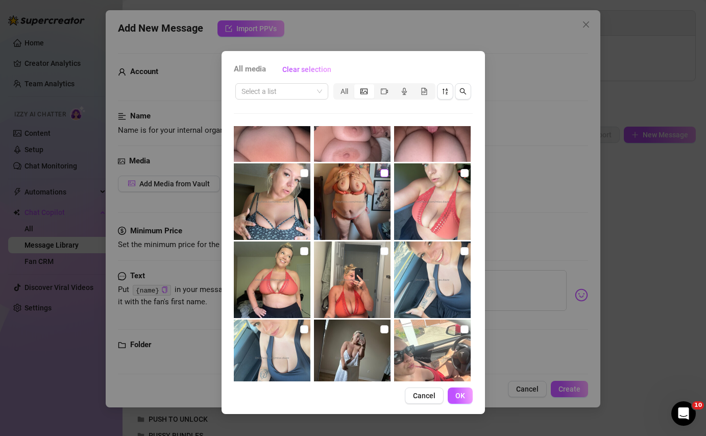
click at [386, 172] on input "checkbox" at bounding box center [384, 173] width 8 height 8
click at [465, 393] on button "OK" at bounding box center [460, 395] width 25 height 16
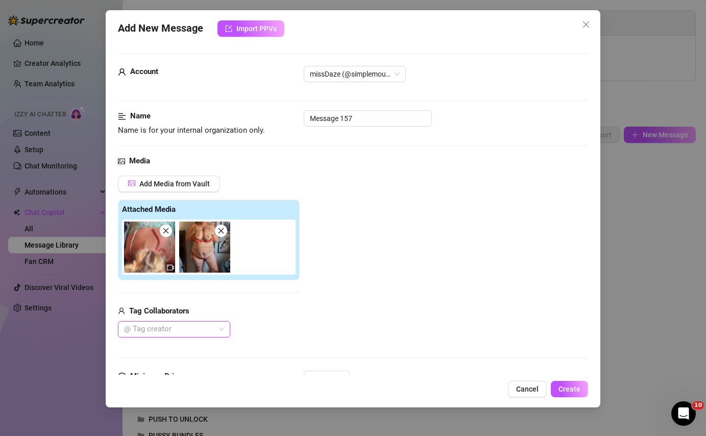
click at [218, 327] on div "@ Tag creator" at bounding box center [174, 329] width 112 height 16
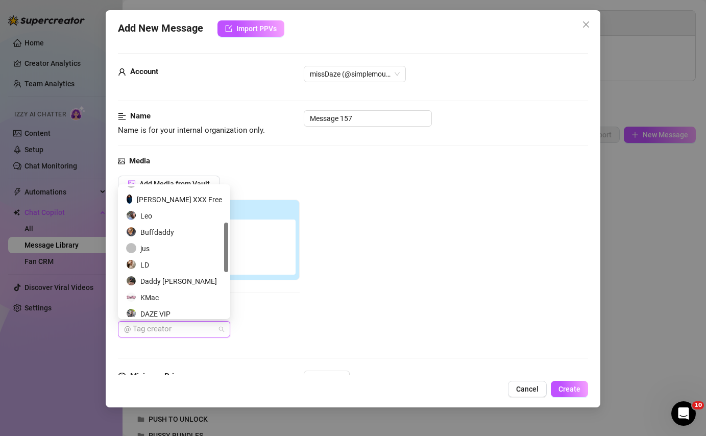
scroll to position [95, 0]
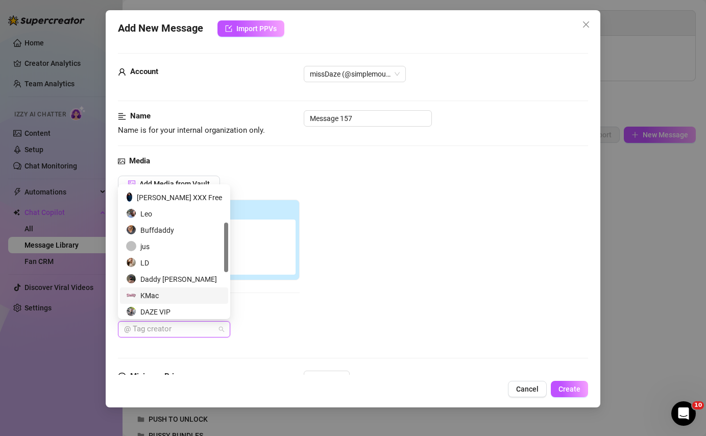
click at [188, 293] on div "KMac" at bounding box center [174, 295] width 96 height 11
click at [377, 327] on div "Add Media from Vault Attached Media Tag Collaborators KMac" at bounding box center [353, 257] width 470 height 162
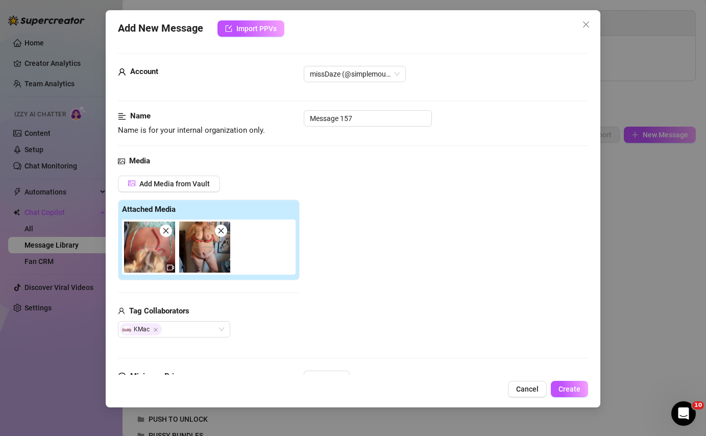
scroll to position [13, 0]
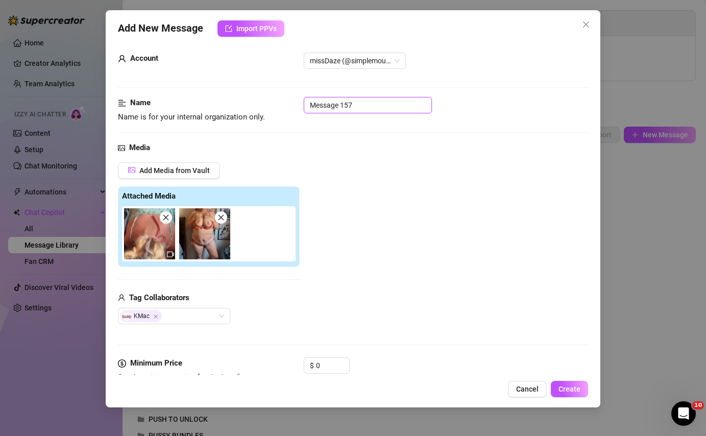
drag, startPoint x: 358, startPoint y: 103, endPoint x: 250, endPoint y: 100, distance: 107.7
click at [250, 100] on div "Name Name is for your internal organization only. Message 157" at bounding box center [353, 110] width 470 height 26
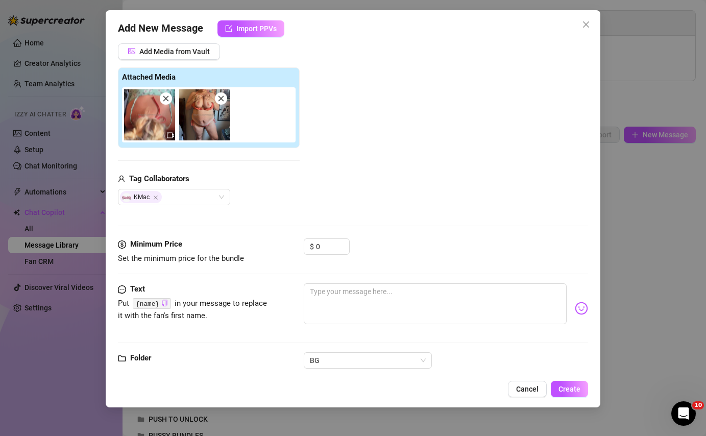
scroll to position [154, 0]
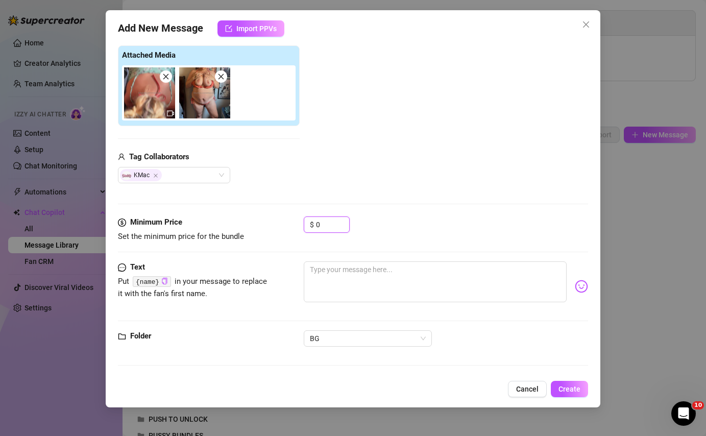
drag, startPoint x: 328, startPoint y: 223, endPoint x: 291, endPoint y: 219, distance: 36.9
click at [291, 219] on div "Minimum Price Set the minimum price for the bundle $ 0" at bounding box center [353, 229] width 470 height 26
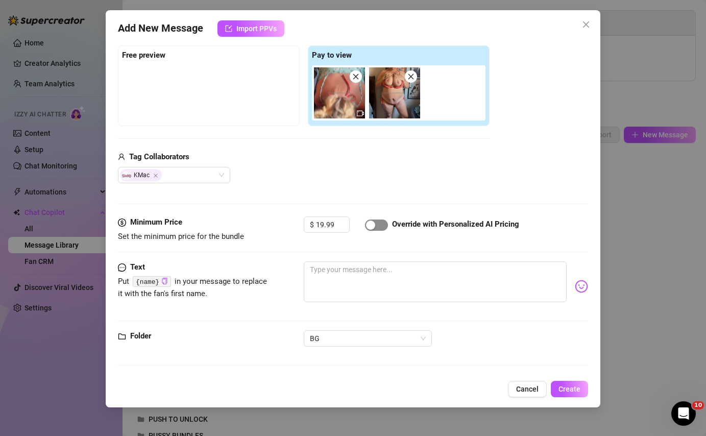
click at [374, 226] on div "button" at bounding box center [370, 224] width 9 height 9
click at [379, 288] on textarea at bounding box center [435, 281] width 262 height 41
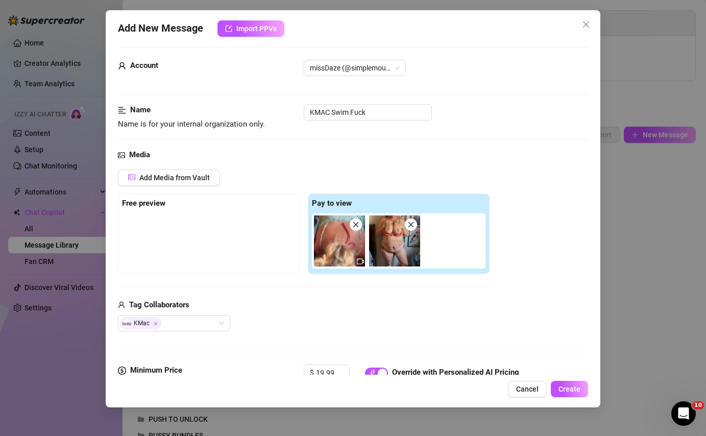
scroll to position [0, 0]
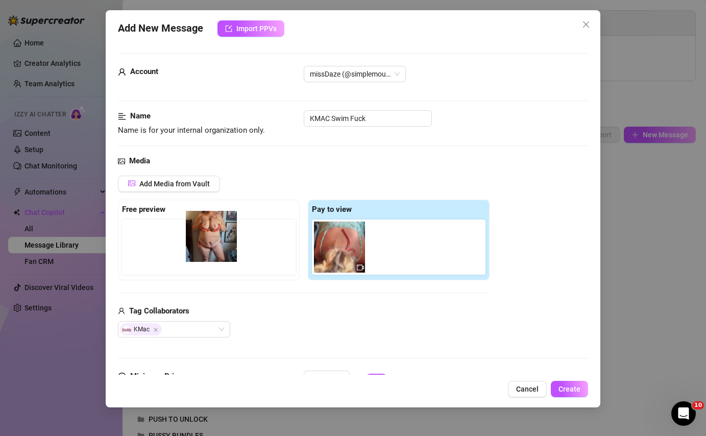
drag, startPoint x: 403, startPoint y: 251, endPoint x: 210, endPoint y: 240, distance: 193.2
click at [210, 240] on div "Free preview Pay to view" at bounding box center [304, 240] width 372 height 81
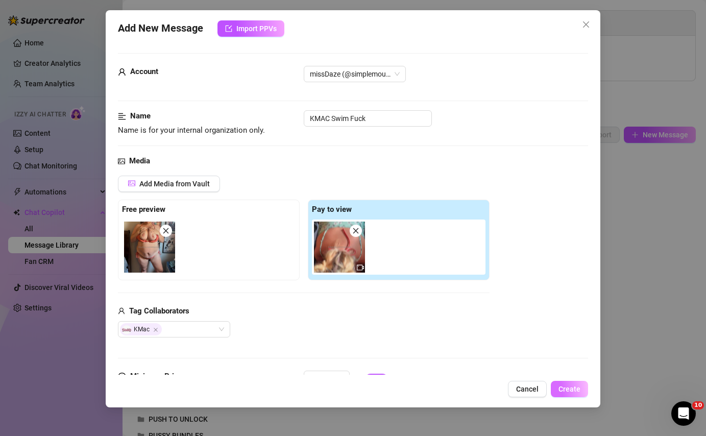
click at [570, 393] on button "Create" at bounding box center [569, 389] width 37 height 16
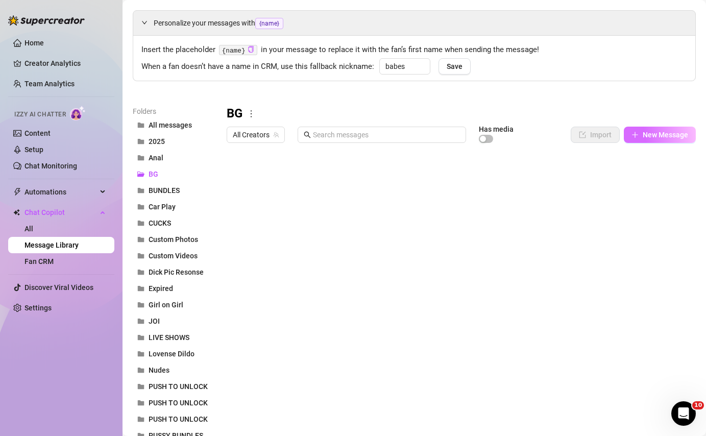
click at [640, 134] on button "New Message" at bounding box center [660, 135] width 72 height 16
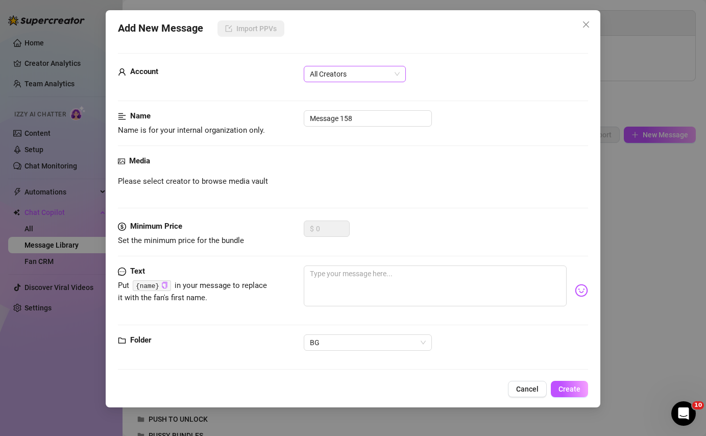
click at [348, 76] on span "All Creators" at bounding box center [355, 73] width 90 height 15
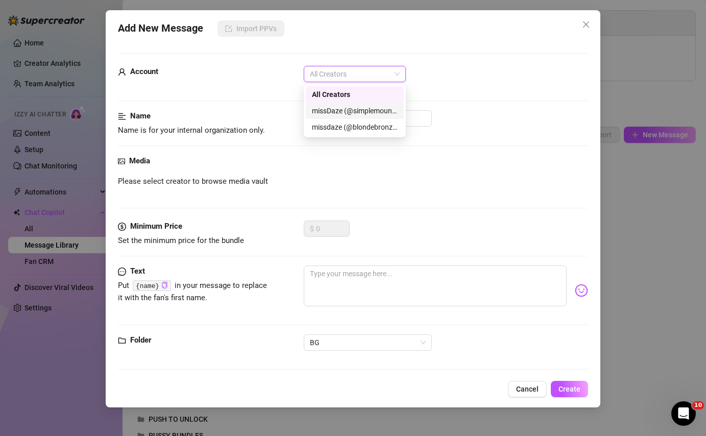
click at [356, 112] on div "missDaze (@simplemountainblonde)" at bounding box center [355, 110] width 86 height 11
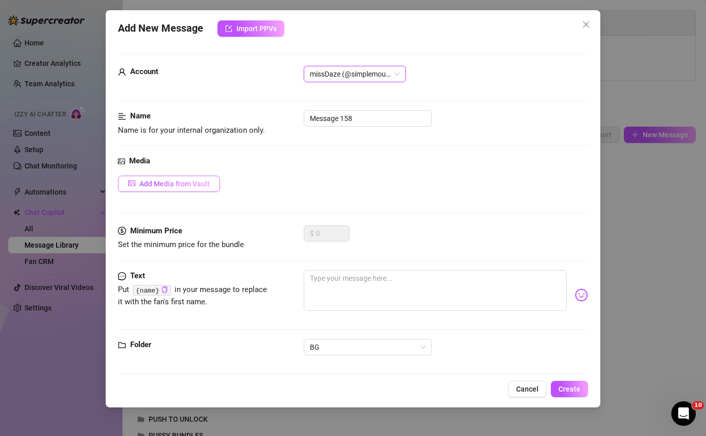
click at [182, 191] on button "Add Media from Vault" at bounding box center [169, 184] width 102 height 16
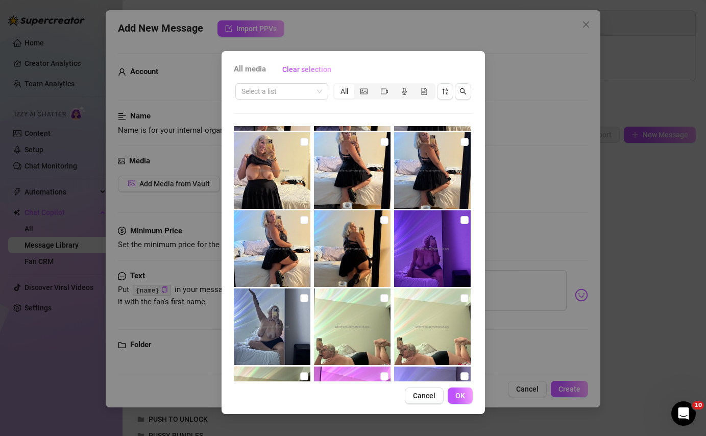
scroll to position [541, 0]
click at [391, 94] on div "segmented control" at bounding box center [384, 91] width 20 height 14
click at [377, 86] on input "segmented control" at bounding box center [377, 86] width 0 height 0
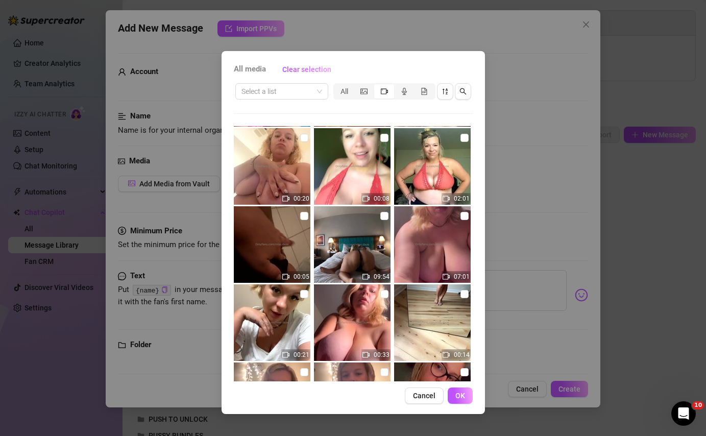
scroll to position [937, 0]
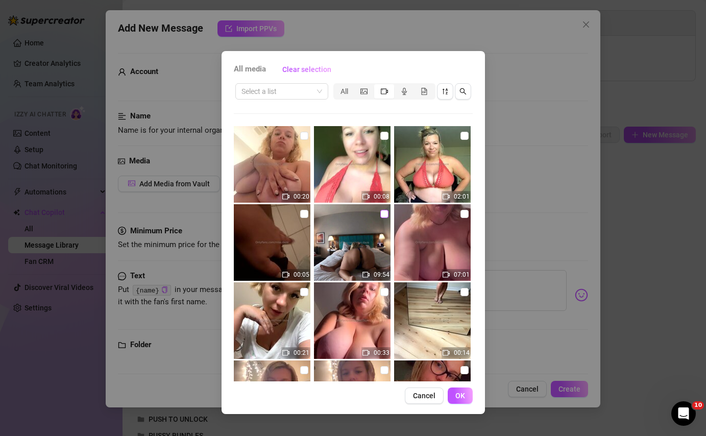
click at [386, 213] on input "checkbox" at bounding box center [384, 214] width 8 height 8
click at [464, 398] on span "OK" at bounding box center [460, 395] width 10 height 8
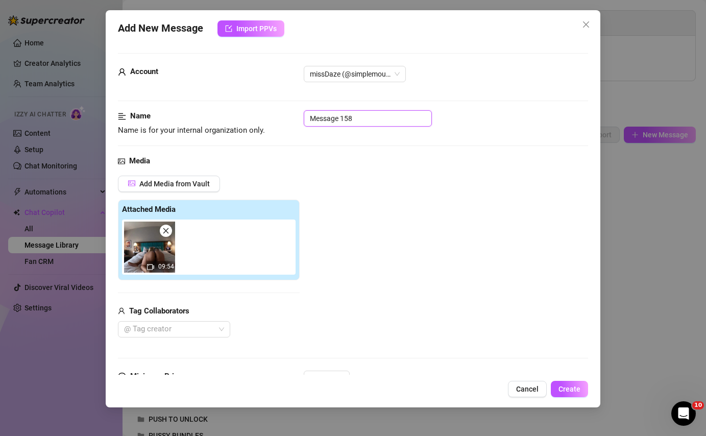
drag, startPoint x: 369, startPoint y: 126, endPoint x: 306, endPoint y: 113, distance: 64.5
click at [306, 113] on input "Message 158" at bounding box center [368, 118] width 128 height 16
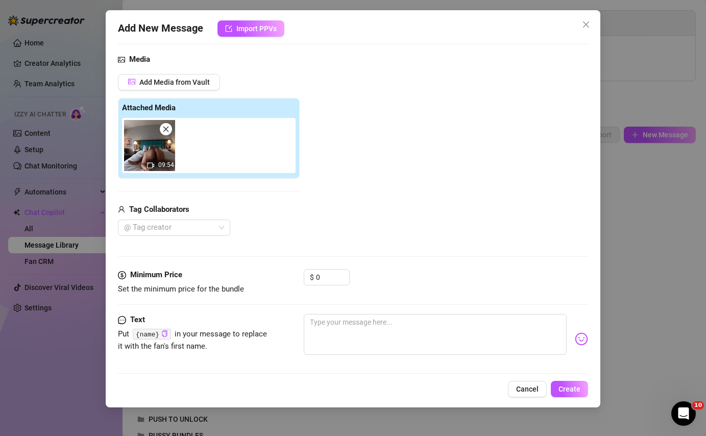
scroll to position [102, 0]
click at [179, 76] on button "Add Media from Vault" at bounding box center [169, 81] width 102 height 16
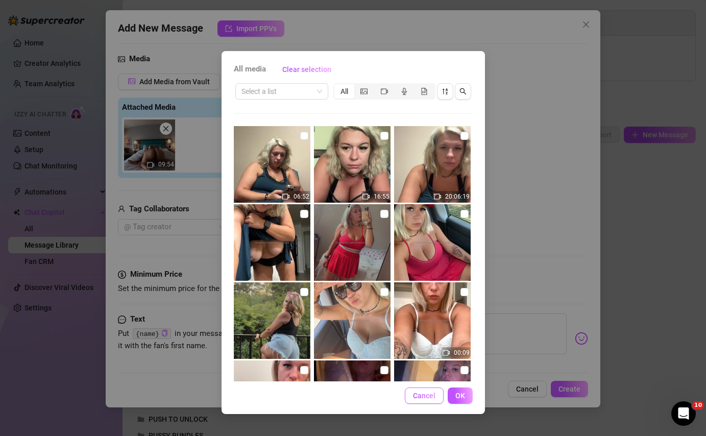
click at [420, 398] on span "Cancel" at bounding box center [424, 395] width 22 height 8
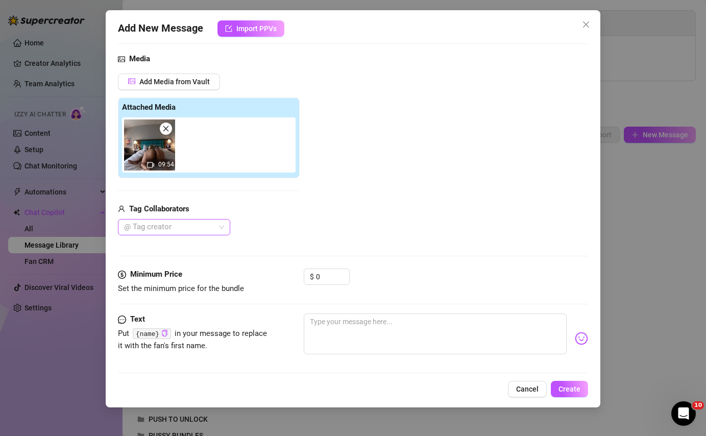
click at [191, 227] on div at bounding box center [168, 227] width 97 height 14
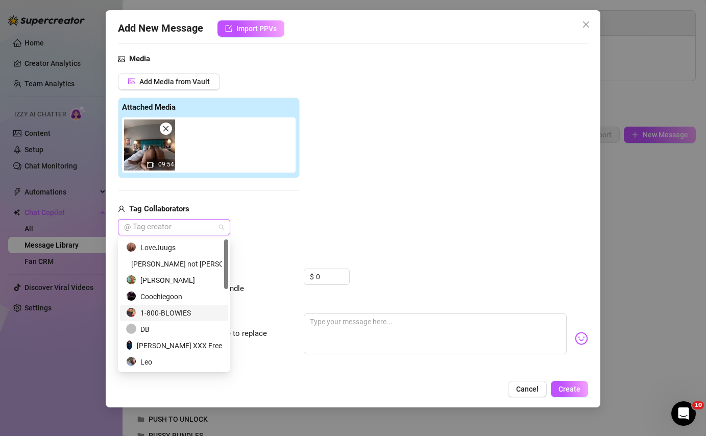
click at [205, 316] on div "1-800-BLOWIES" at bounding box center [174, 312] width 96 height 11
click at [344, 230] on div "Add Media from Vault Attached Media 09:54 Tag Collaborators 1-800-BLOWIES" at bounding box center [353, 154] width 470 height 162
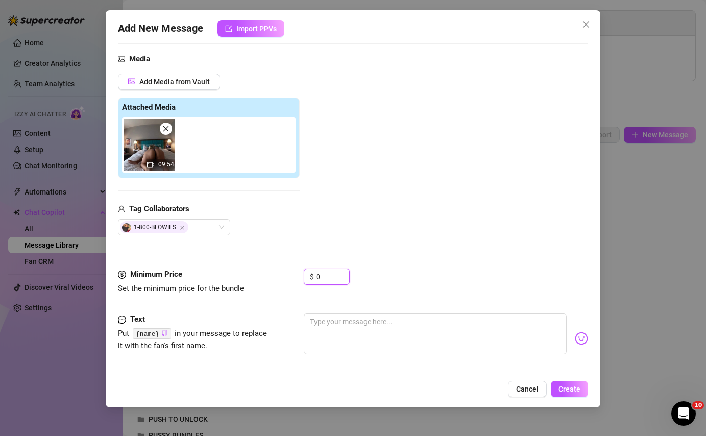
drag, startPoint x: 330, startPoint y: 279, endPoint x: 300, endPoint y: 279, distance: 30.6
click at [300, 279] on div "Minimum Price Set the minimum price for the bundle $ 0" at bounding box center [353, 281] width 470 height 26
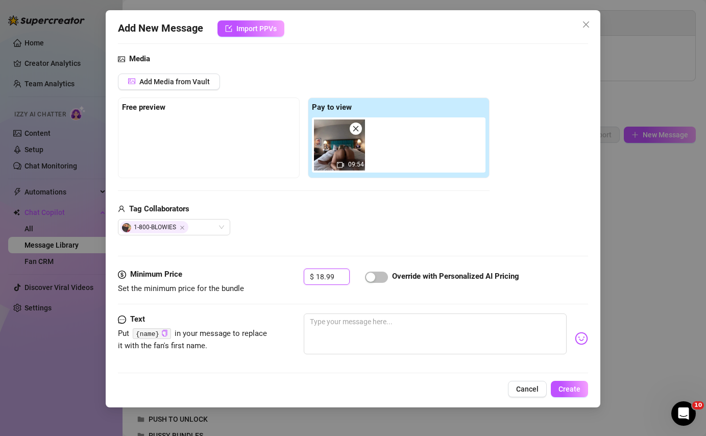
scroll to position [154, 0]
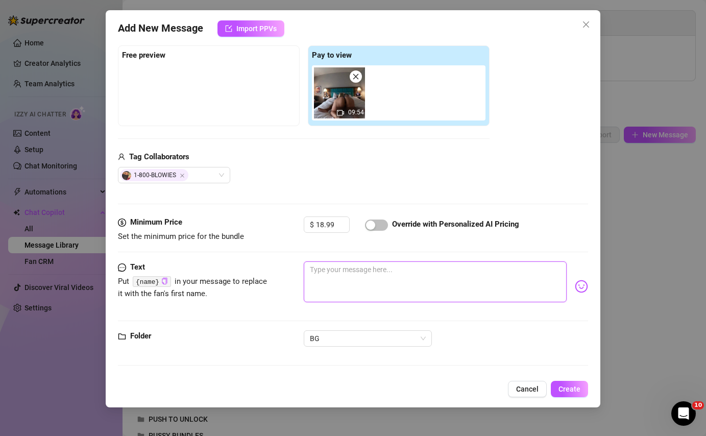
click at [432, 277] on textarea at bounding box center [435, 281] width 262 height 41
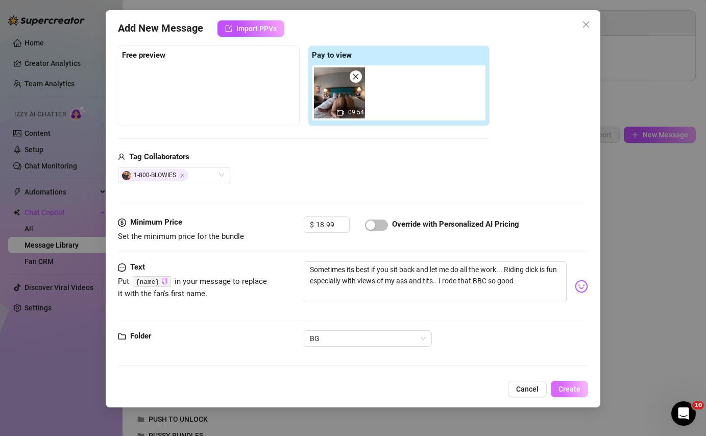
click at [573, 391] on span "Create" at bounding box center [569, 389] width 22 height 8
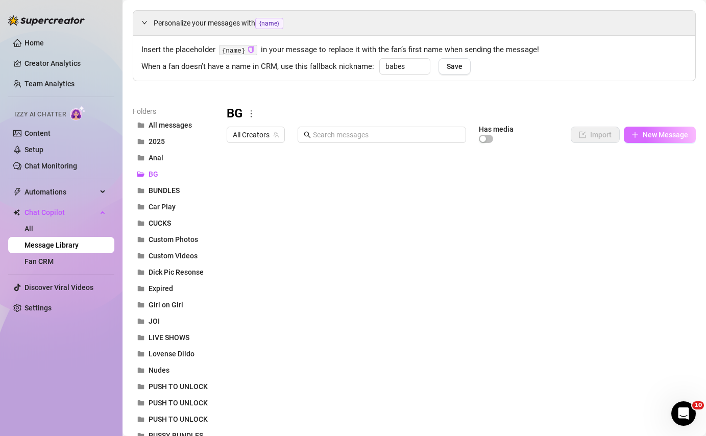
click at [651, 132] on span "New Message" at bounding box center [665, 135] width 45 height 8
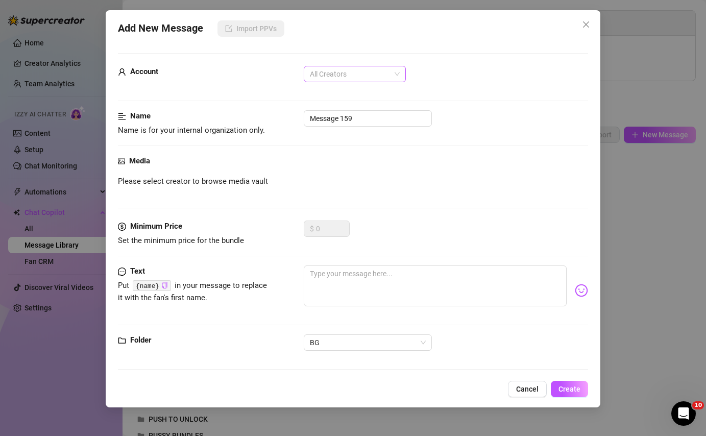
click at [353, 73] on span "All Creators" at bounding box center [355, 73] width 90 height 15
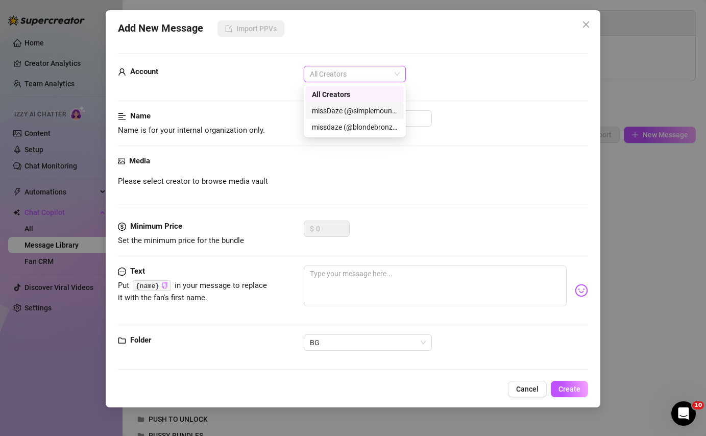
click at [367, 110] on div "missDaze (@simplemountainblonde)" at bounding box center [355, 110] width 86 height 11
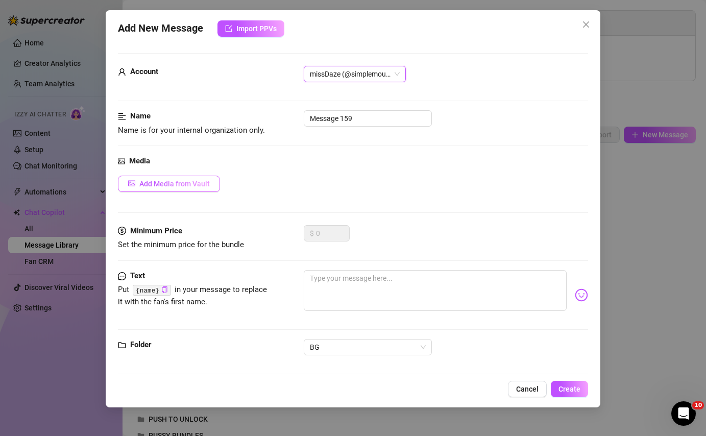
click at [174, 180] on span "Add Media from Vault" at bounding box center [174, 184] width 70 height 8
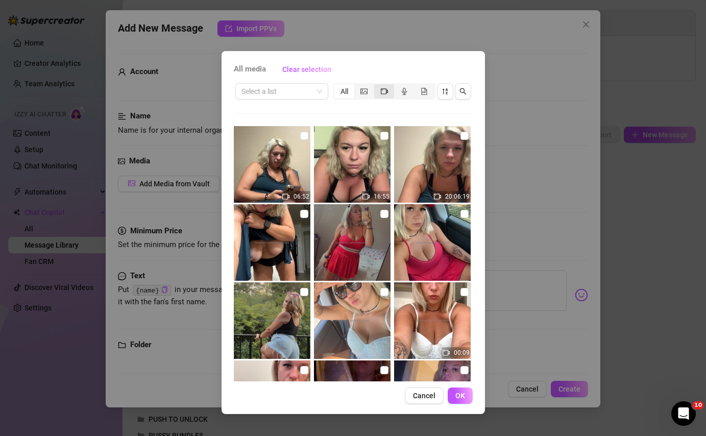
click at [383, 92] on icon "video-camera" at bounding box center [384, 91] width 7 height 7
click at [377, 86] on input "segmented control" at bounding box center [377, 86] width 0 height 0
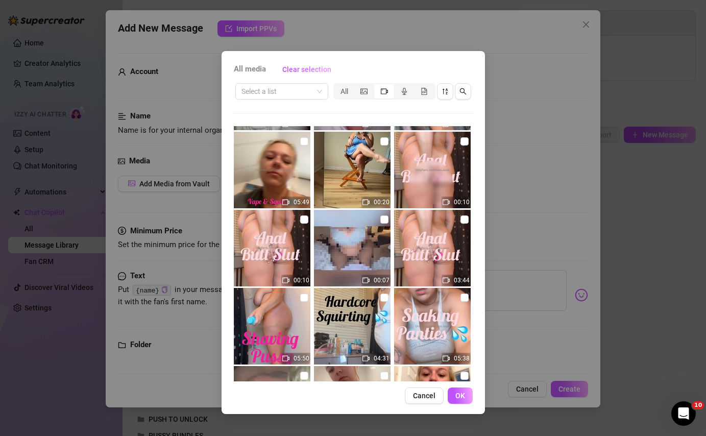
scroll to position [1324, 0]
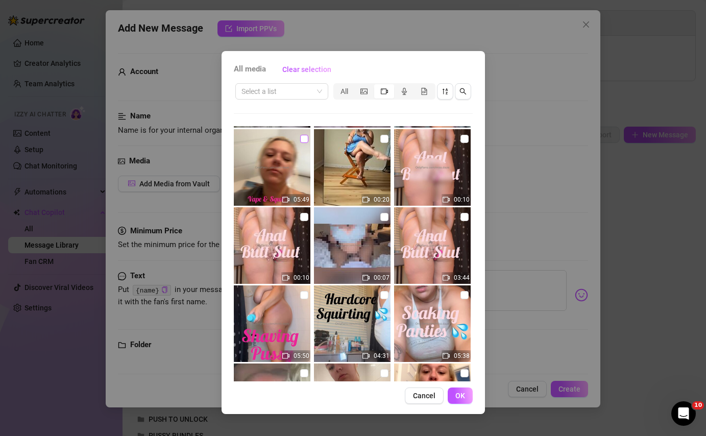
click at [301, 141] on input "checkbox" at bounding box center [304, 139] width 8 height 8
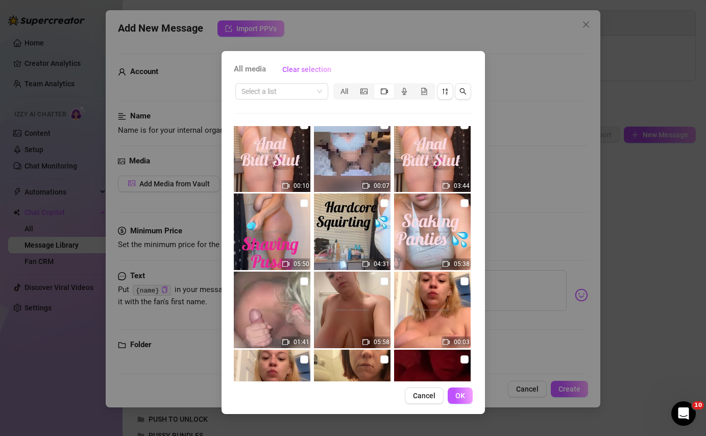
scroll to position [1432, 0]
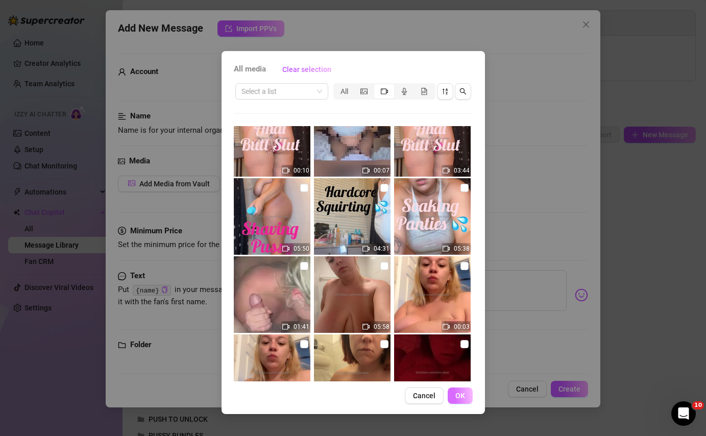
click at [463, 399] on span "OK" at bounding box center [460, 395] width 10 height 8
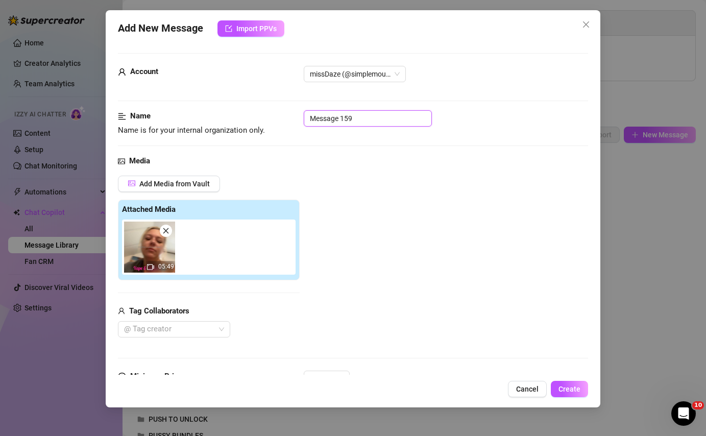
drag, startPoint x: 361, startPoint y: 121, endPoint x: 283, endPoint y: 120, distance: 78.1
click at [283, 120] on div "Name Name is for your internal organization only. Message 159" at bounding box center [353, 123] width 470 height 26
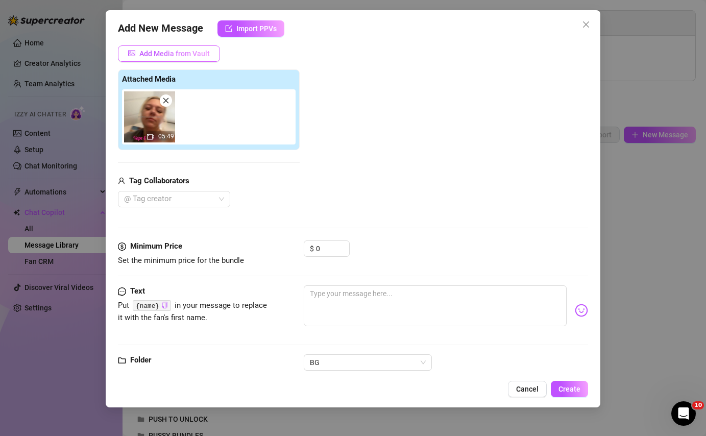
scroll to position [136, 0]
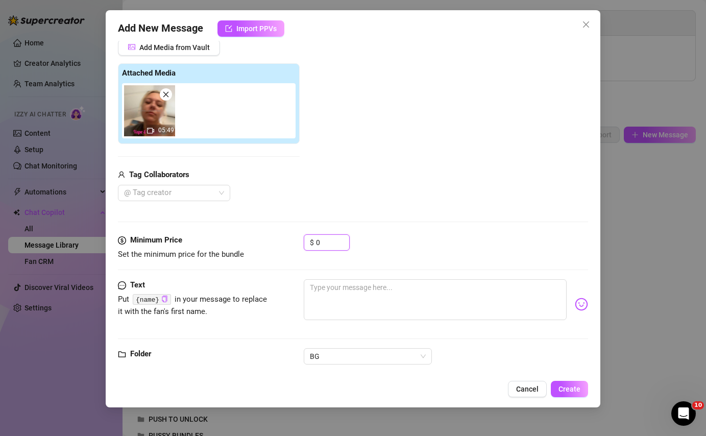
drag, startPoint x: 332, startPoint y: 241, endPoint x: 263, endPoint y: 241, distance: 68.9
click at [264, 241] on div "Minimum Price Set the minimum price for the bundle $ 0" at bounding box center [353, 247] width 470 height 26
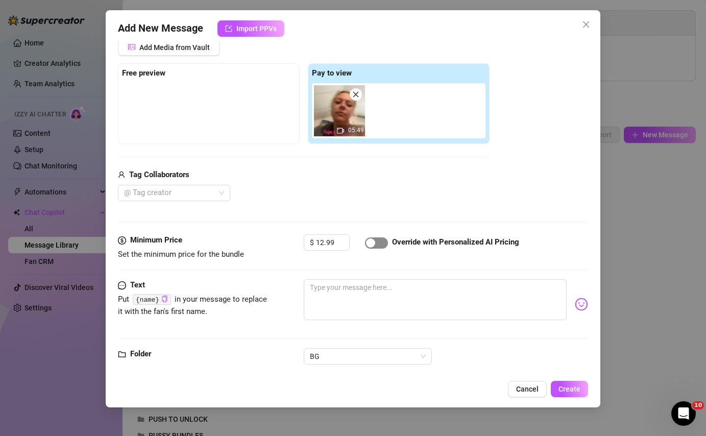
click at [371, 244] on div "button" at bounding box center [370, 242] width 9 height 9
click at [379, 295] on textarea at bounding box center [435, 299] width 262 height 41
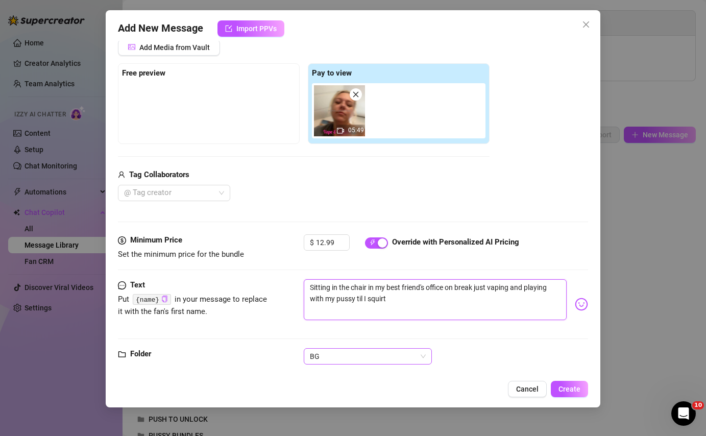
click at [369, 355] on span "BG" at bounding box center [368, 356] width 116 height 15
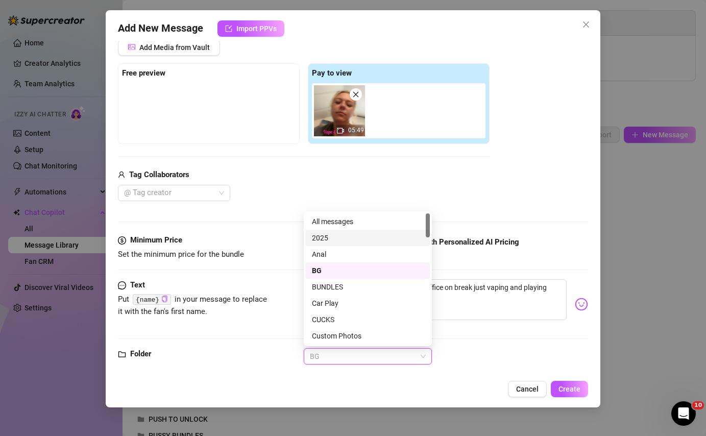
click at [350, 236] on div "2025" at bounding box center [368, 237] width 112 height 11
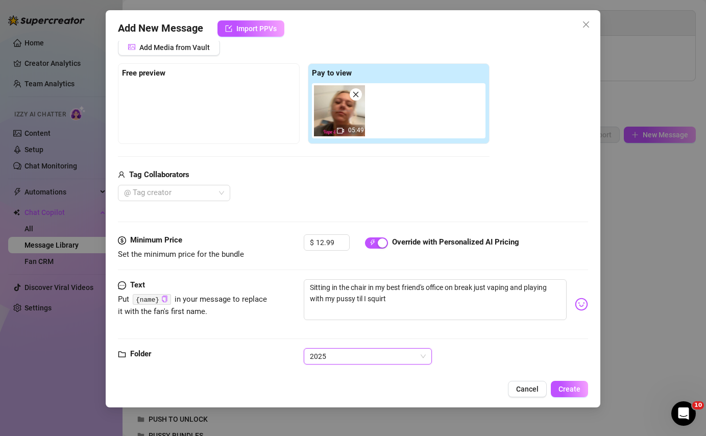
click at [367, 358] on span "2025" at bounding box center [368, 356] width 116 height 15
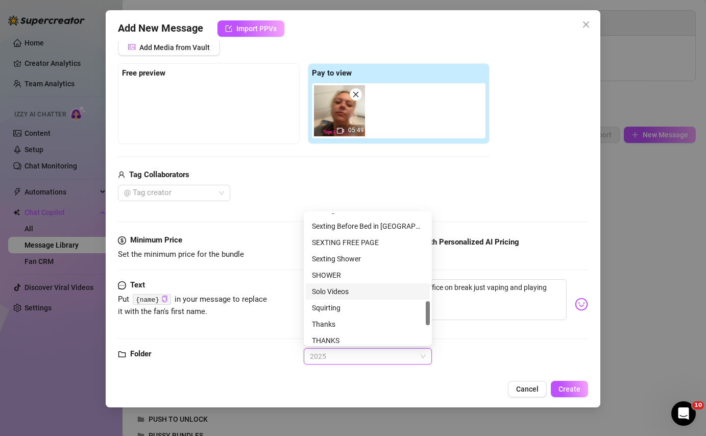
scroll to position [470, 0]
click at [378, 308] on div "Squirting" at bounding box center [368, 307] width 112 height 11
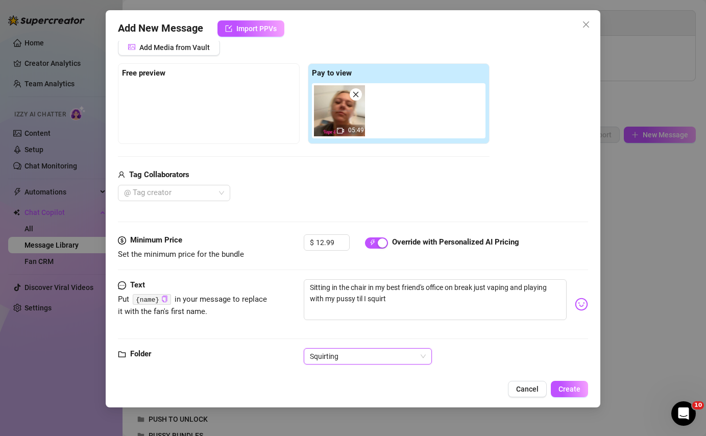
scroll to position [154, 0]
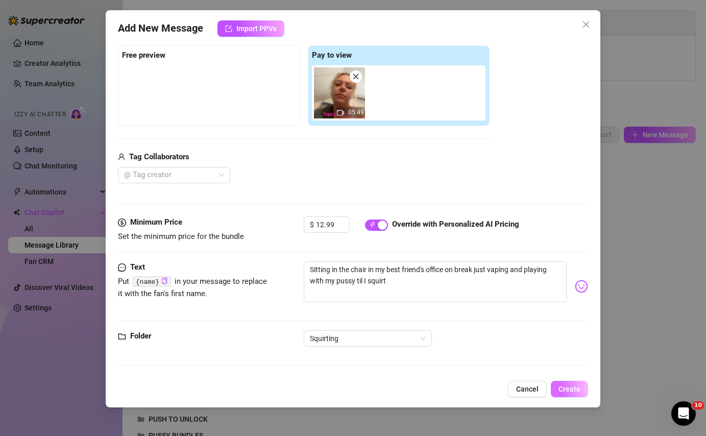
click at [570, 385] on span "Create" at bounding box center [569, 389] width 22 height 8
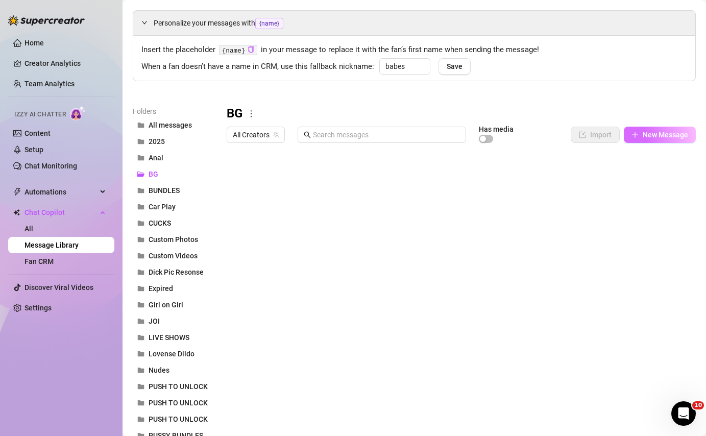
click at [663, 140] on button "New Message" at bounding box center [660, 135] width 72 height 16
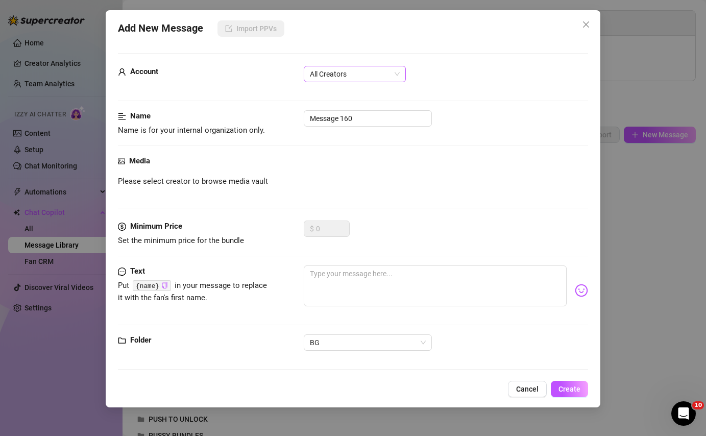
click at [358, 75] on span "All Creators" at bounding box center [355, 73] width 90 height 15
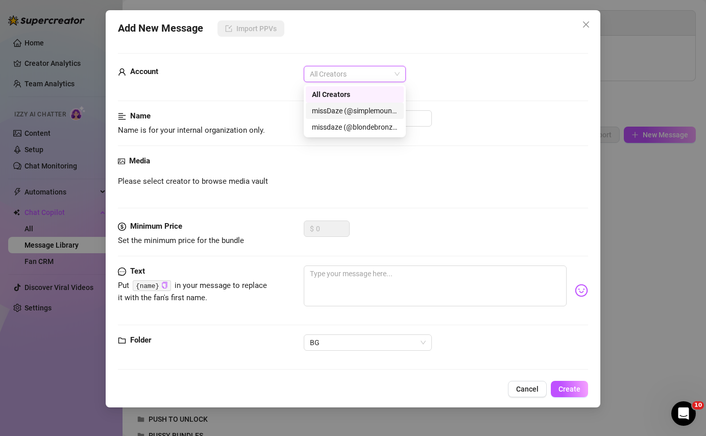
click at [364, 113] on div "missDaze (@simplemountainblonde)" at bounding box center [355, 110] width 86 height 11
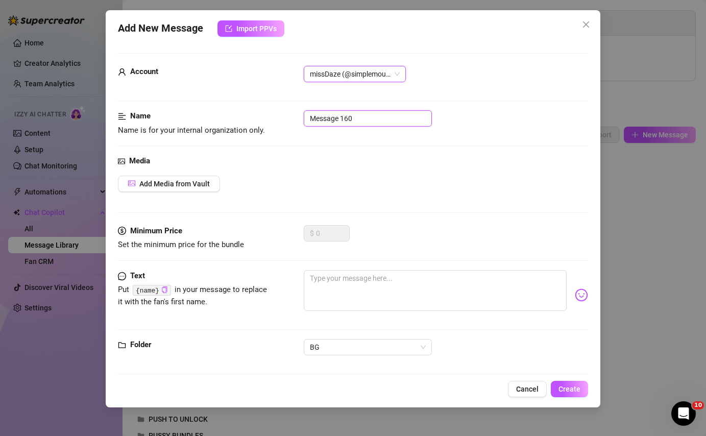
click at [366, 117] on input "Message 160" at bounding box center [368, 118] width 128 height 16
click at [182, 180] on span "Add Media from Vault" at bounding box center [174, 184] width 70 height 8
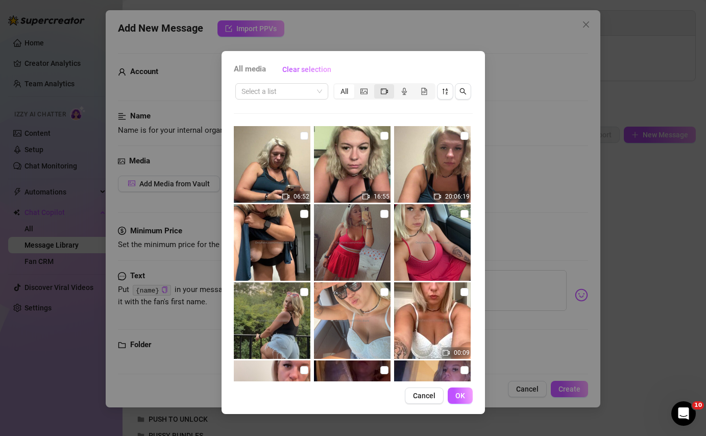
click at [384, 95] on span "segmented control" at bounding box center [384, 91] width 7 height 8
click at [377, 86] on input "segmented control" at bounding box center [377, 86] width 0 height 0
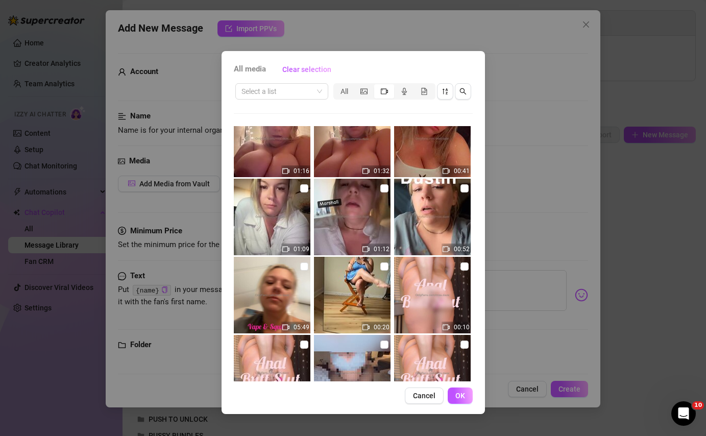
scroll to position [1232, 0]
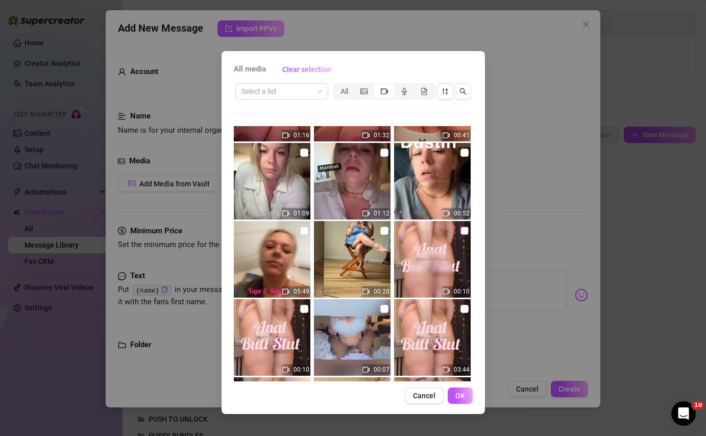
click at [461, 231] on input "checkbox" at bounding box center [464, 231] width 8 height 8
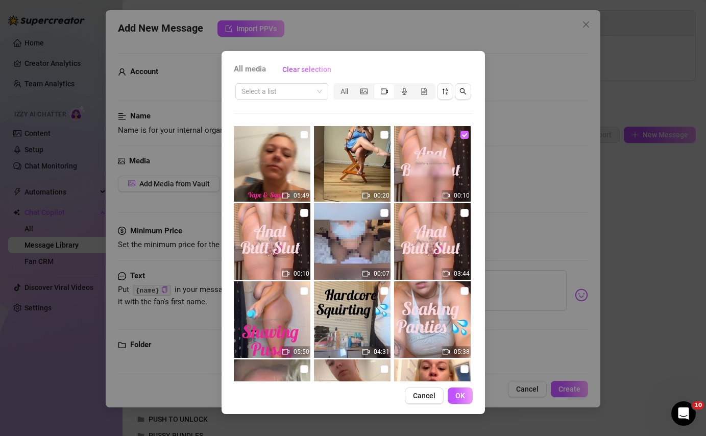
scroll to position [1329, 0]
click at [464, 216] on label at bounding box center [464, 212] width 8 height 11
click at [464, 216] on input "checkbox" at bounding box center [464, 212] width 8 height 8
click at [461, 398] on span "OK" at bounding box center [460, 395] width 10 height 8
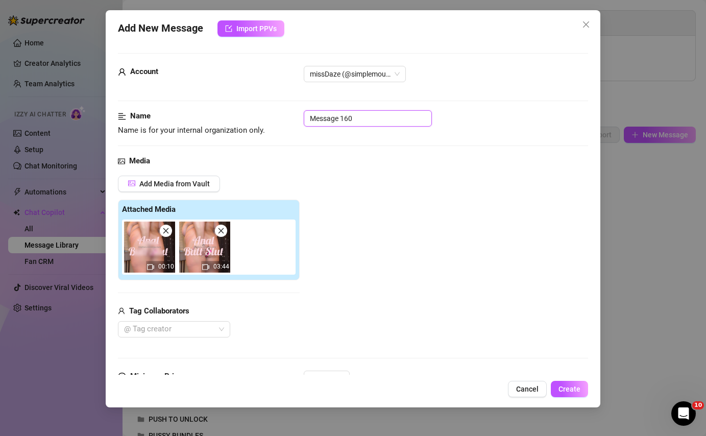
drag, startPoint x: 365, startPoint y: 124, endPoint x: 305, endPoint y: 116, distance: 60.1
click at [306, 116] on input "Message 160" at bounding box center [368, 118] width 128 height 16
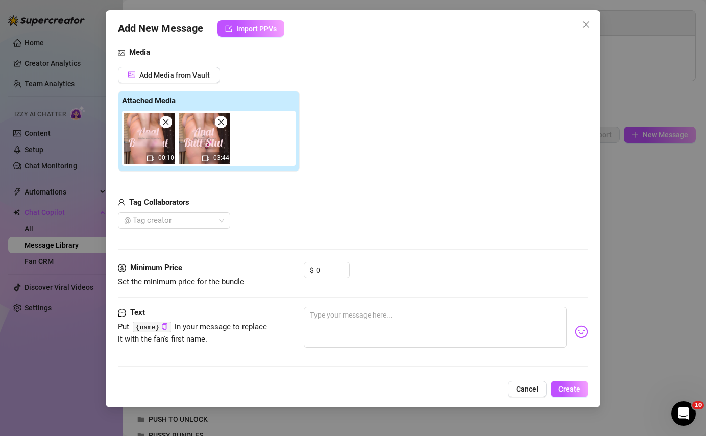
scroll to position [117, 0]
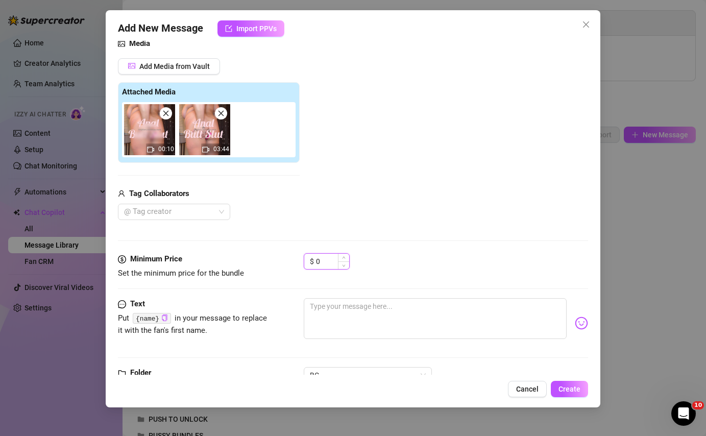
drag, startPoint x: 325, startPoint y: 262, endPoint x: 306, endPoint y: 262, distance: 19.4
click at [307, 262] on div "$ 0" at bounding box center [327, 261] width 46 height 16
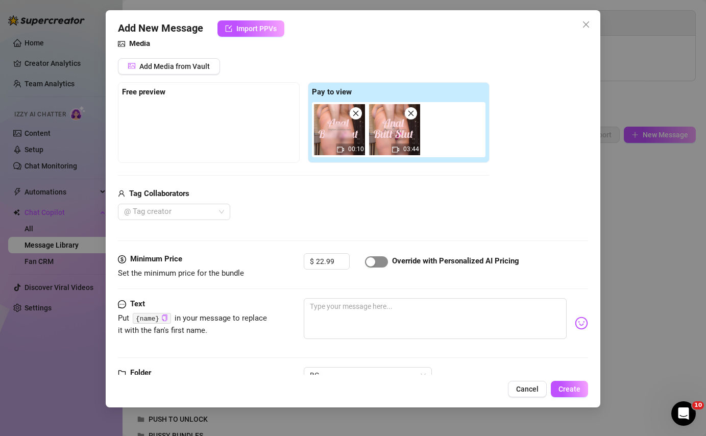
click at [375, 262] on button "button" at bounding box center [376, 261] width 23 height 11
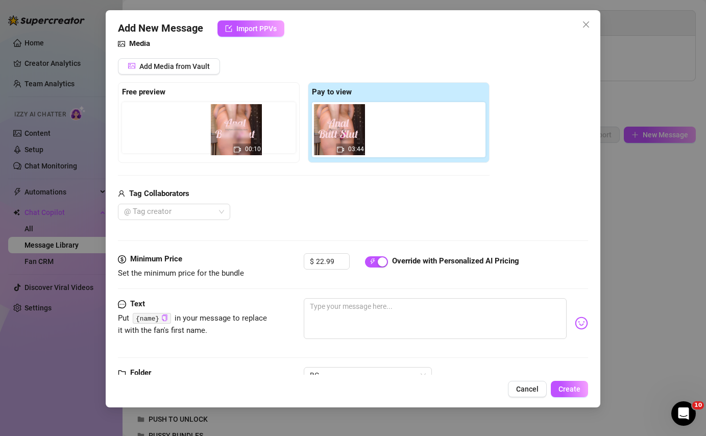
drag, startPoint x: 347, startPoint y: 131, endPoint x: 232, endPoint y: 131, distance: 115.3
click at [232, 131] on div "Free preview Pay to view 00:10 03:44" at bounding box center [304, 122] width 372 height 81
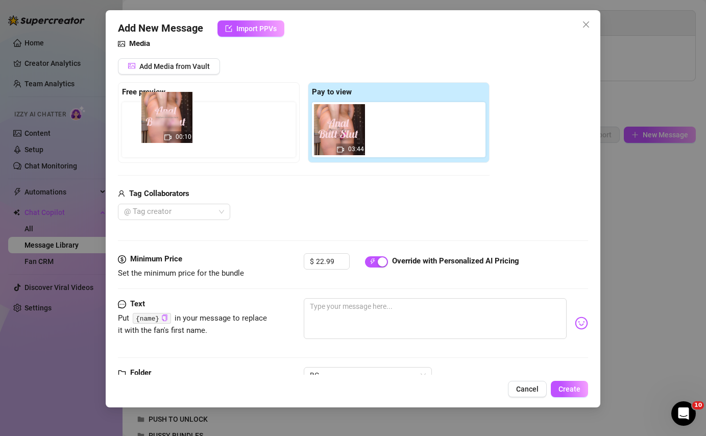
drag, startPoint x: 328, startPoint y: 125, endPoint x: 146, endPoint y: 113, distance: 182.1
click at [146, 113] on div "Free preview Pay to view 00:10 03:44" at bounding box center [304, 122] width 372 height 81
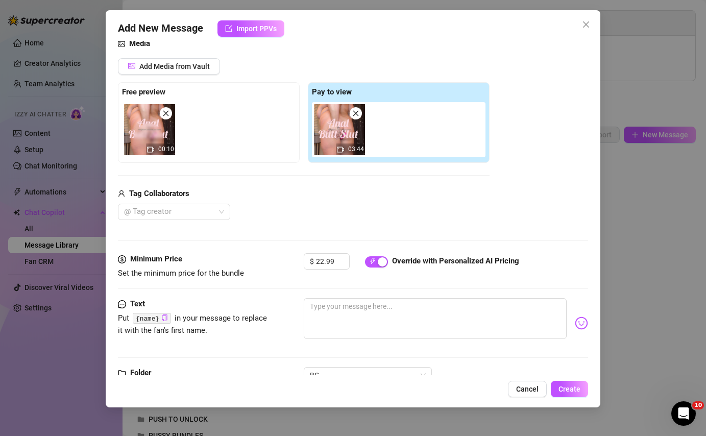
scroll to position [154, 0]
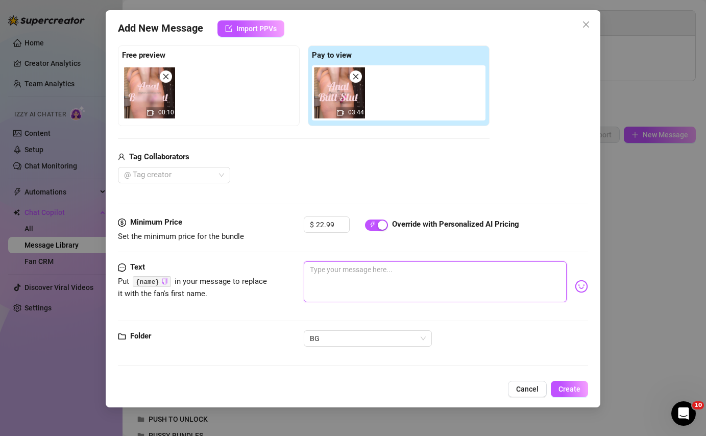
click at [333, 276] on textarea at bounding box center [435, 281] width 262 height 41
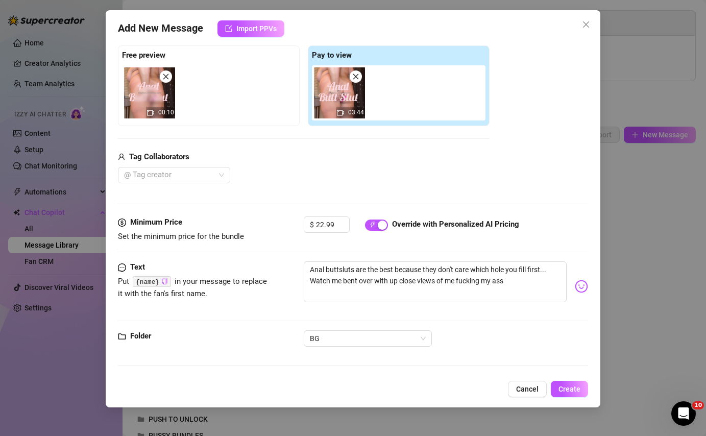
click at [363, 327] on div "Text Put {name} in your message to replace it with the fan's first name. Anal b…" at bounding box center [353, 295] width 470 height 69
click at [363, 332] on span "BG" at bounding box center [368, 338] width 116 height 15
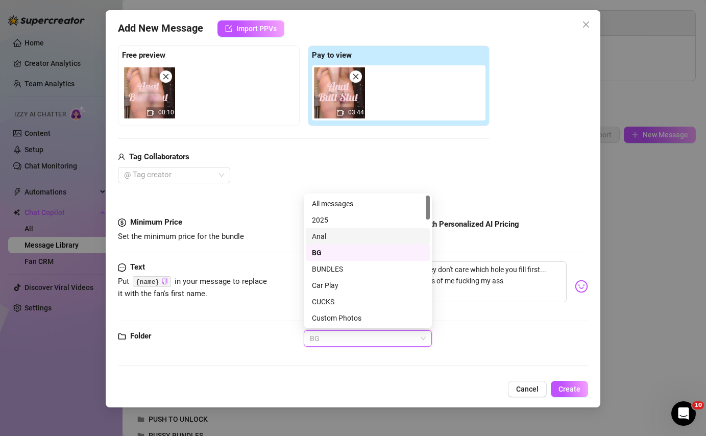
click at [374, 231] on div "Anal" at bounding box center [368, 236] width 112 height 11
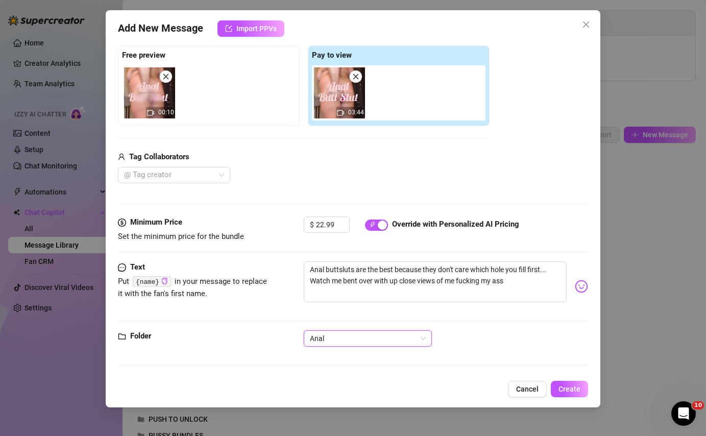
click at [429, 171] on div "@ Tag creator" at bounding box center [304, 175] width 372 height 16
click at [573, 389] on span "Create" at bounding box center [569, 389] width 22 height 8
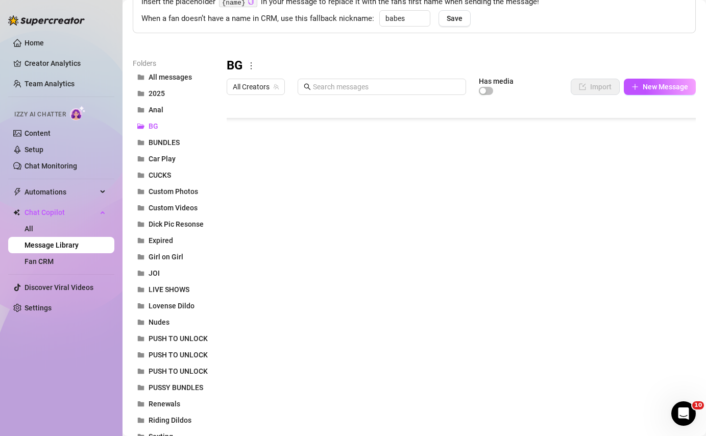
scroll to position [0, 0]
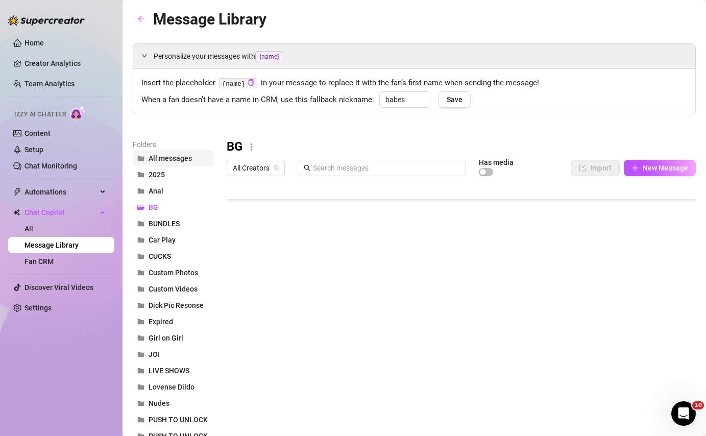
click at [188, 158] on span "All messages" at bounding box center [170, 158] width 43 height 8
click at [623, 191] on div at bounding box center [461, 295] width 469 height 228
